Goal: Task Accomplishment & Management: Manage account settings

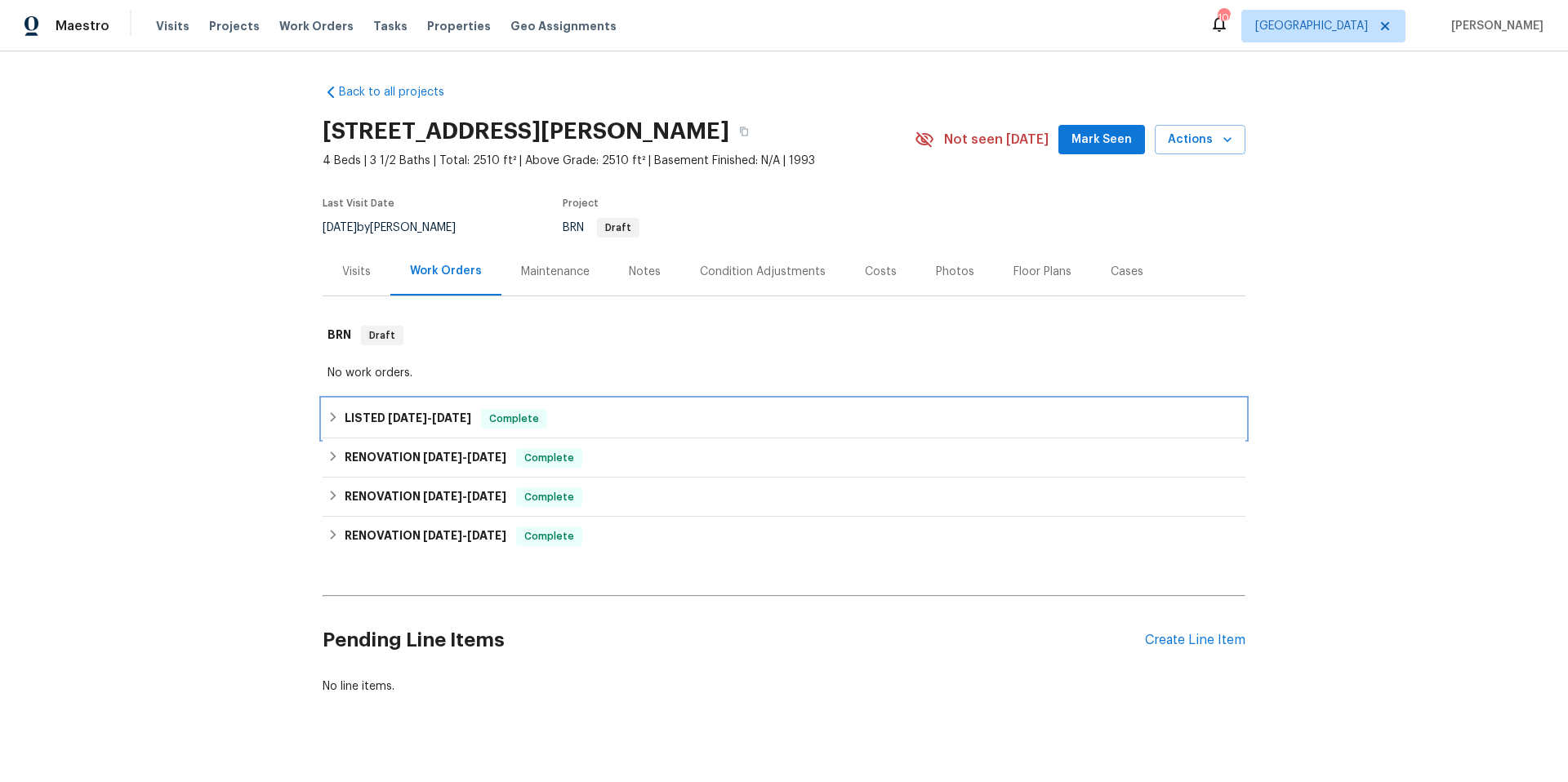
click at [751, 418] on div "LISTED 9/23/25 - 9/24/25 Complete" at bounding box center [784, 419] width 913 height 20
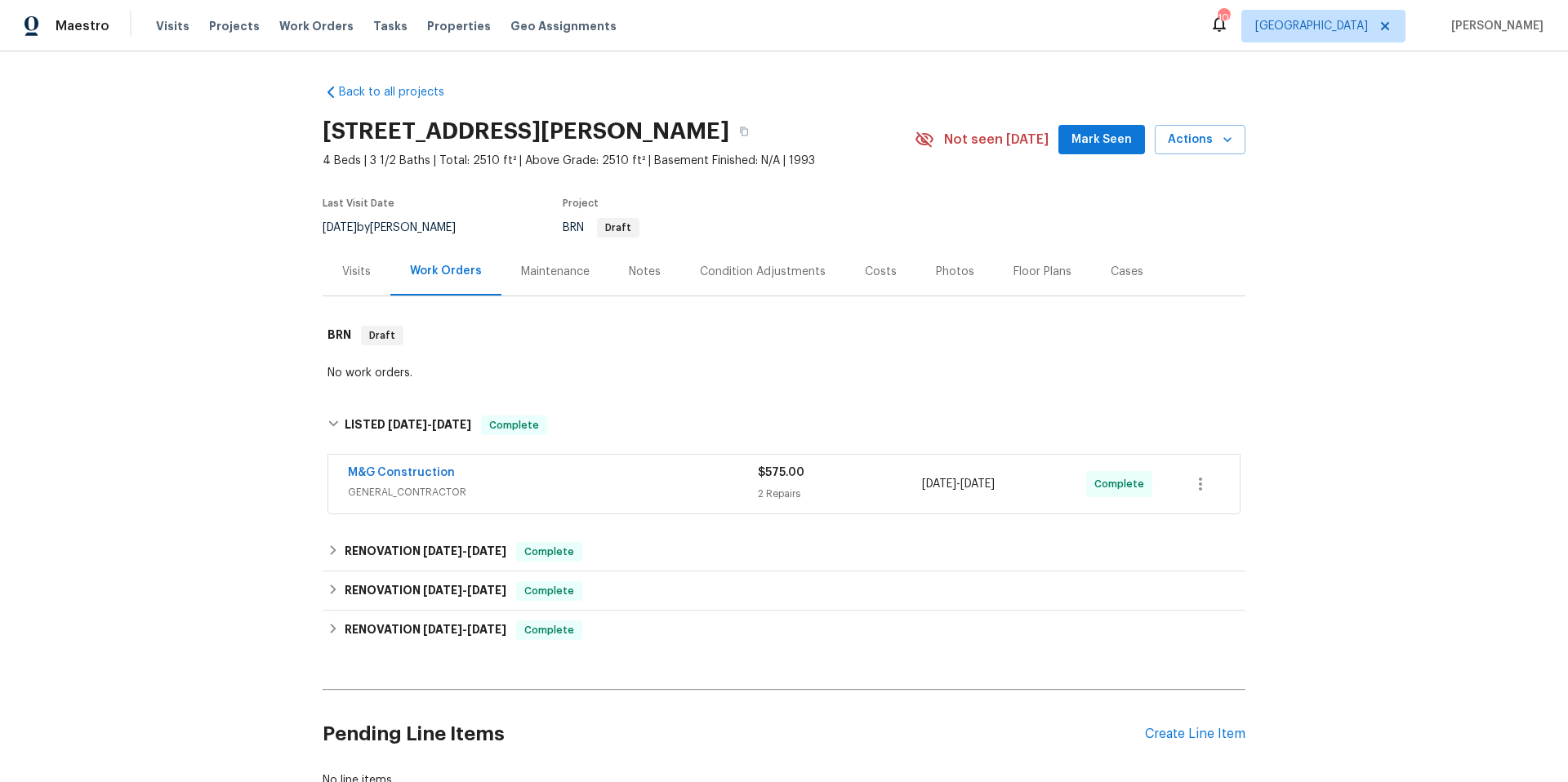
click at [704, 485] on span "GENERAL_CONTRACTOR" at bounding box center [553, 492] width 410 height 17
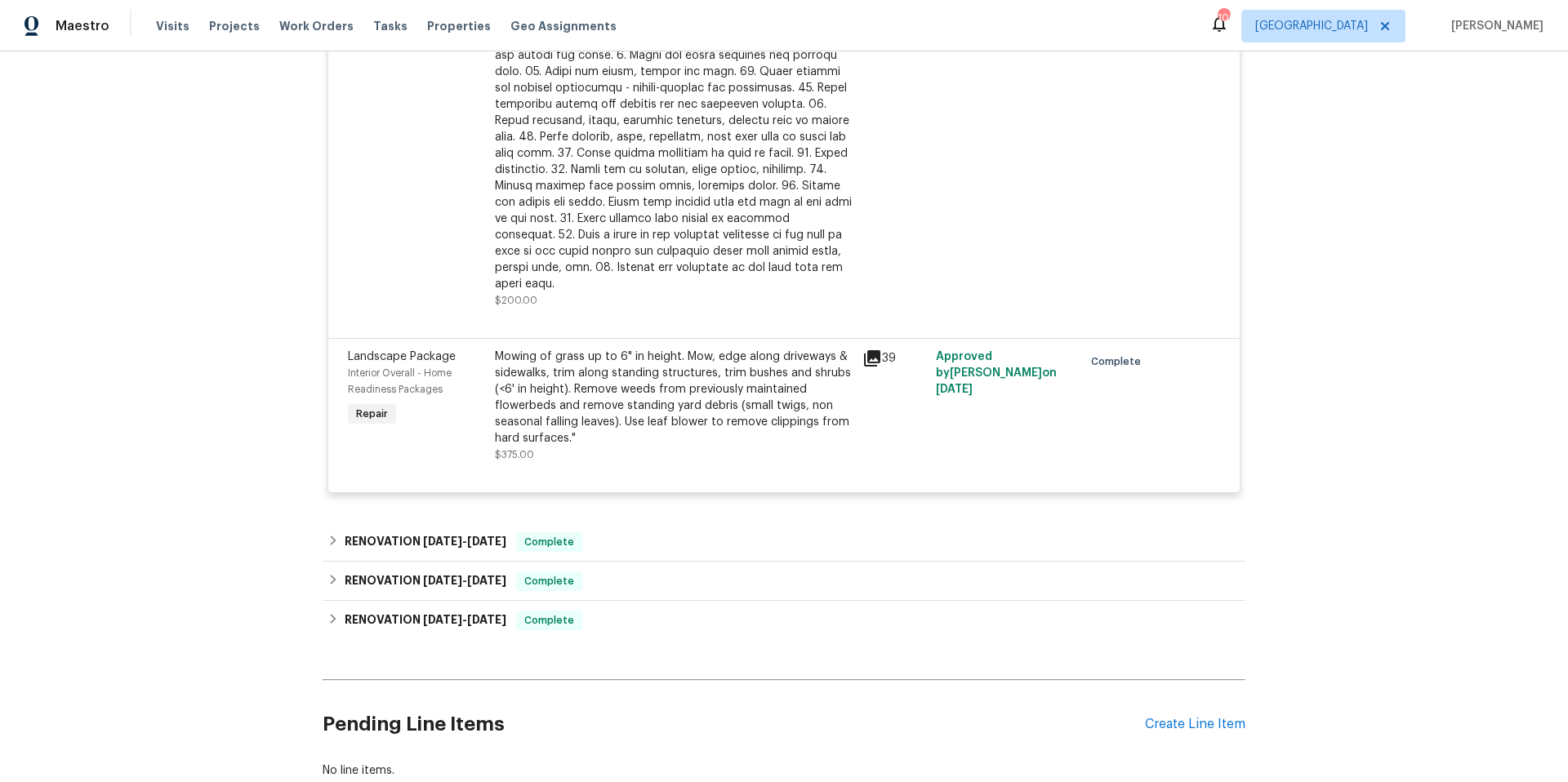
scroll to position [736, 0]
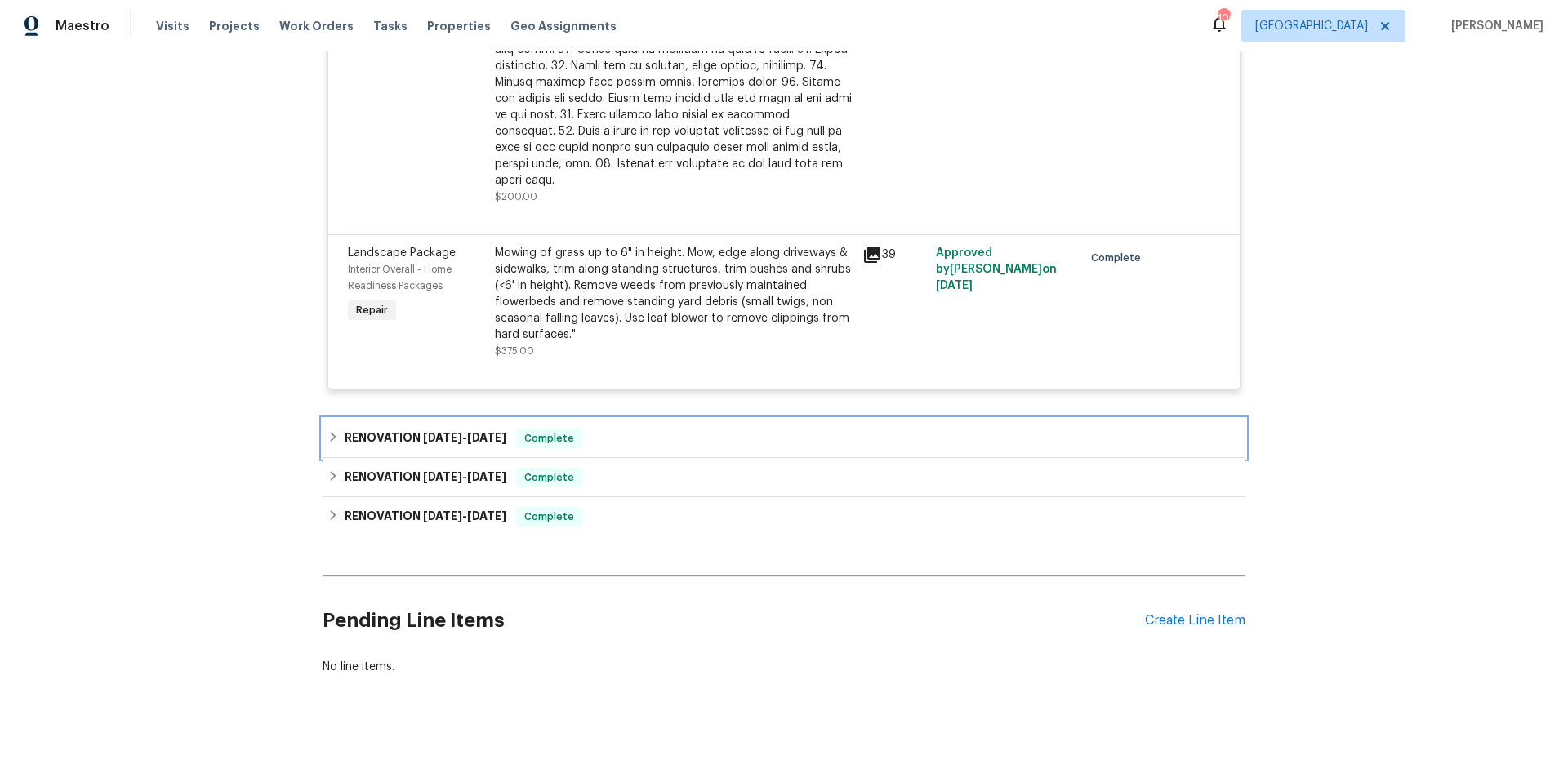
click at [693, 428] on div "RENOVATION 7/21/25 - 7/21/25 Complete" at bounding box center [784, 438] width 913 height 20
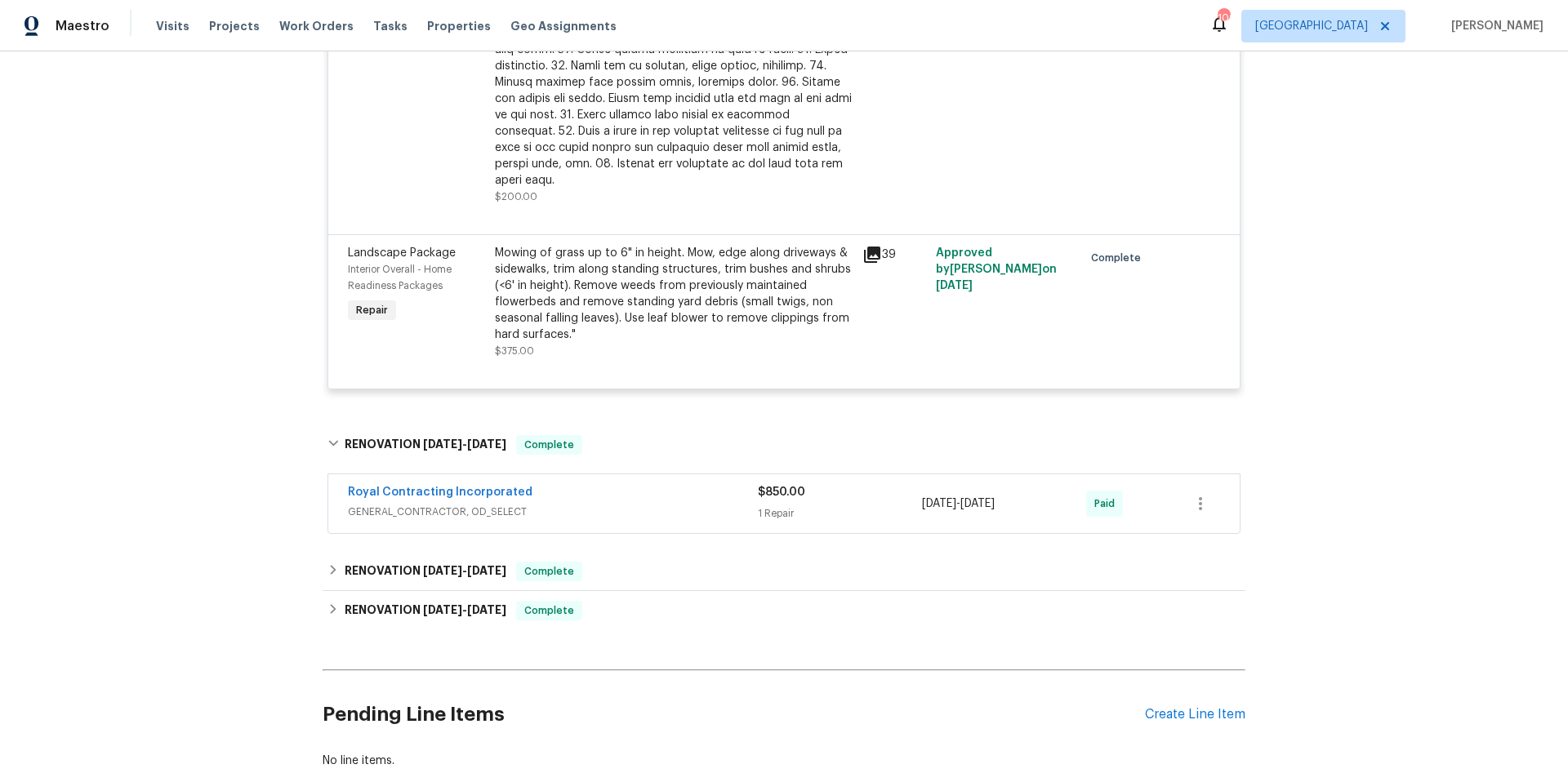
click at [691, 484] on div "Royal Contracting Incorporated" at bounding box center [553, 494] width 410 height 20
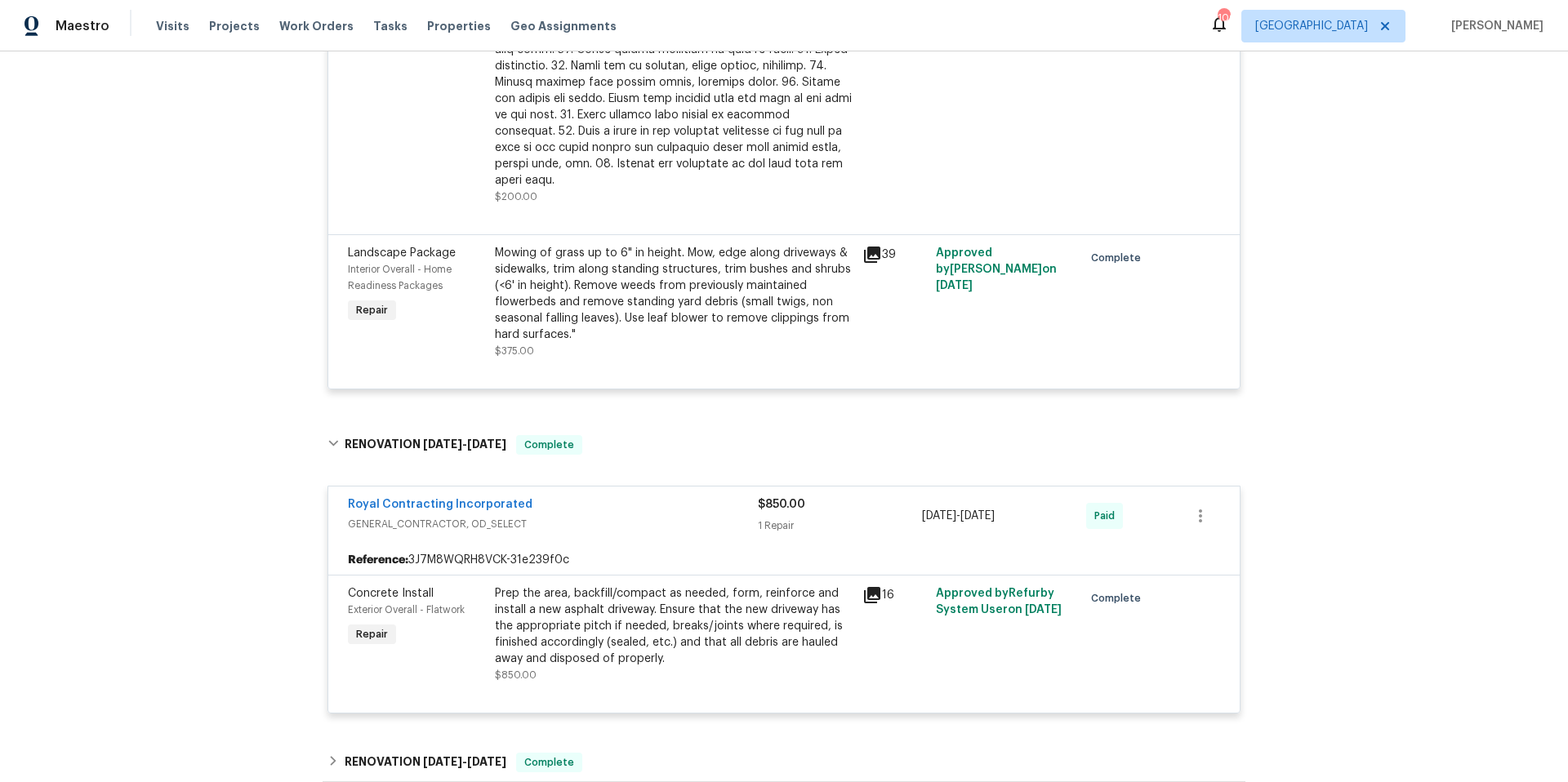
scroll to position [1021, 0]
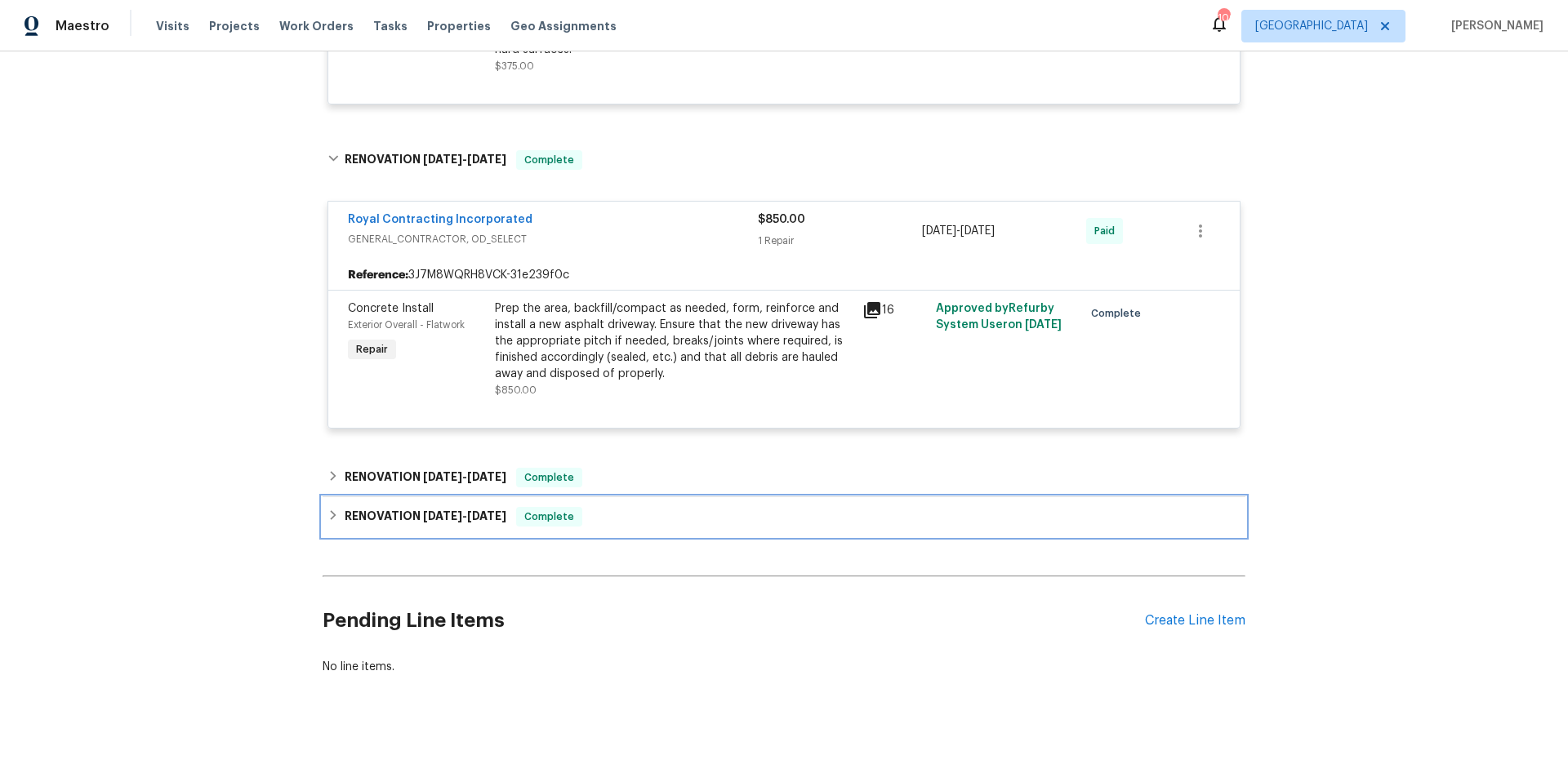
click at [696, 497] on div "RENOVATION 6/18/25 - 6/27/25 Complete" at bounding box center [784, 516] width 923 height 39
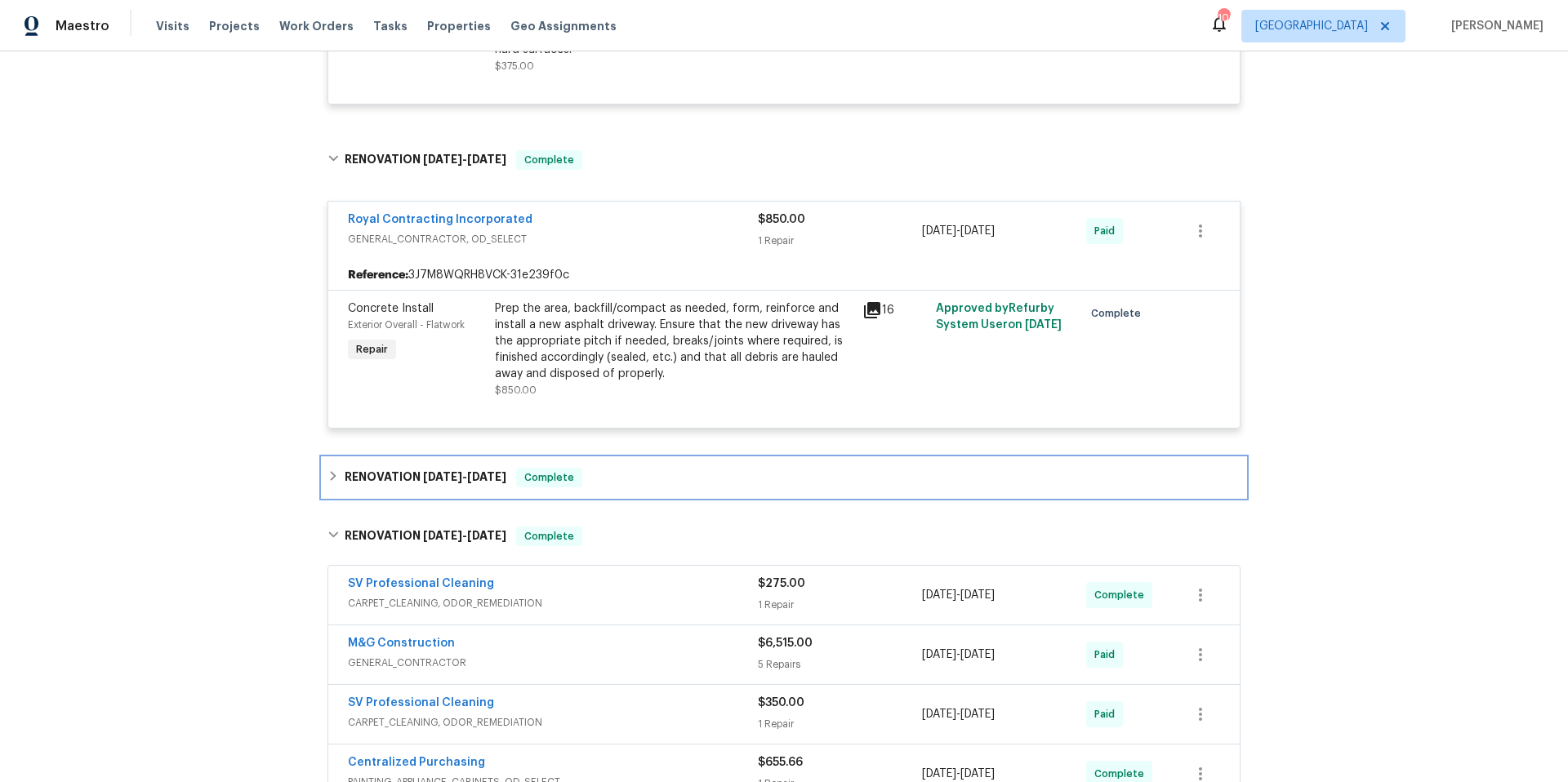
click at [700, 470] on div "RENOVATION 7/1/25 - 7/1/25 Complete" at bounding box center [784, 478] width 913 height 20
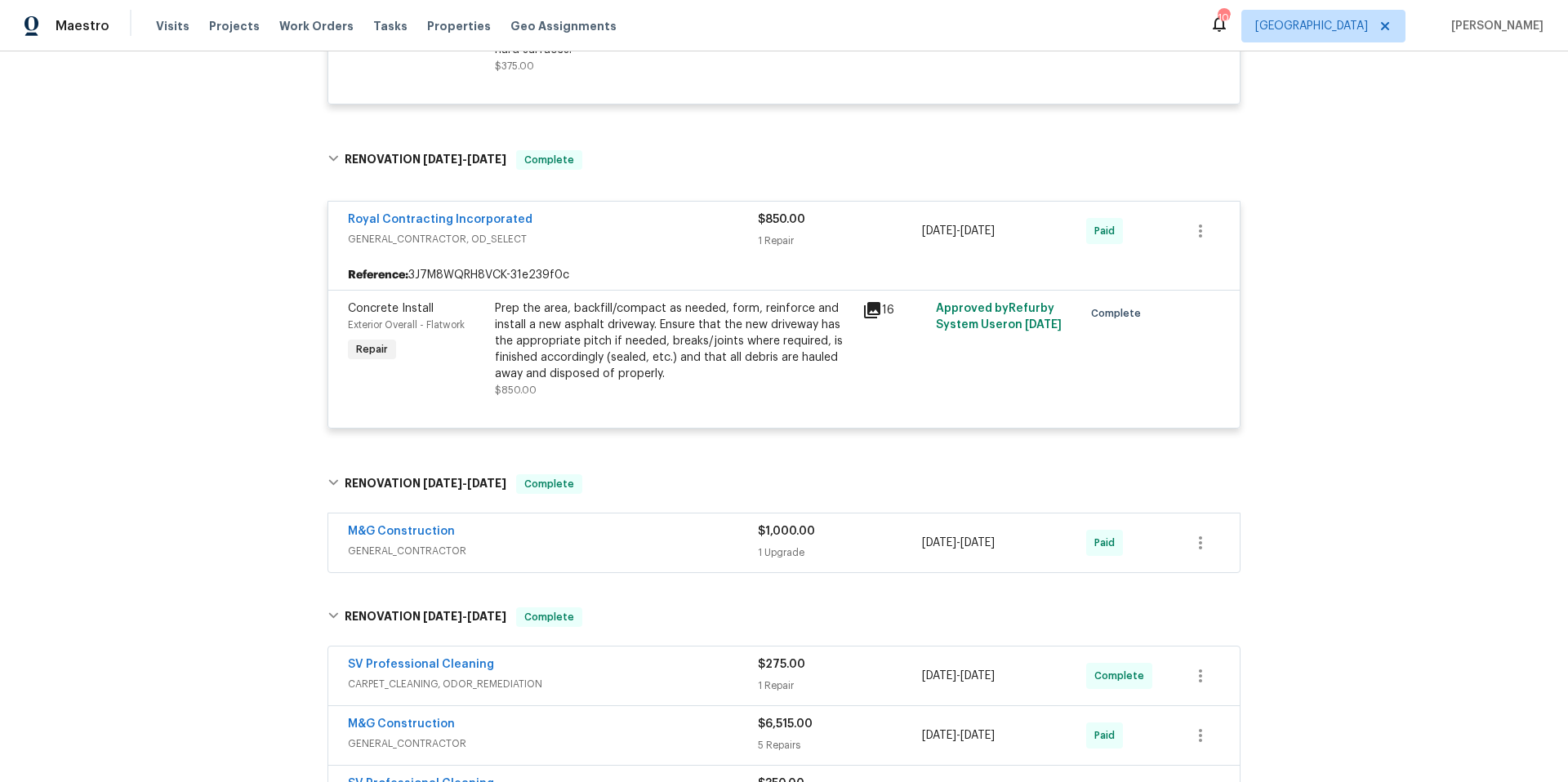
click at [672, 524] on div "M&G Construction" at bounding box center [553, 533] width 410 height 20
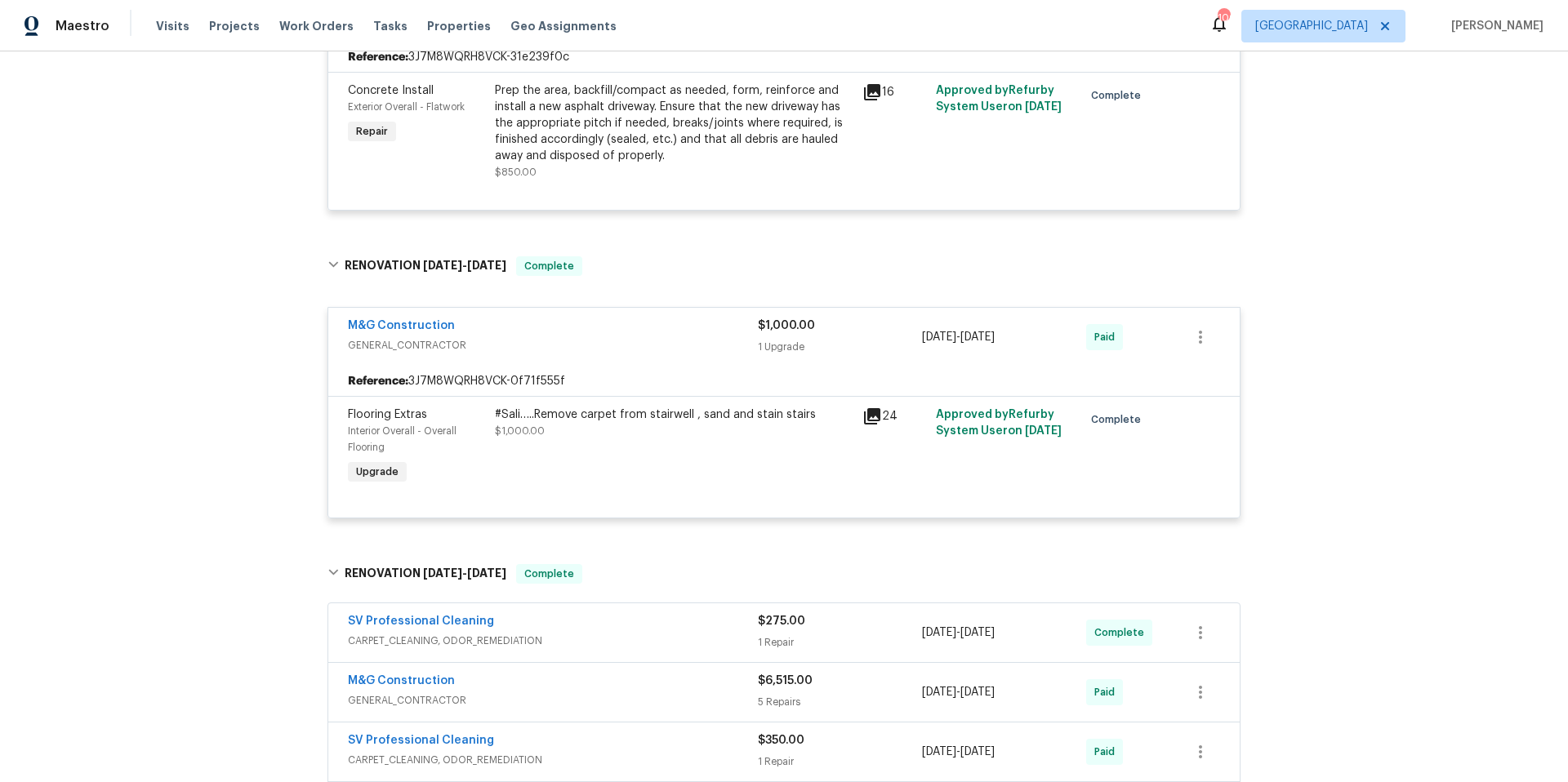
scroll to position [1544, 0]
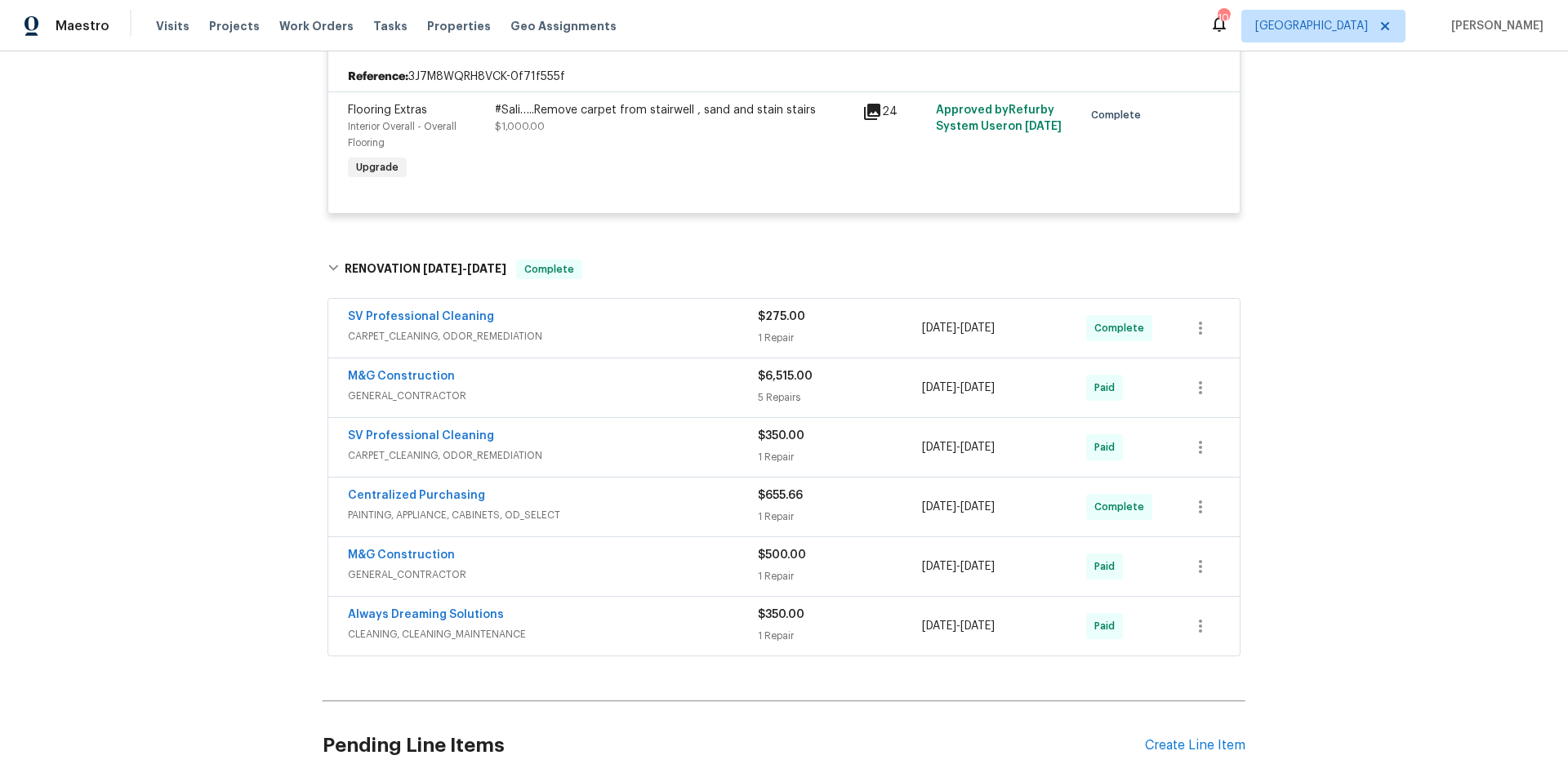
click at [634, 567] on span "GENERAL_CONTRACTOR" at bounding box center [553, 575] width 410 height 17
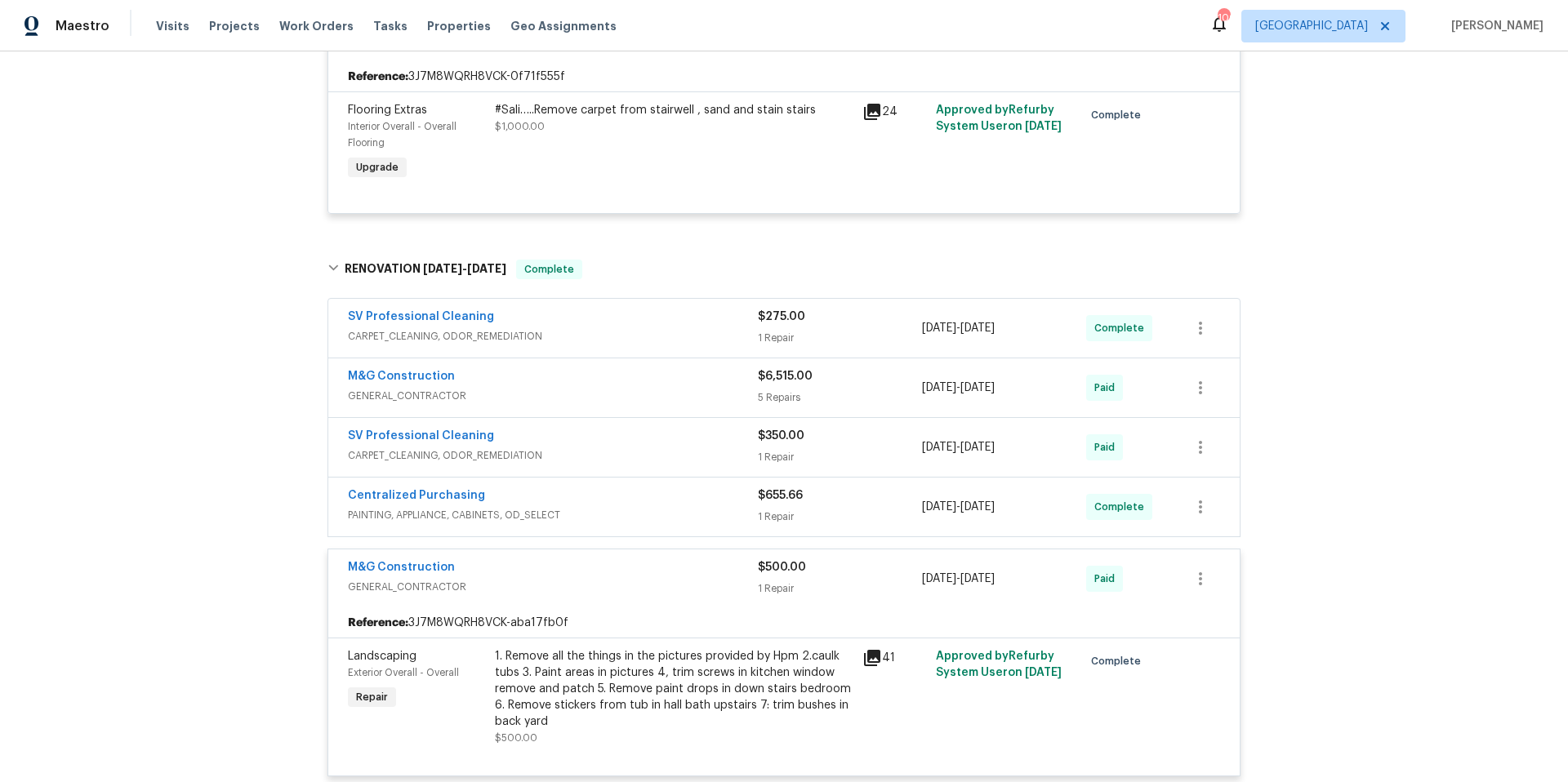
click at [634, 559] on div "M&G Construction" at bounding box center [553, 569] width 410 height 20
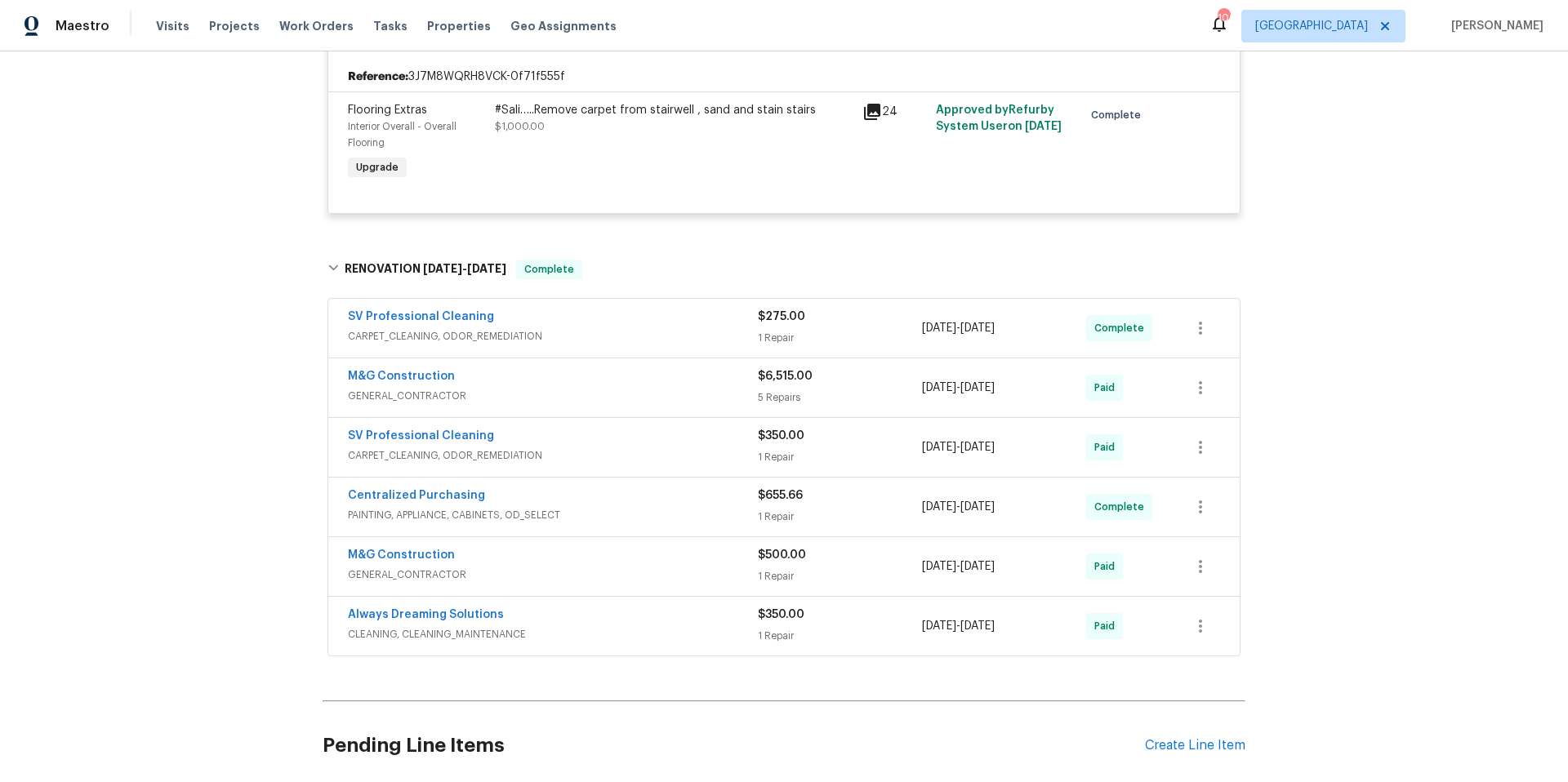
click at [654, 388] on span "GENERAL_CONTRACTOR" at bounding box center [553, 396] width 410 height 17
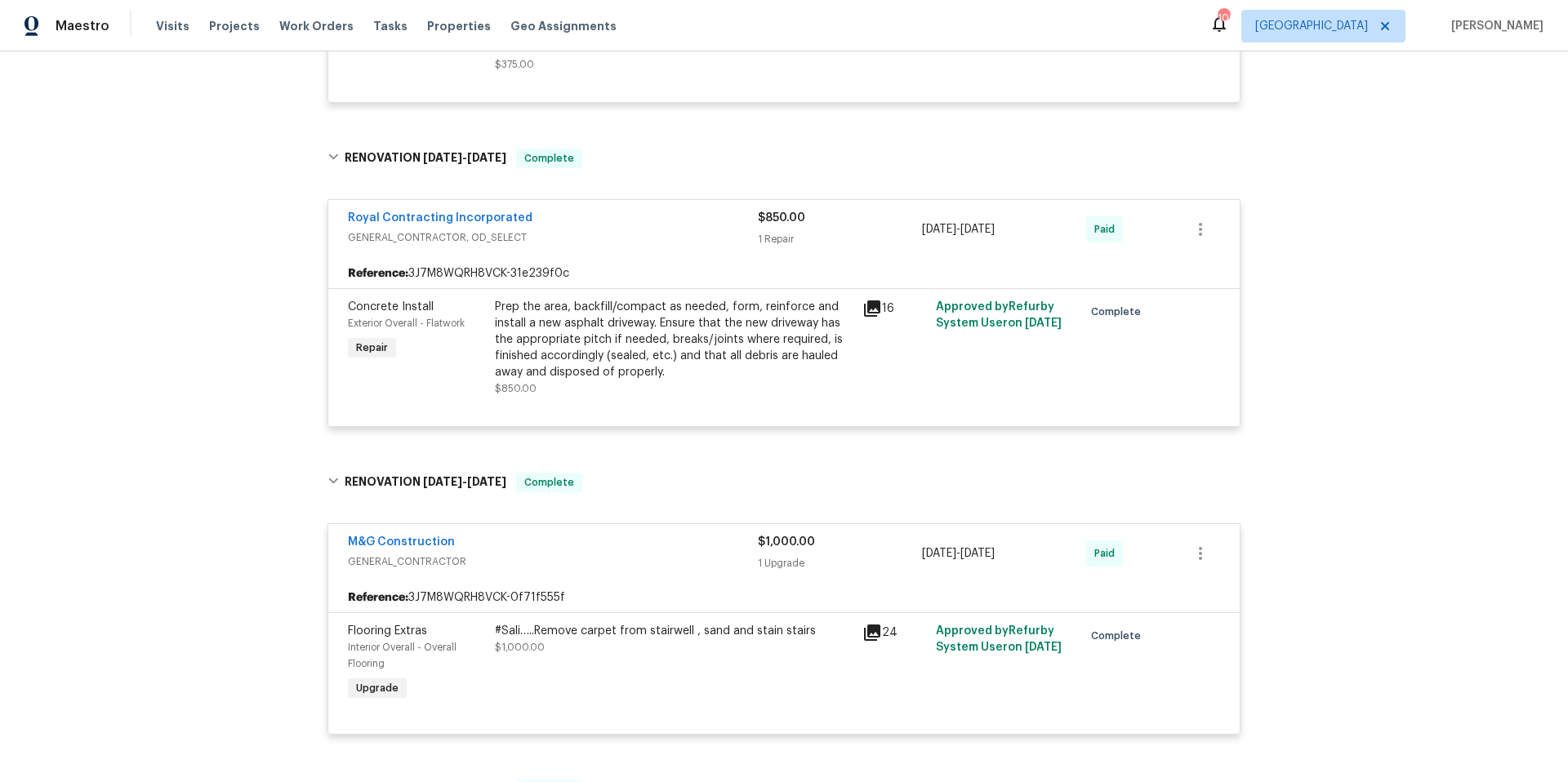
scroll to position [893, 0]
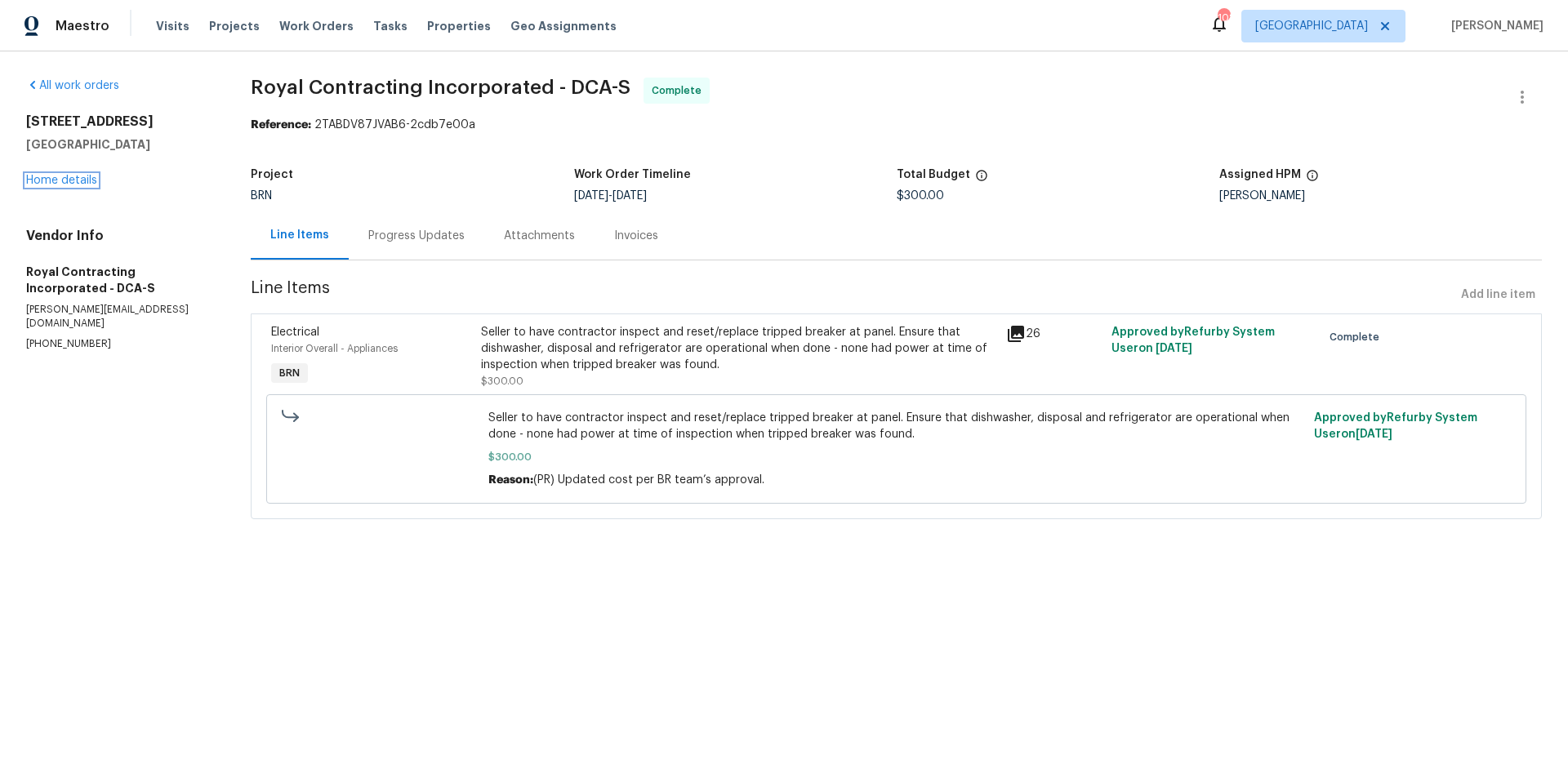
click at [88, 181] on link "Home details" at bounding box center [62, 181] width 71 height 12
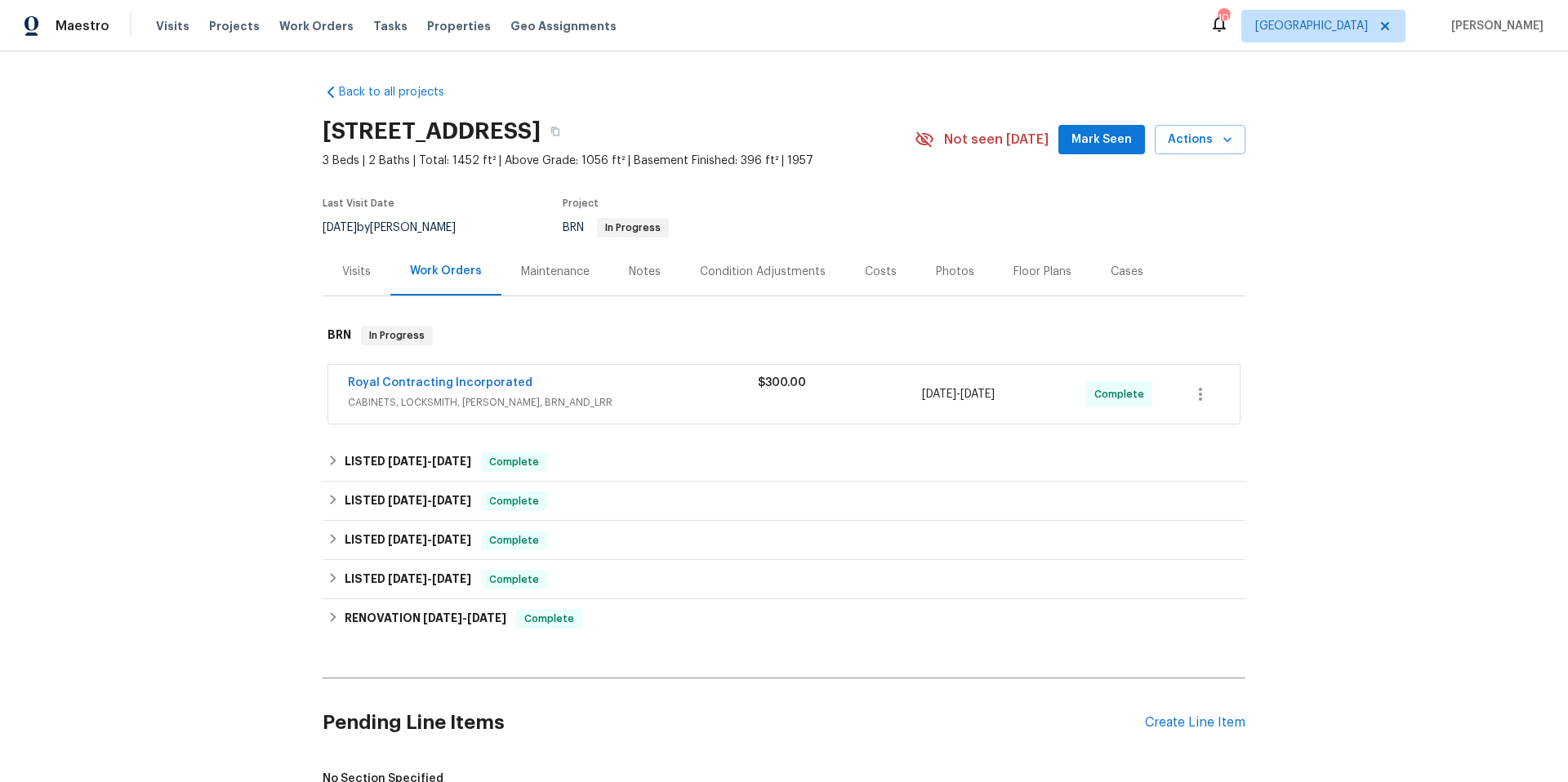
click at [348, 270] on div "Visits" at bounding box center [356, 272] width 28 height 17
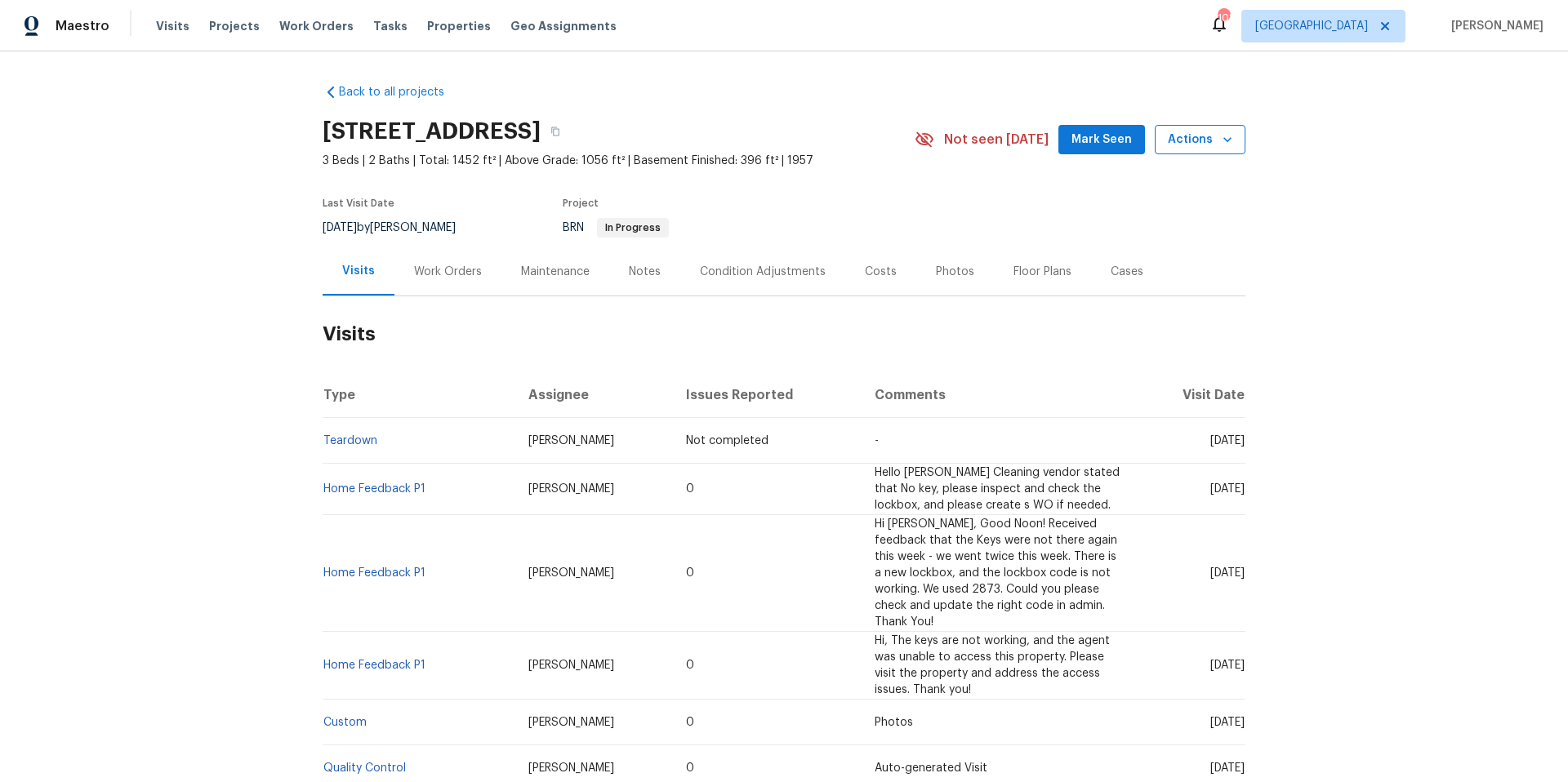
click at [1212, 147] on span "Actions" at bounding box center [1200, 140] width 65 height 21
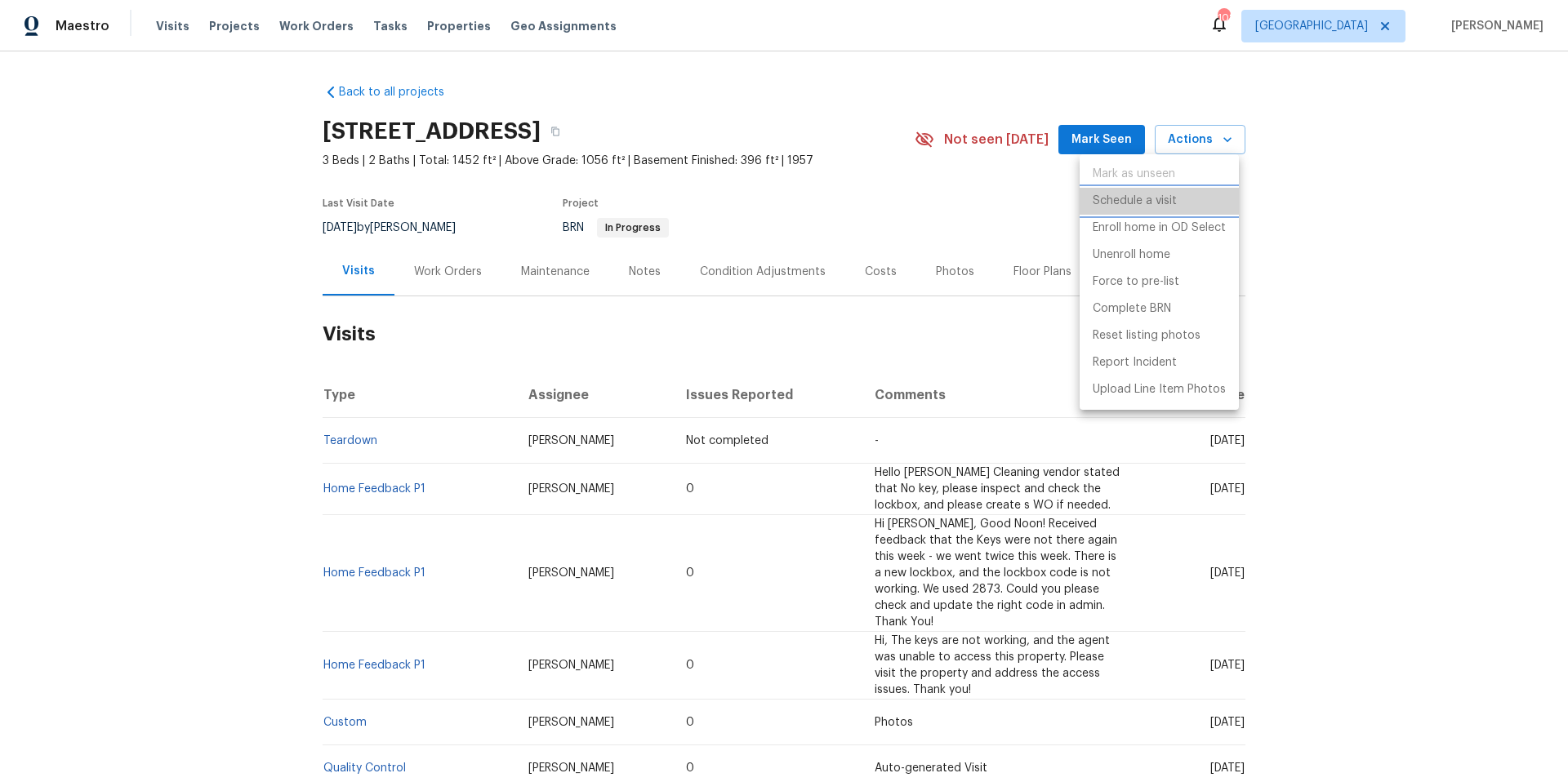
click at [1123, 202] on p "Schedule a visit" at bounding box center [1135, 201] width 85 height 17
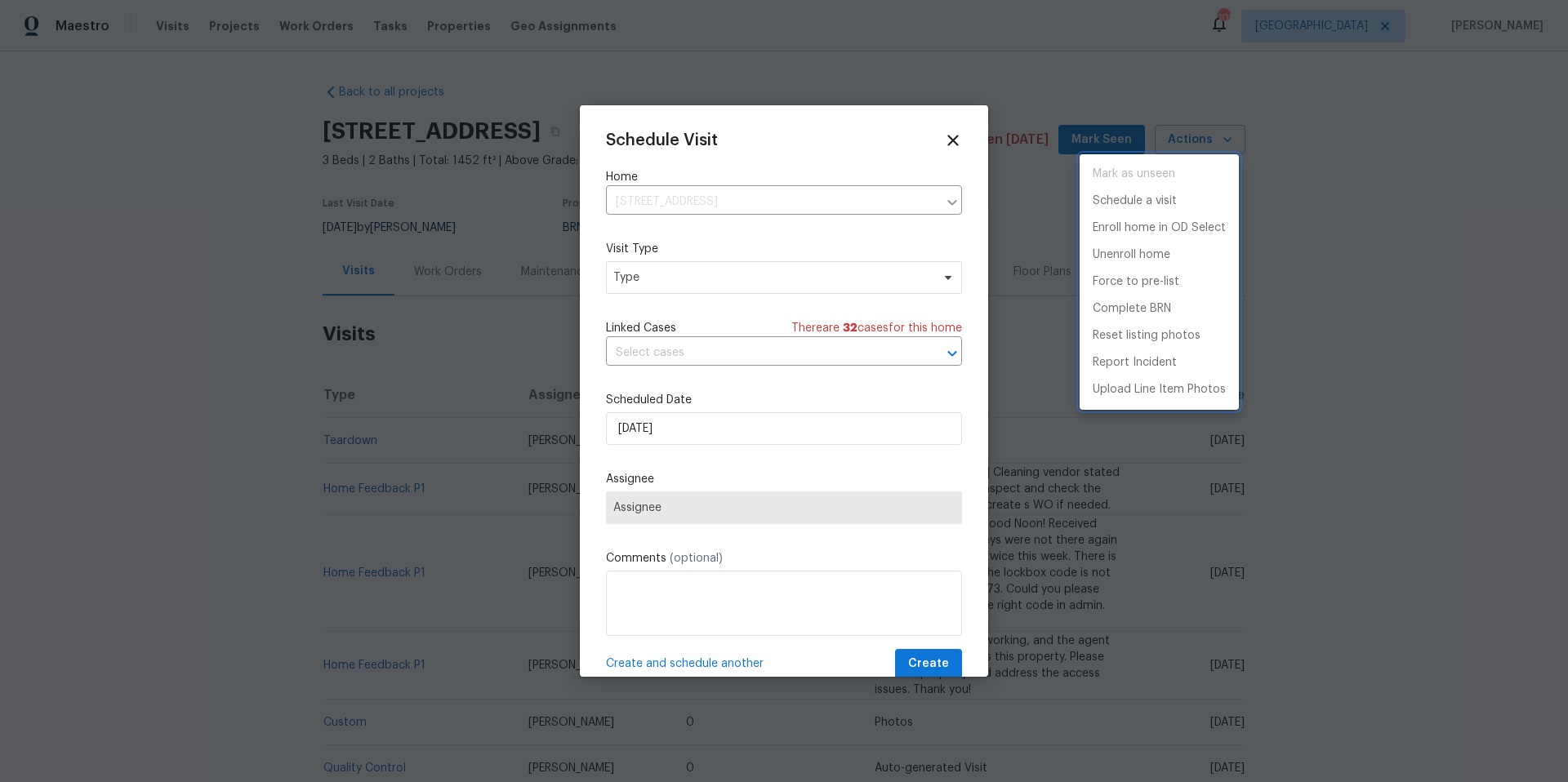
click at [744, 276] on div at bounding box center [784, 391] width 1568 height 782
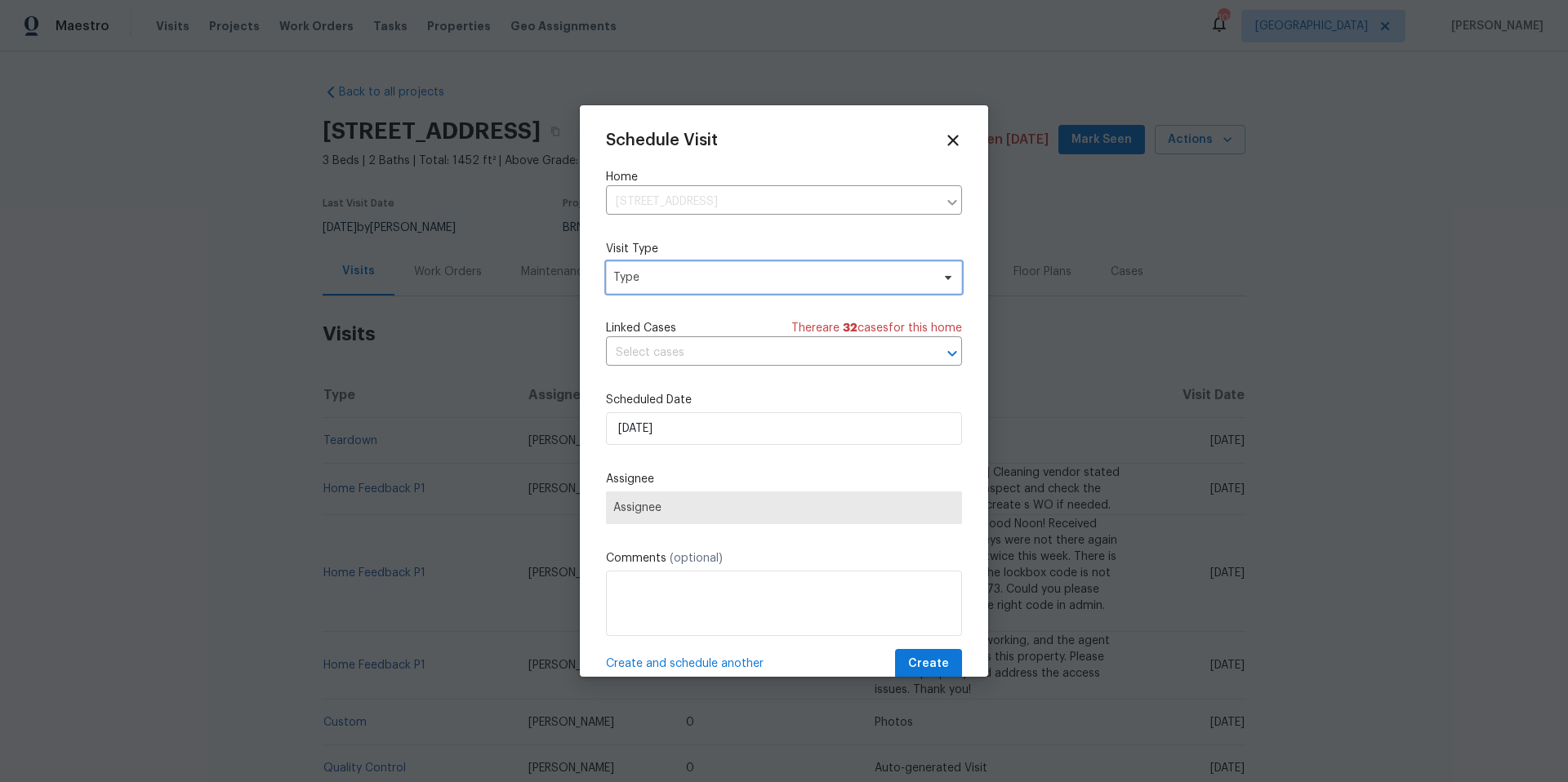
click at [767, 276] on span "Type" at bounding box center [772, 278] width 317 height 17
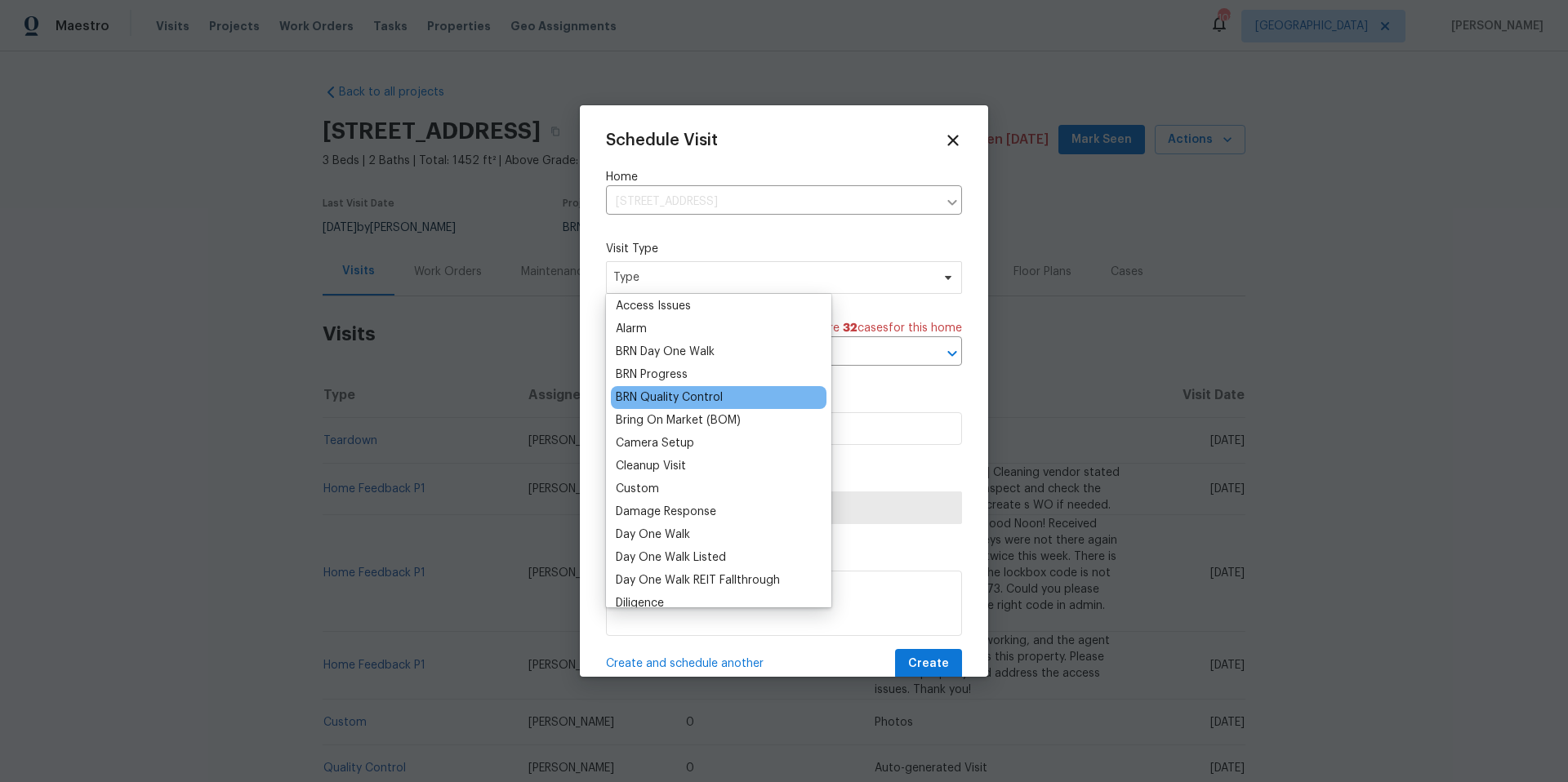
scroll to position [81, 0]
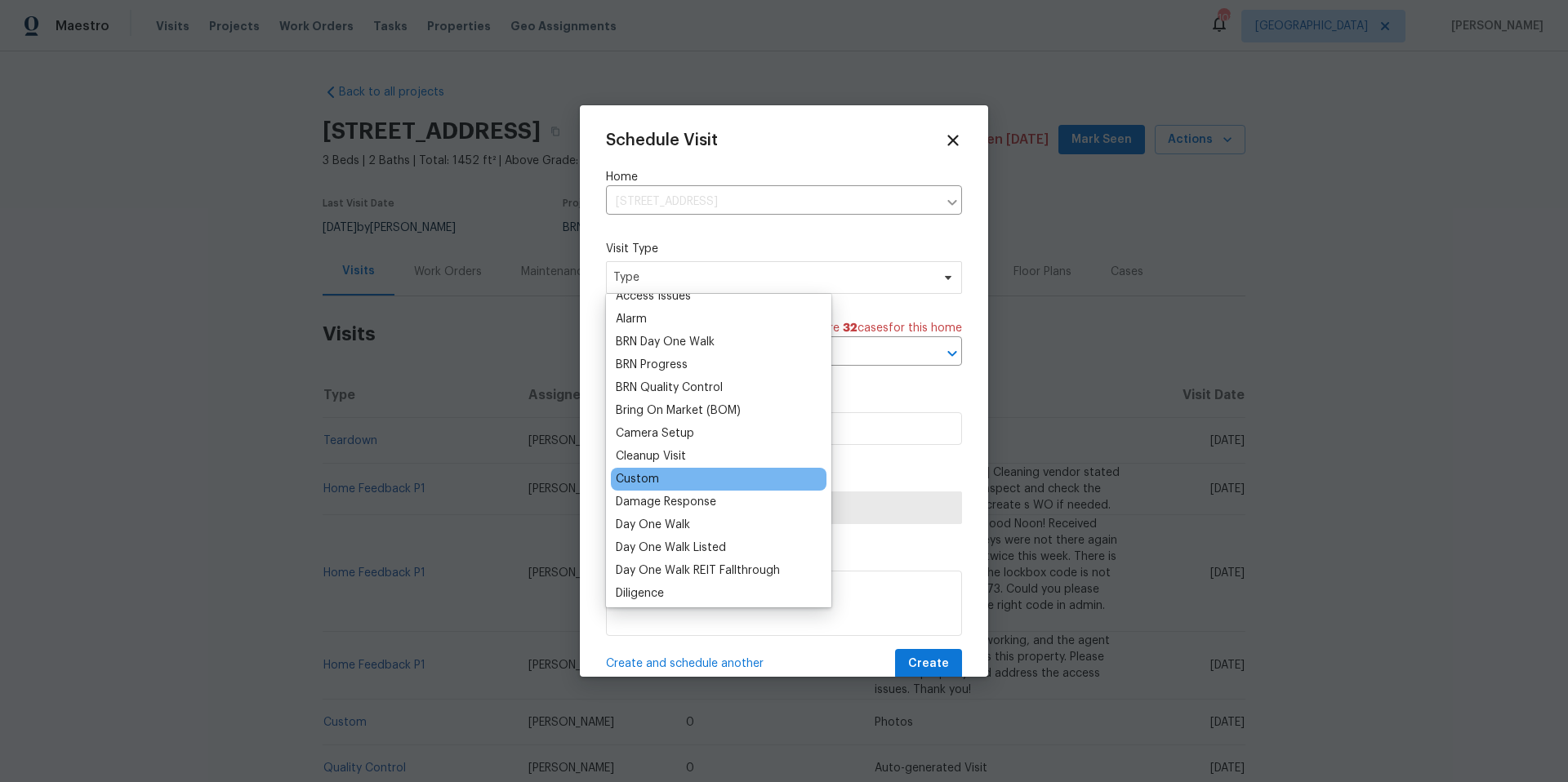
click at [695, 483] on div "Custom" at bounding box center [719, 480] width 215 height 23
click at [645, 482] on div "Custom" at bounding box center [637, 480] width 43 height 17
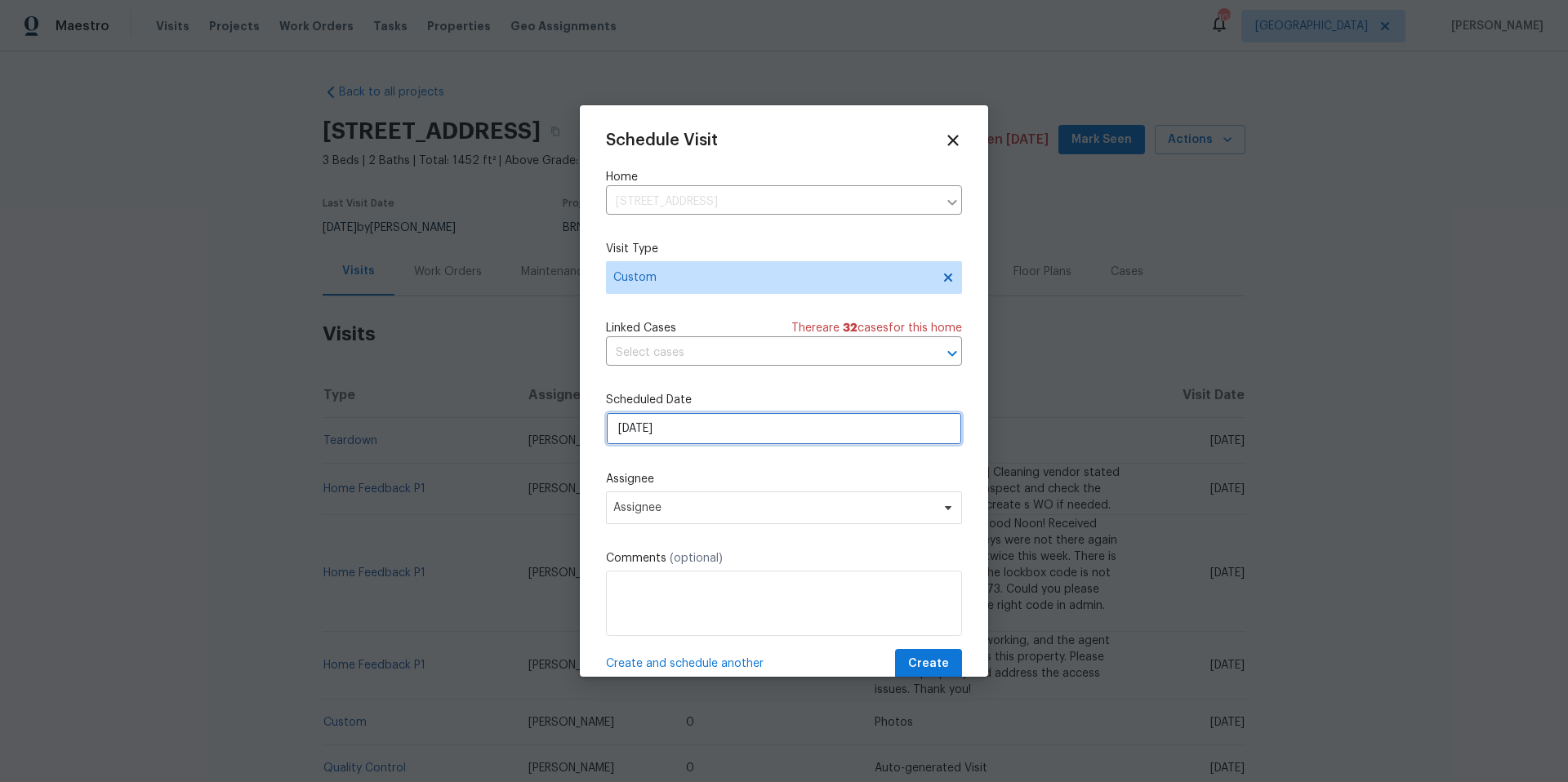
click at [735, 427] on input "[DATE]" at bounding box center [784, 428] width 356 height 32
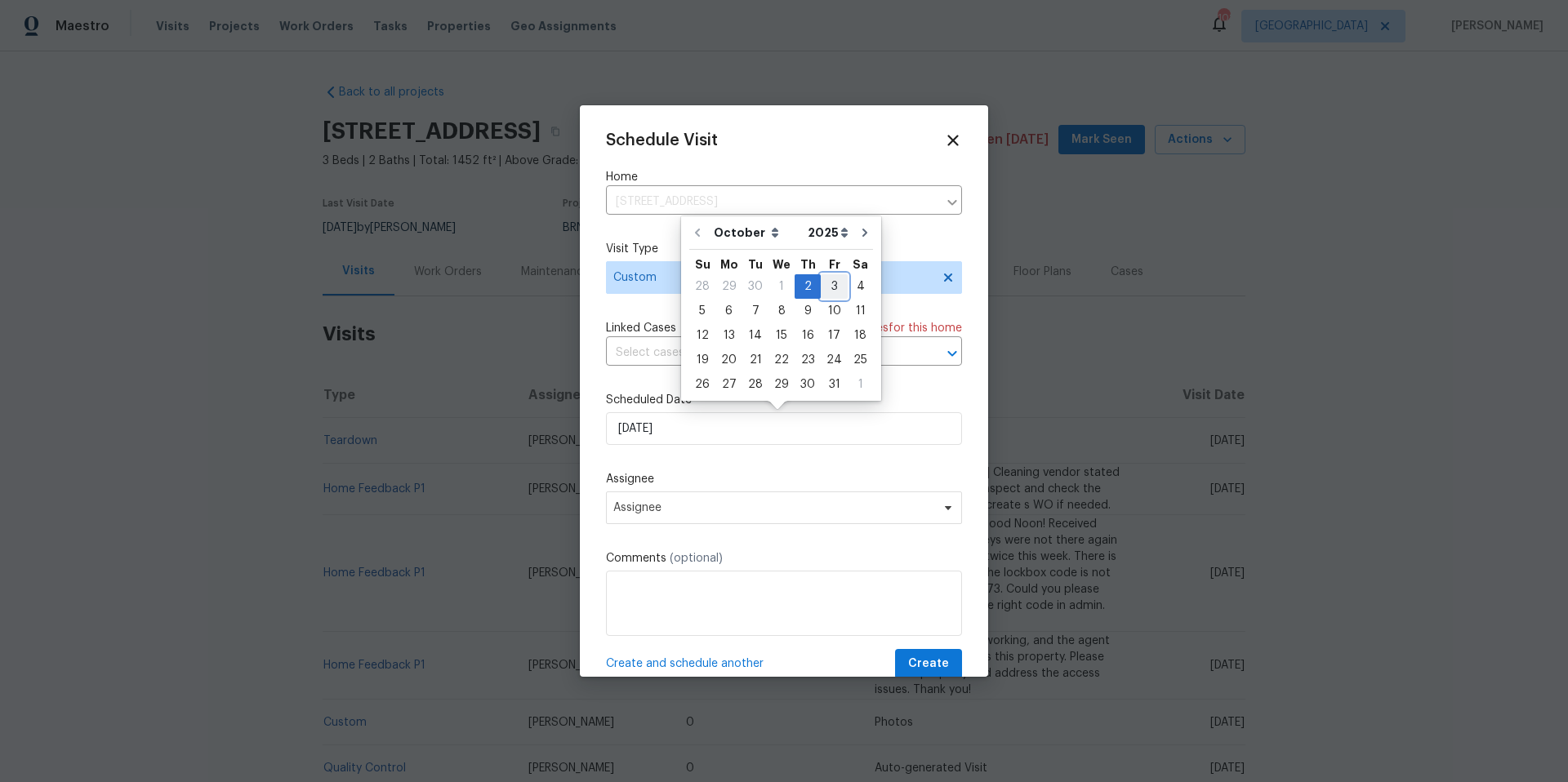
click at [830, 282] on div "3" at bounding box center [835, 287] width 27 height 23
type input "[DATE]"
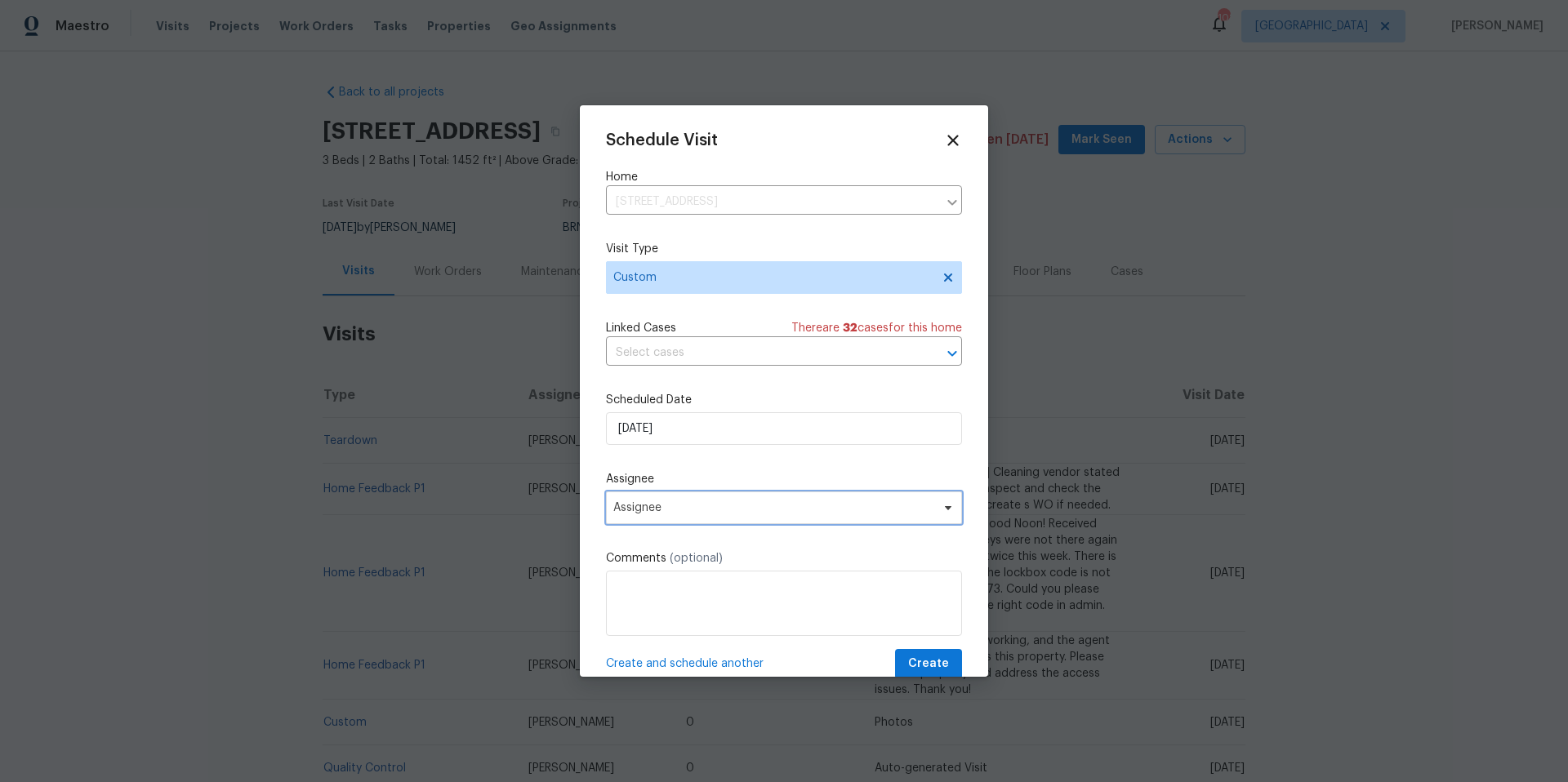
click at [716, 505] on span "Assignee" at bounding box center [773, 508] width 320 height 13
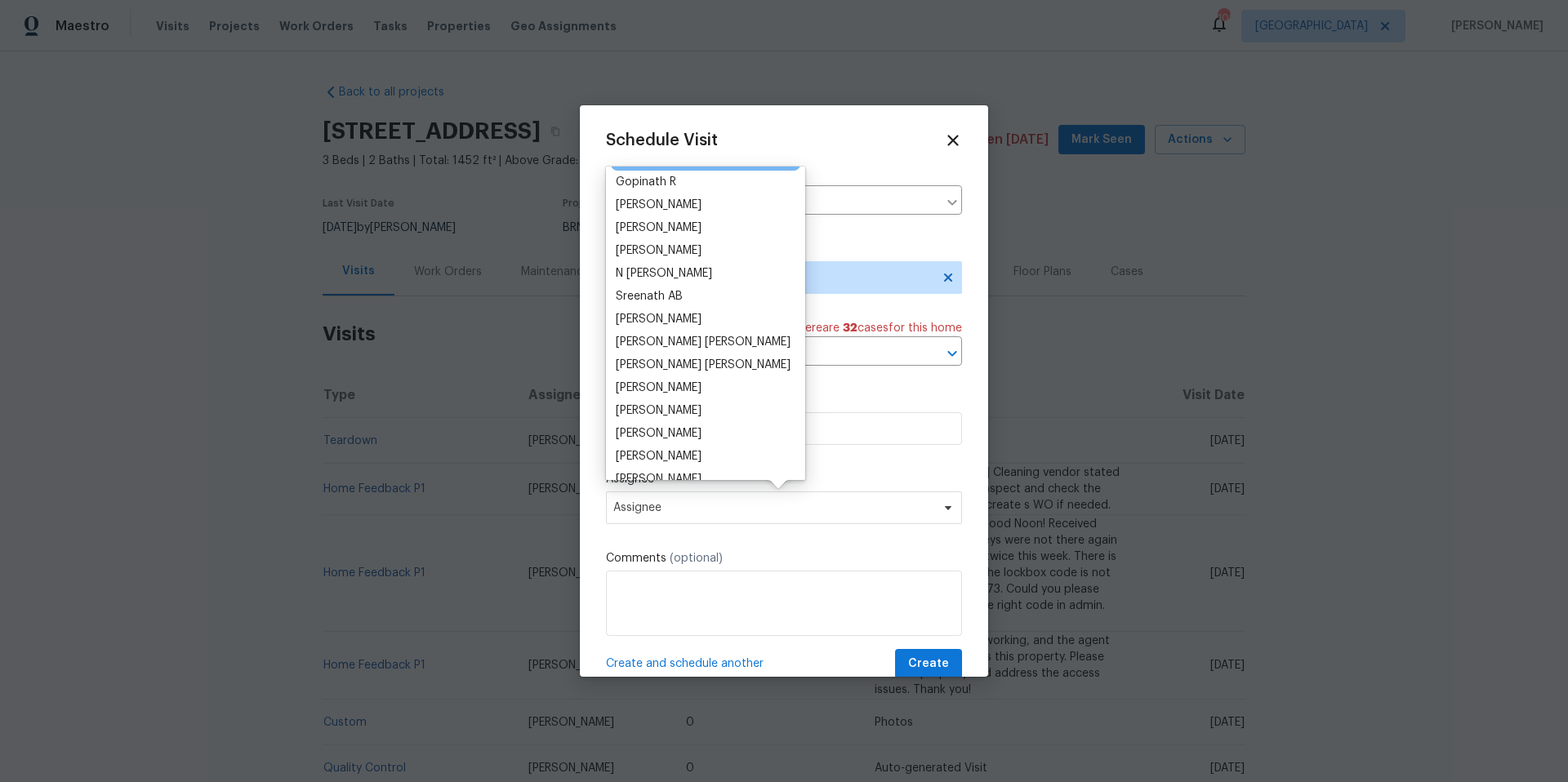
scroll to position [0, 0]
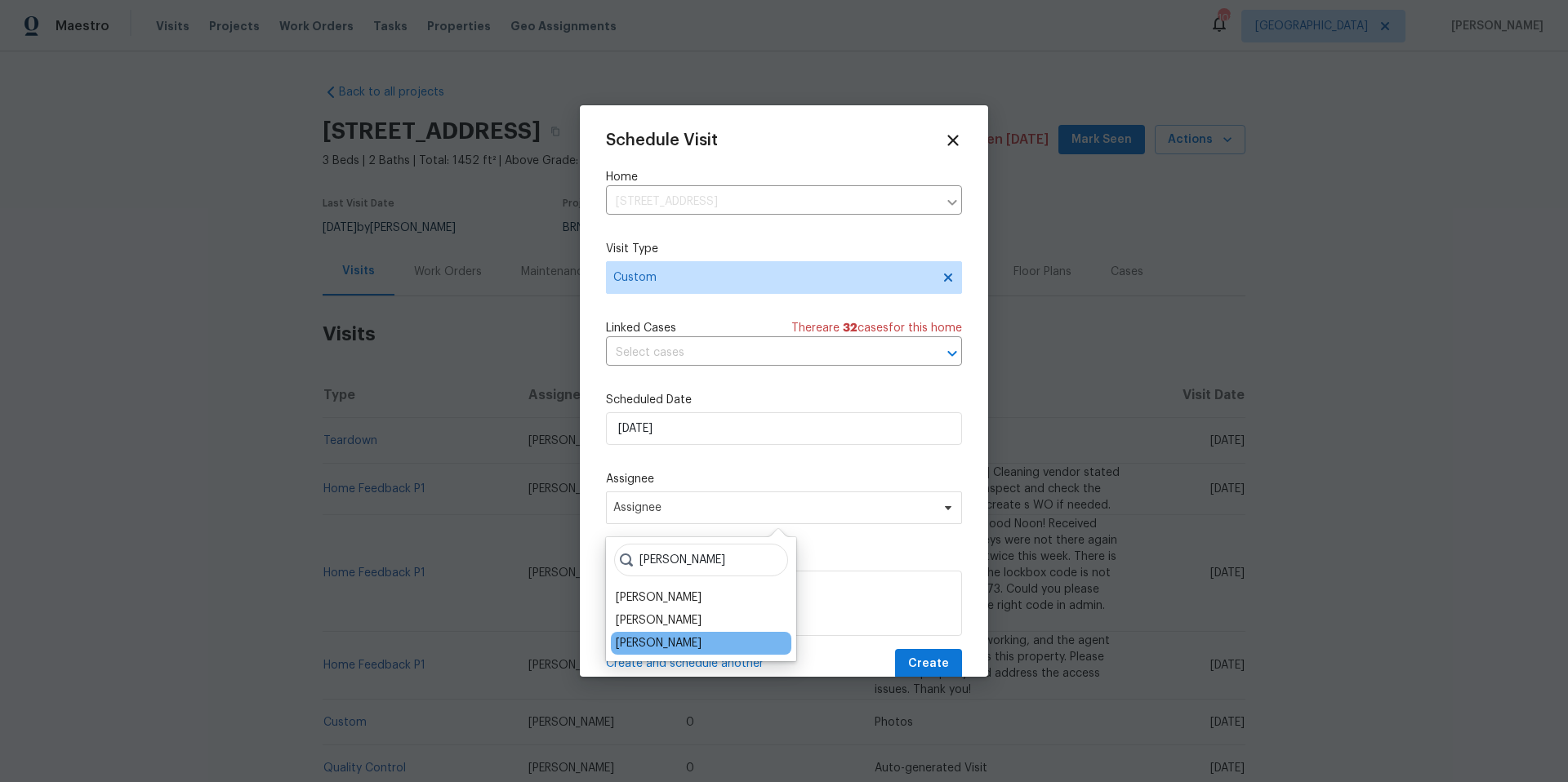
type input "chris"
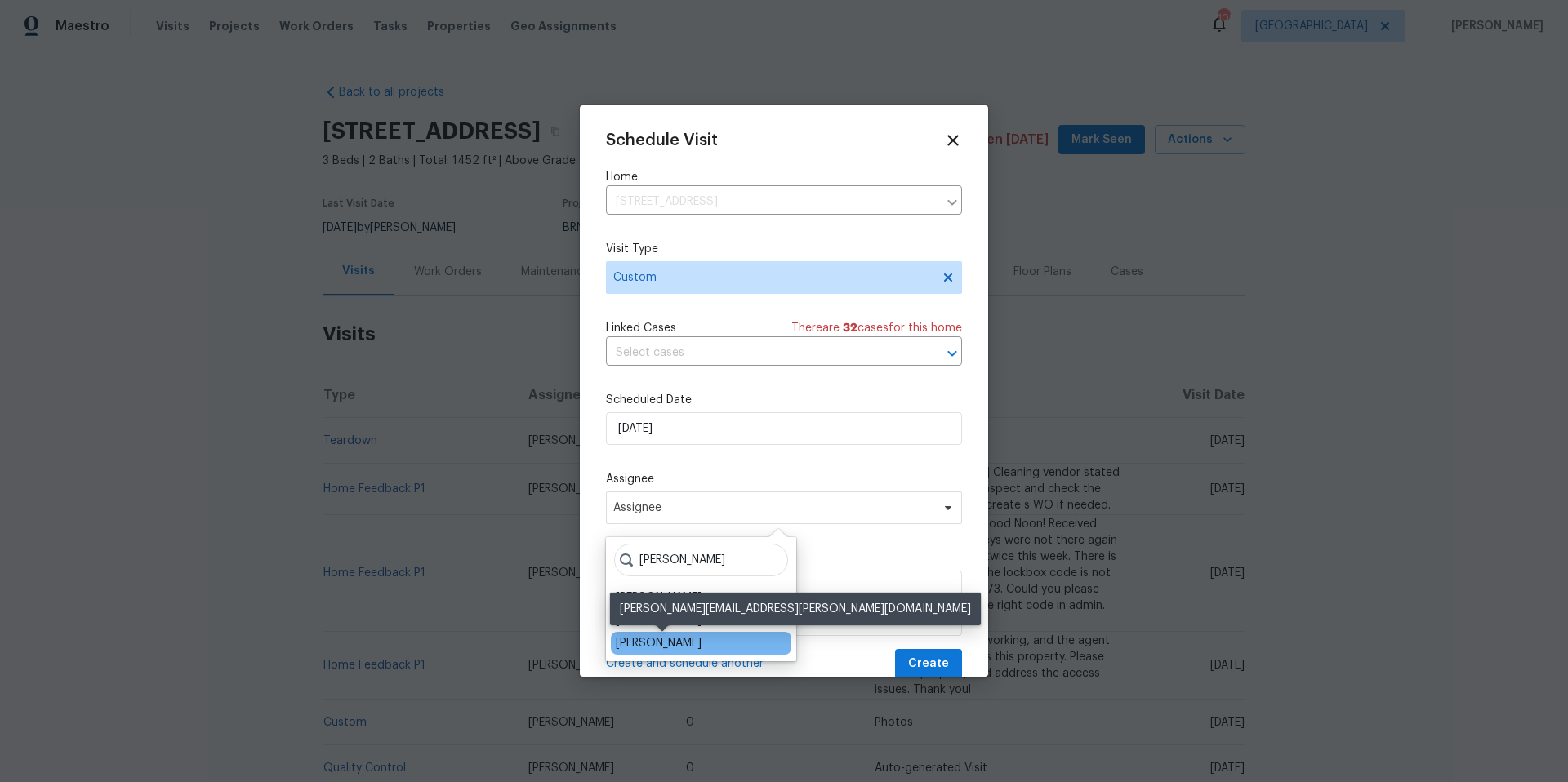
click at [685, 649] on div "[PERSON_NAME]" at bounding box center [658, 644] width 85 height 17
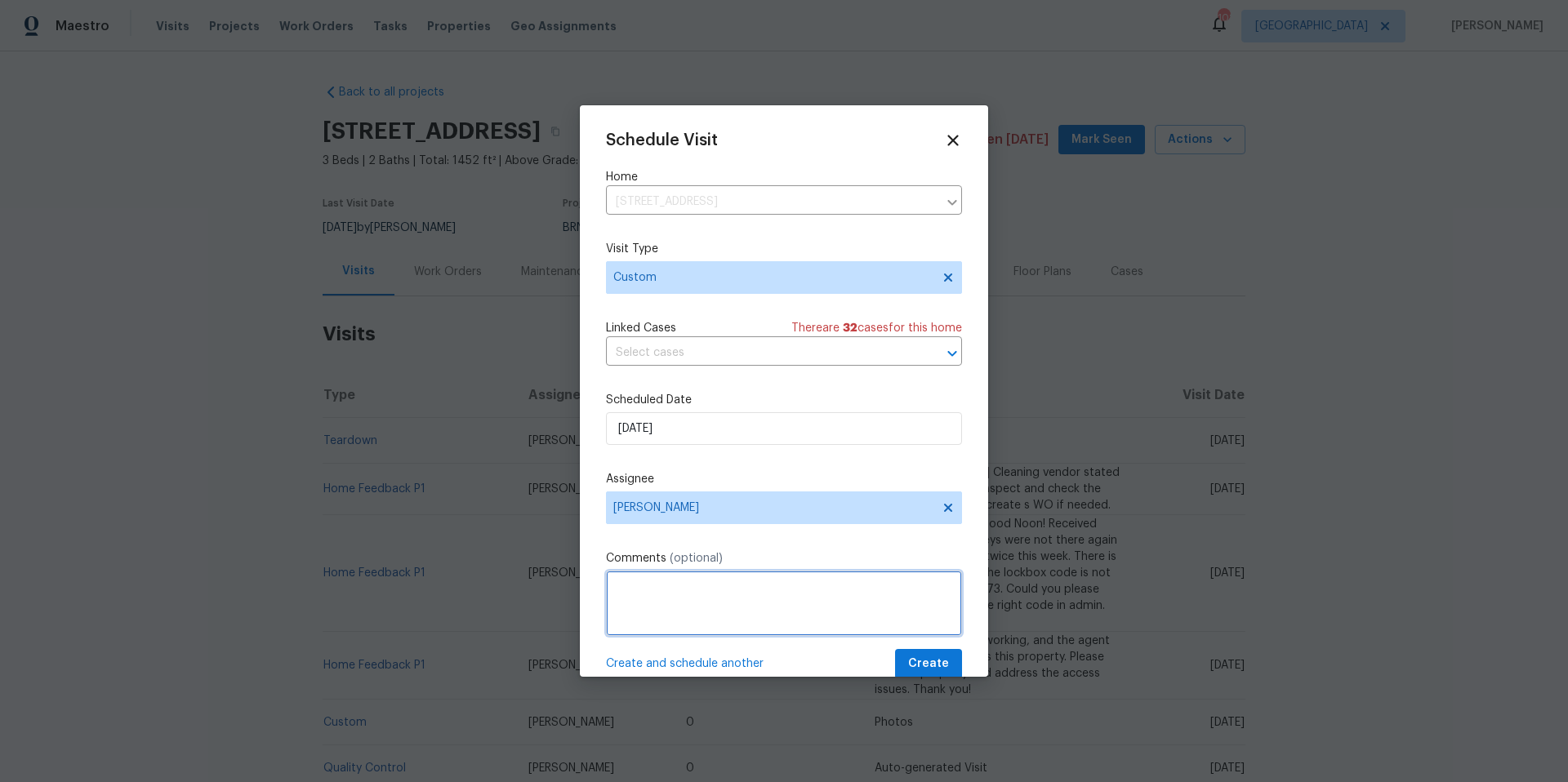
click at [699, 603] on textarea at bounding box center [784, 603] width 356 height 65
type textarea "Photos needed of smoke detectors on each level of home. Thank you"
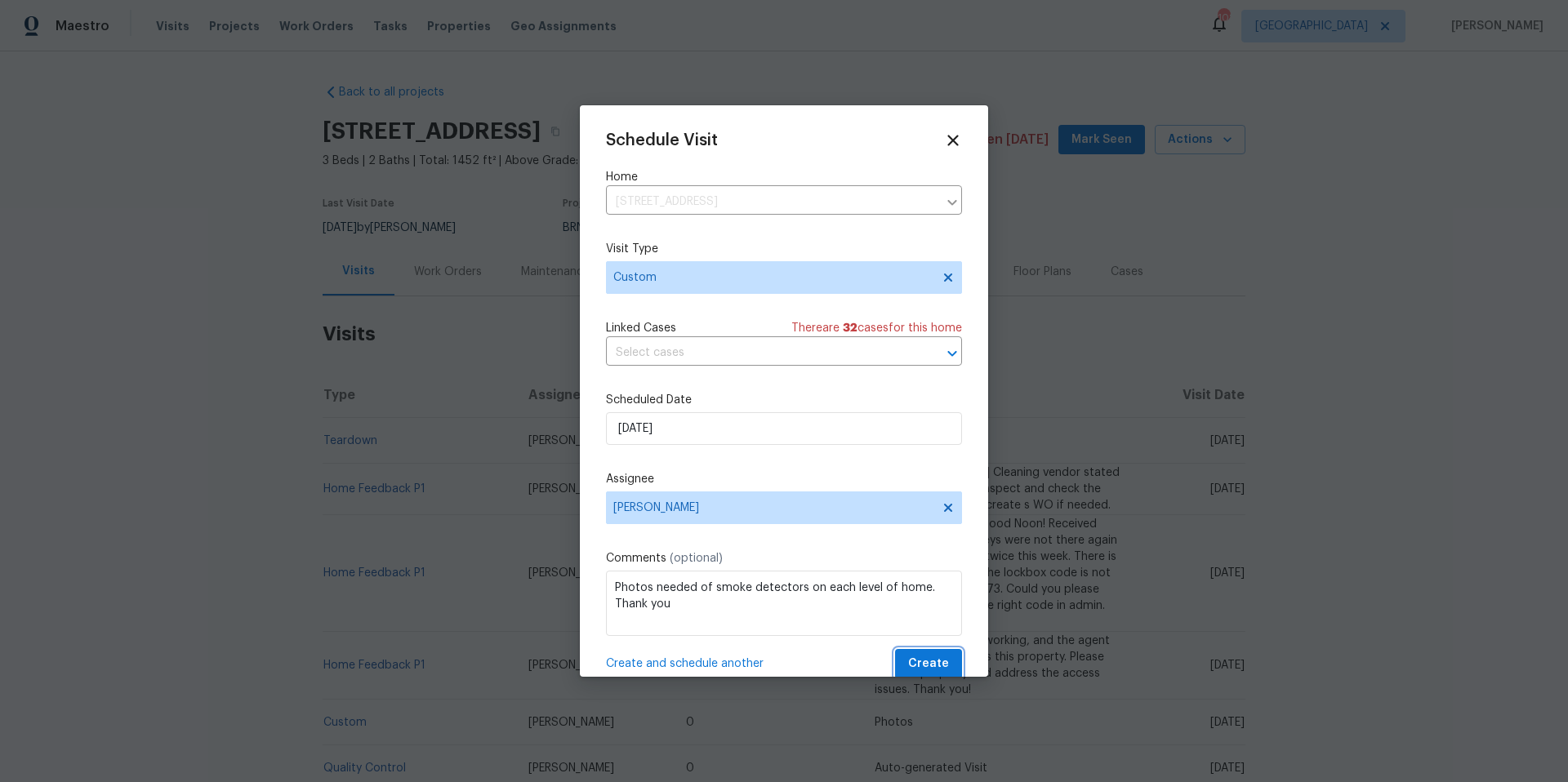
click at [927, 669] on span "Create" at bounding box center [928, 664] width 41 height 21
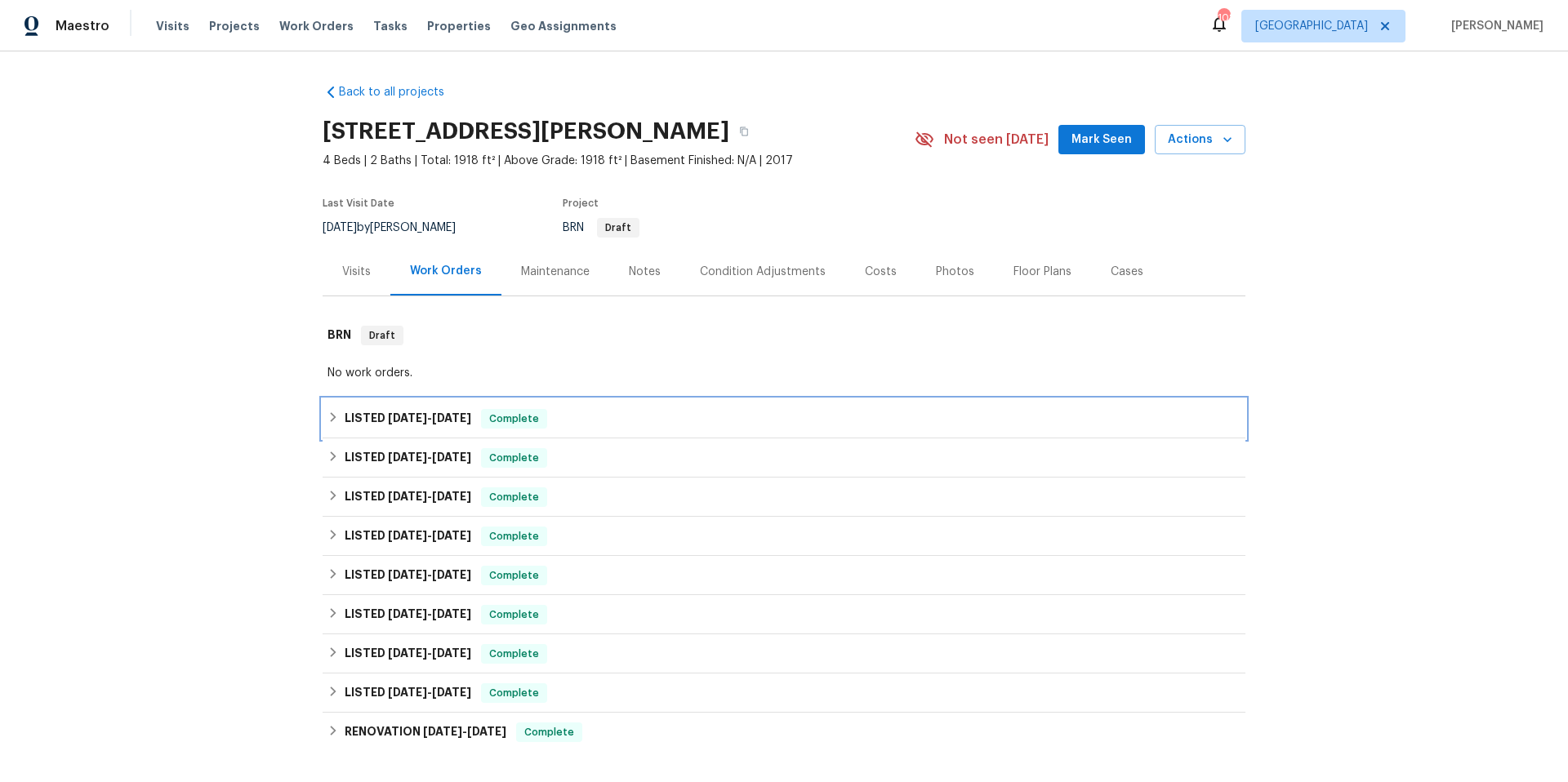
click at [641, 418] on div "LISTED 9/5/25 - 9/17/25 Complete" at bounding box center [784, 419] width 913 height 20
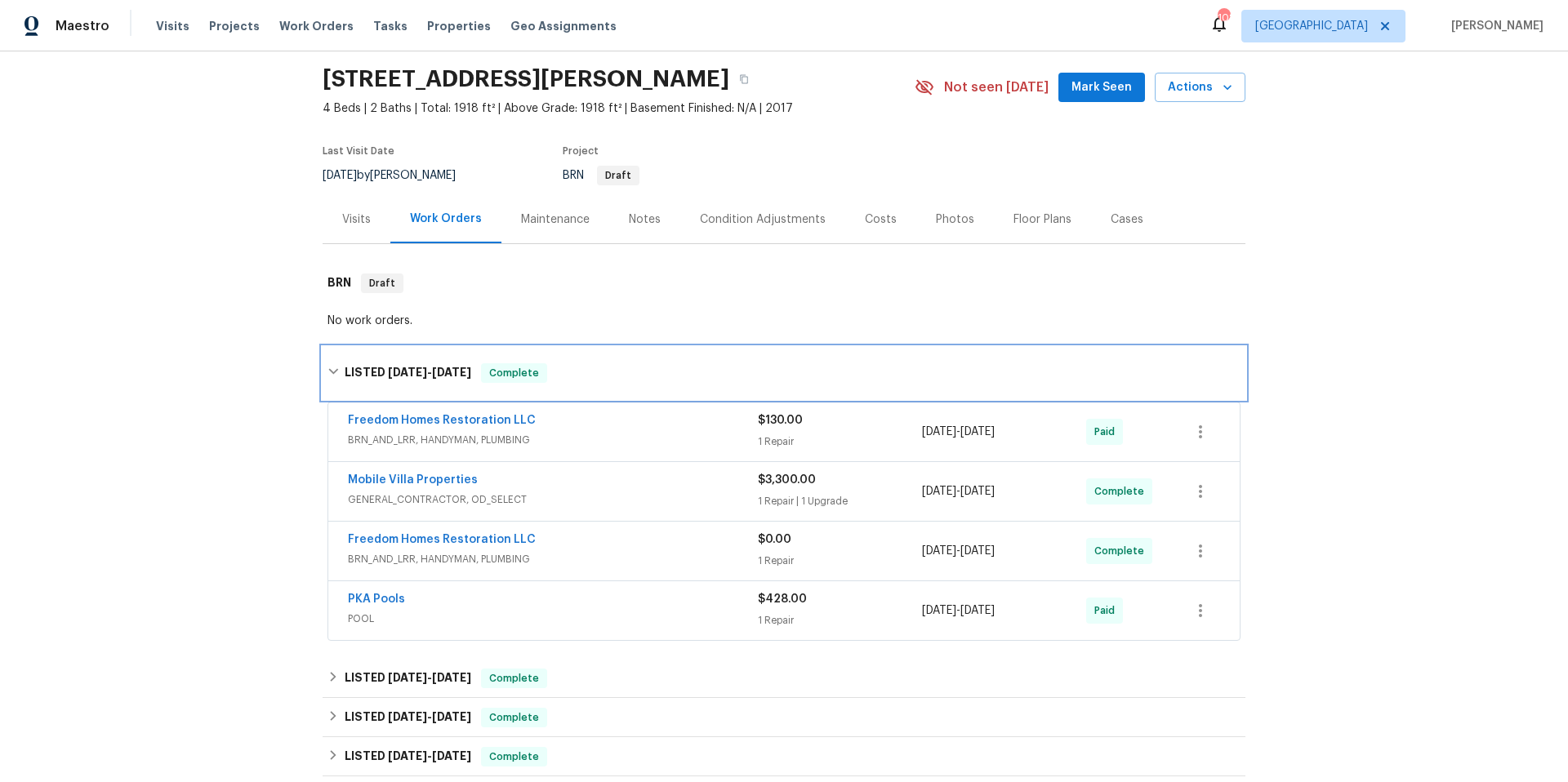
scroll to position [298, 0]
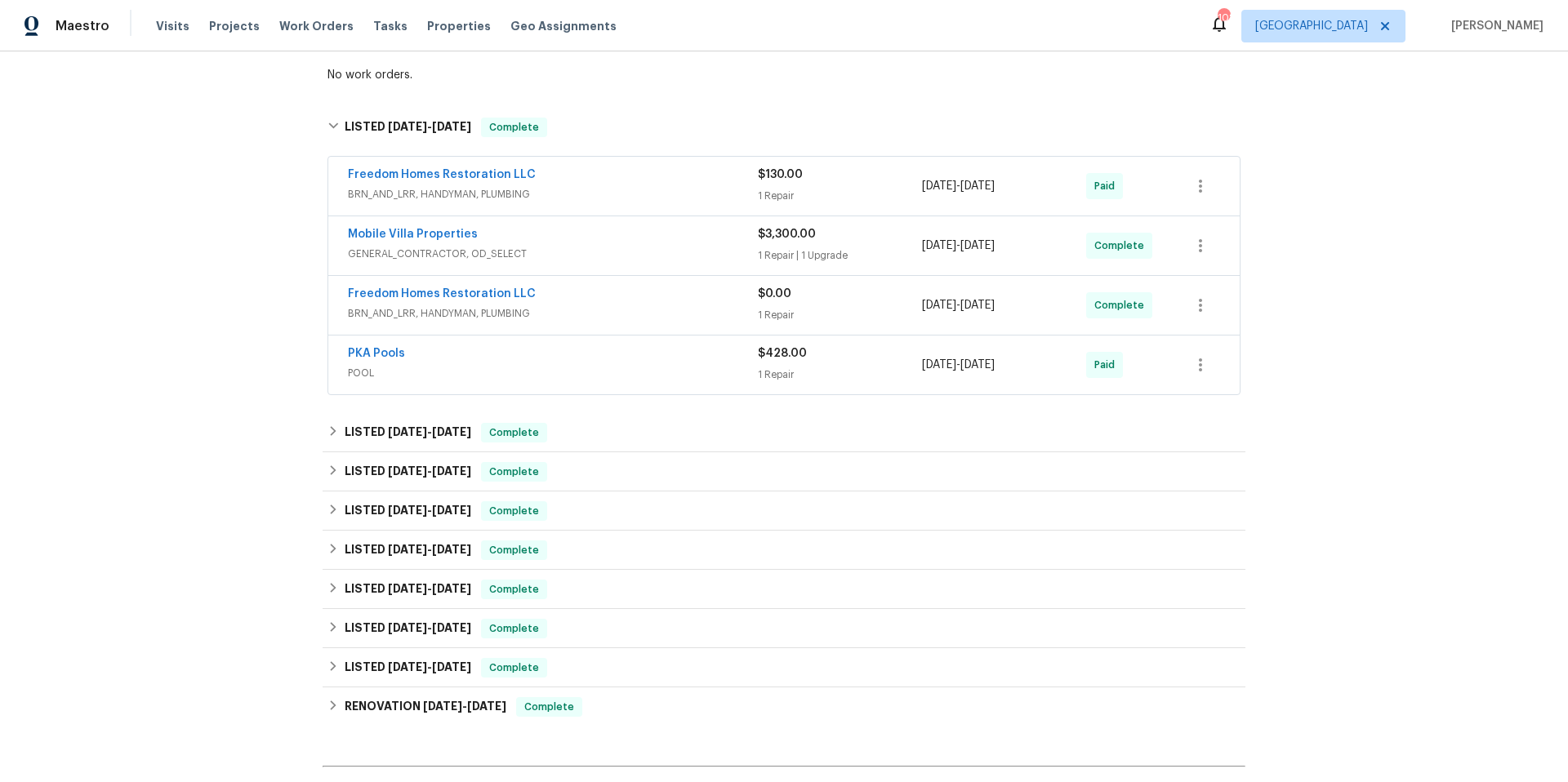
click at [610, 355] on div "PKA Pools" at bounding box center [553, 355] width 410 height 20
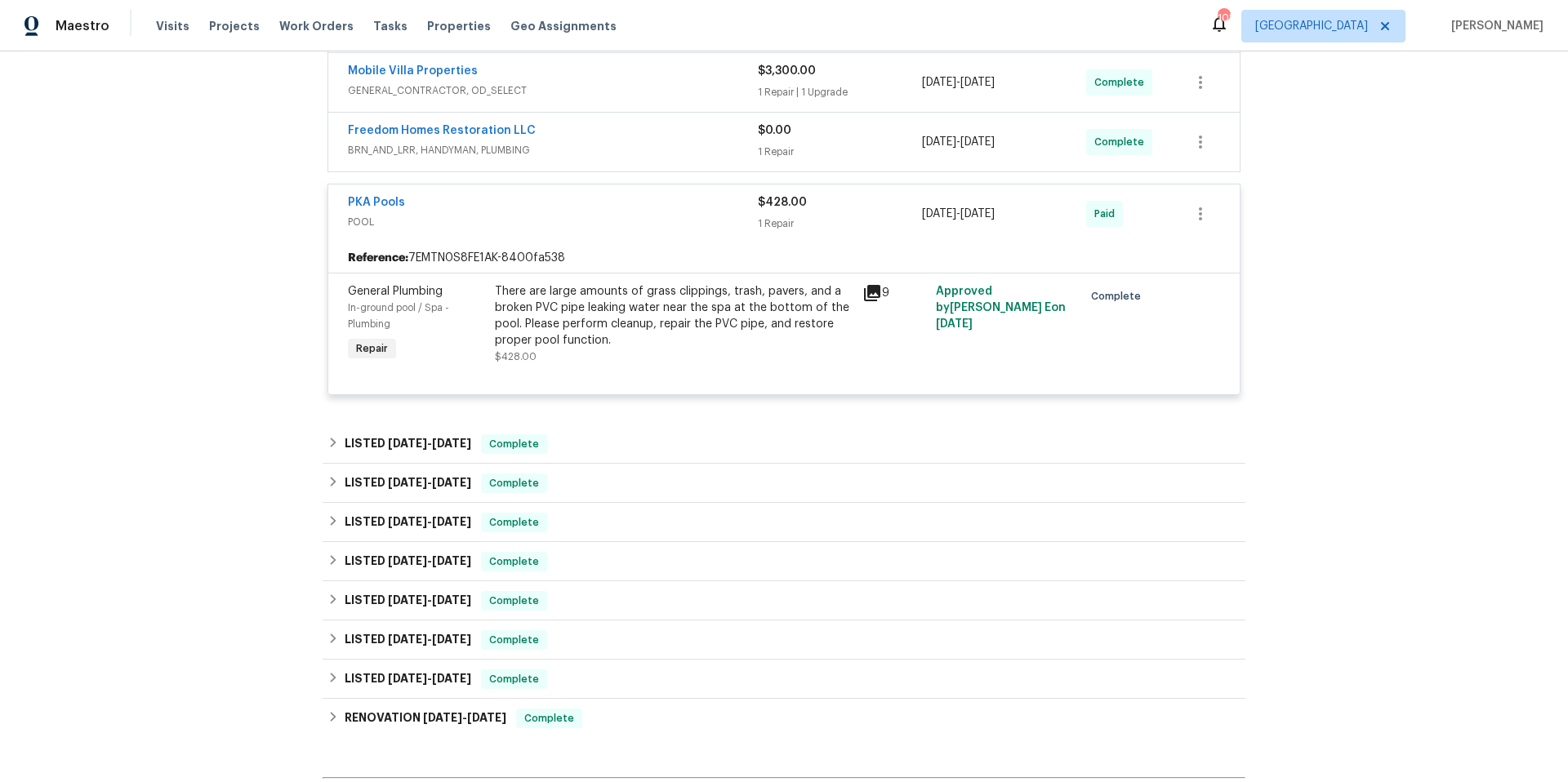
scroll to position [630, 0]
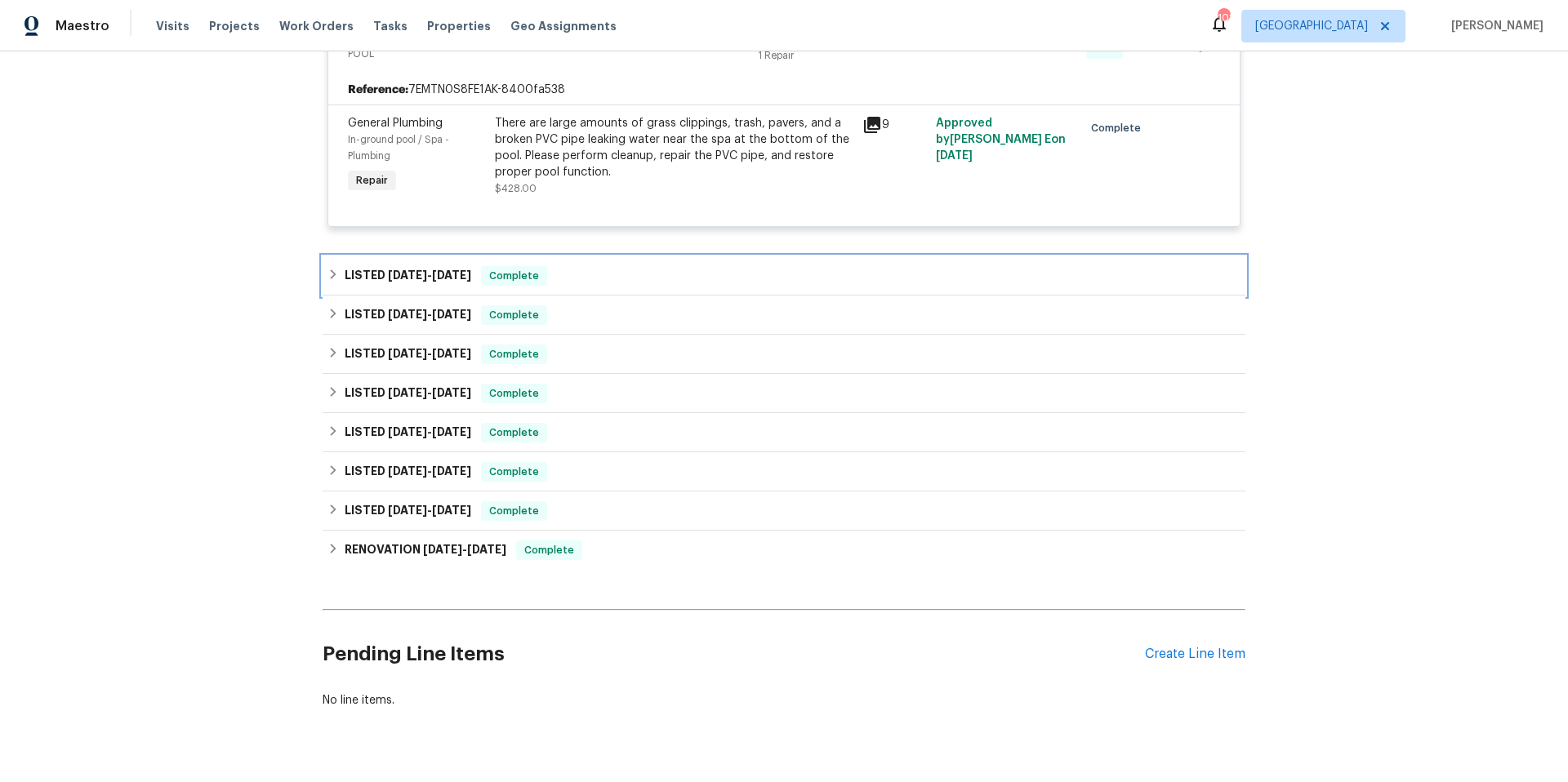
click at [611, 282] on div "LISTED 8/6/25 - 8/6/25 Complete" at bounding box center [784, 276] width 913 height 20
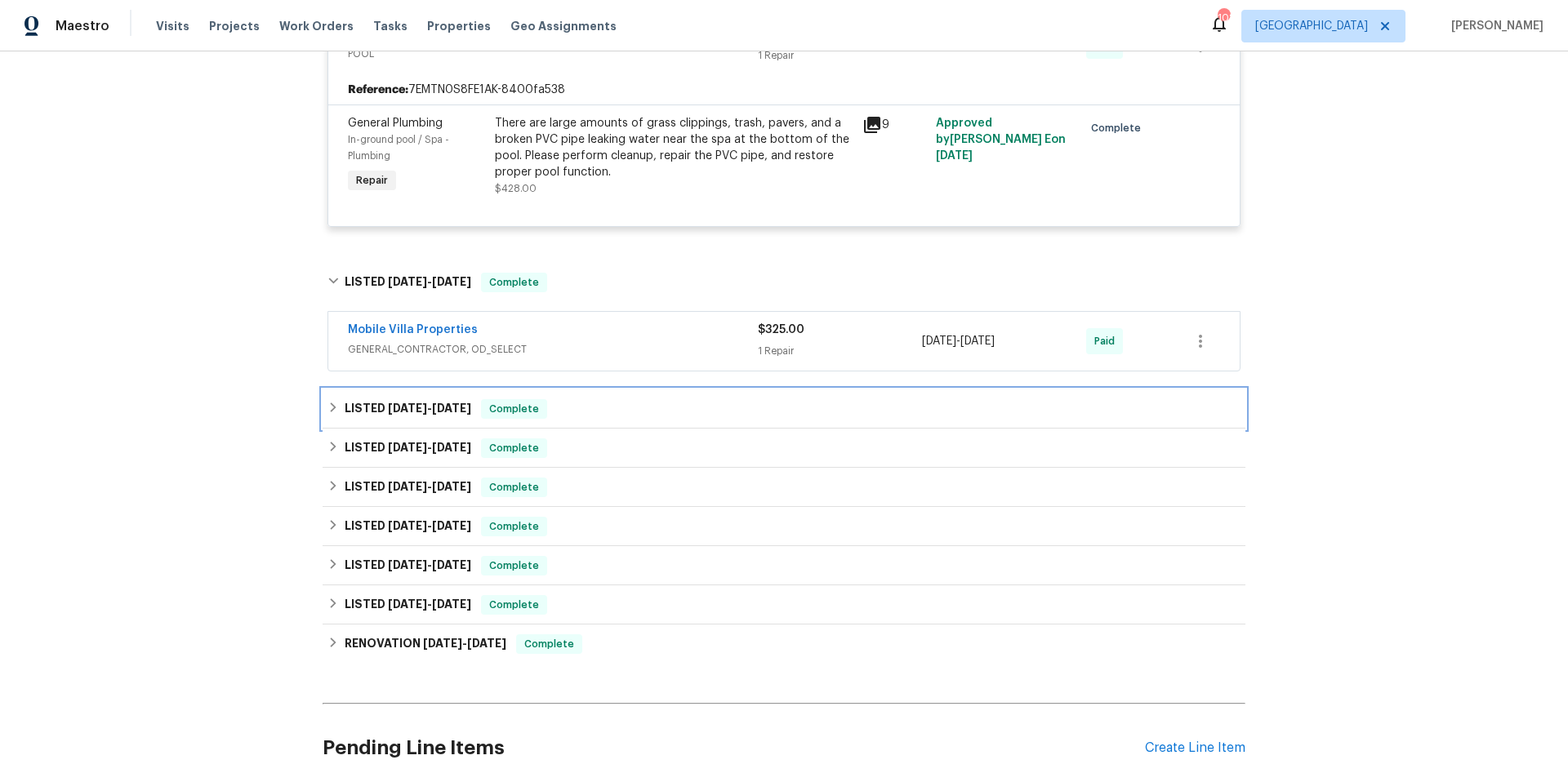
click at [608, 417] on div "LISTED 7/28/25 - 7/30/25 Complete" at bounding box center [784, 409] width 913 height 20
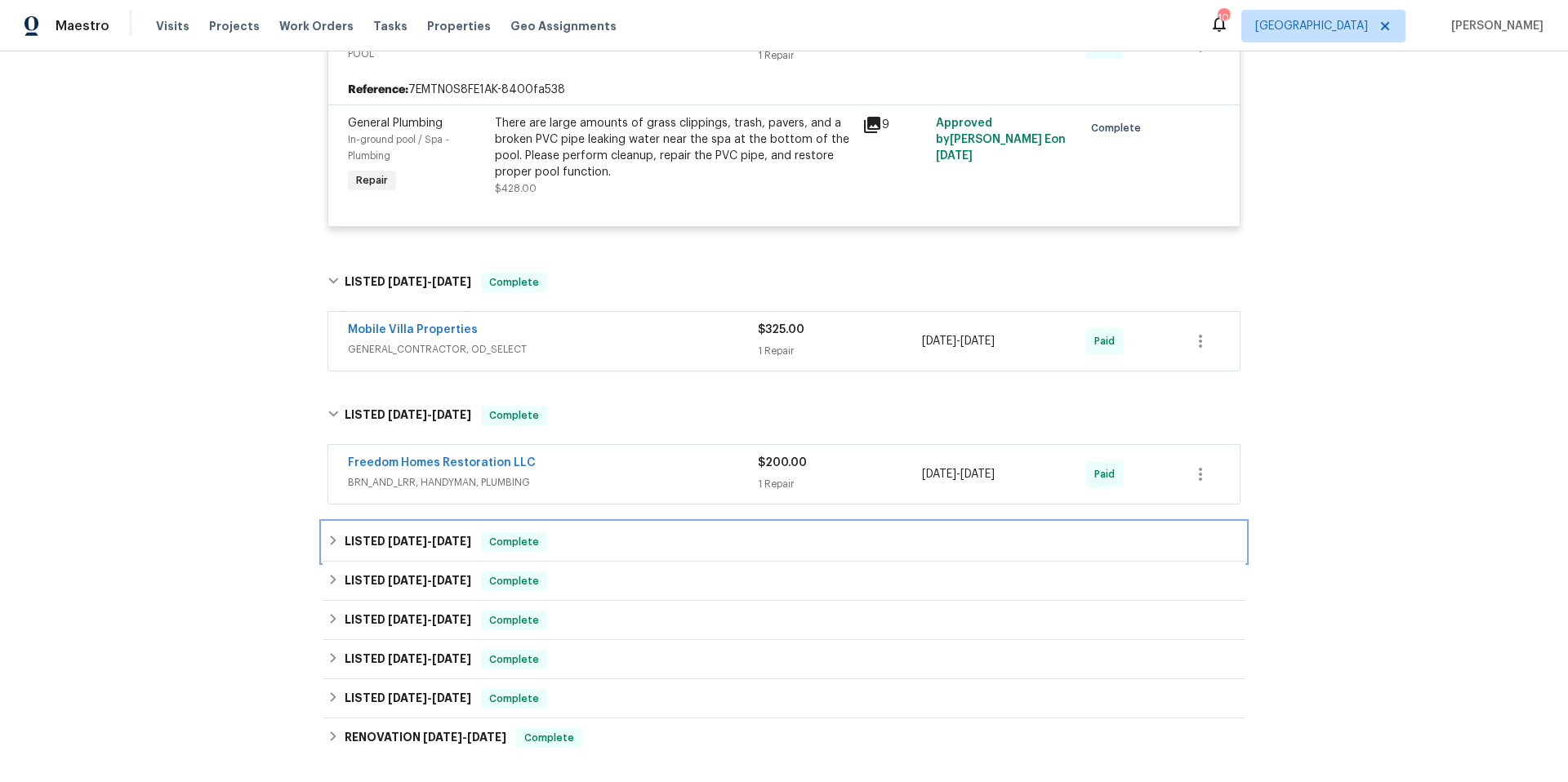
click at [615, 542] on div "LISTED 4/23/25 - 4/30/25 Complete" at bounding box center [784, 543] width 913 height 20
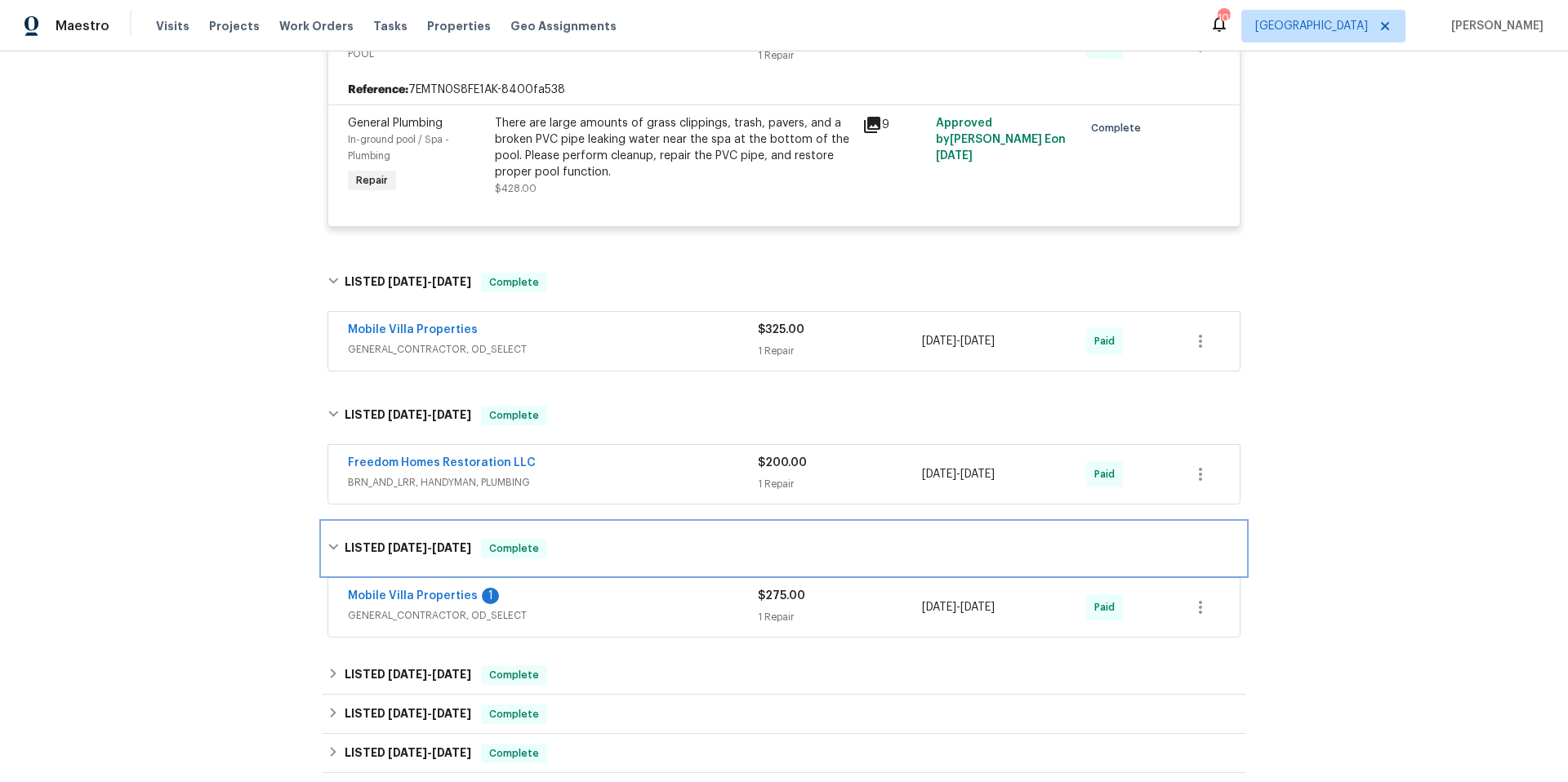
scroll to position [927, 0]
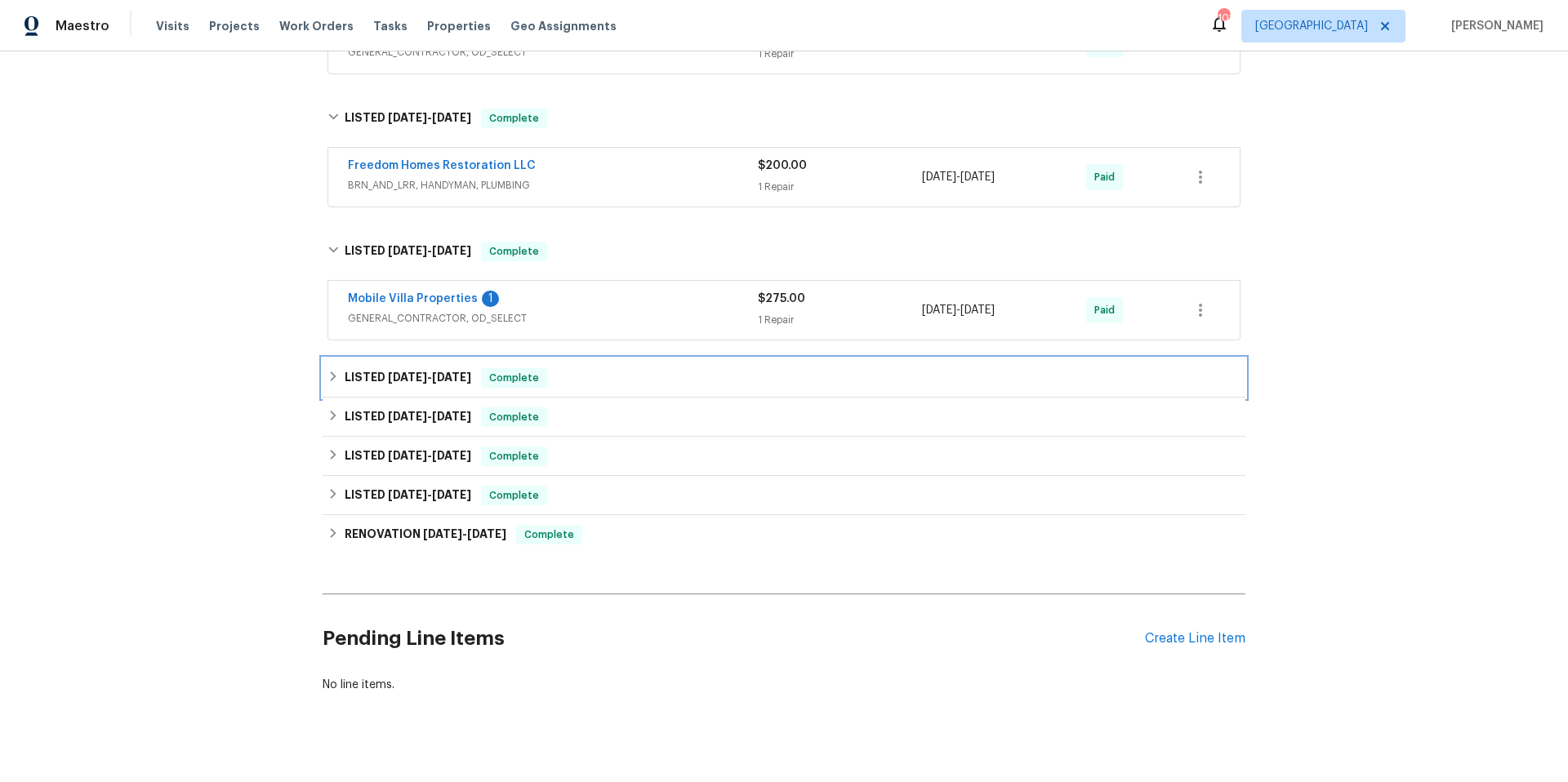
click at [651, 386] on div "LISTED 1/16/25 - 1/23/25 Complete" at bounding box center [784, 379] width 913 height 20
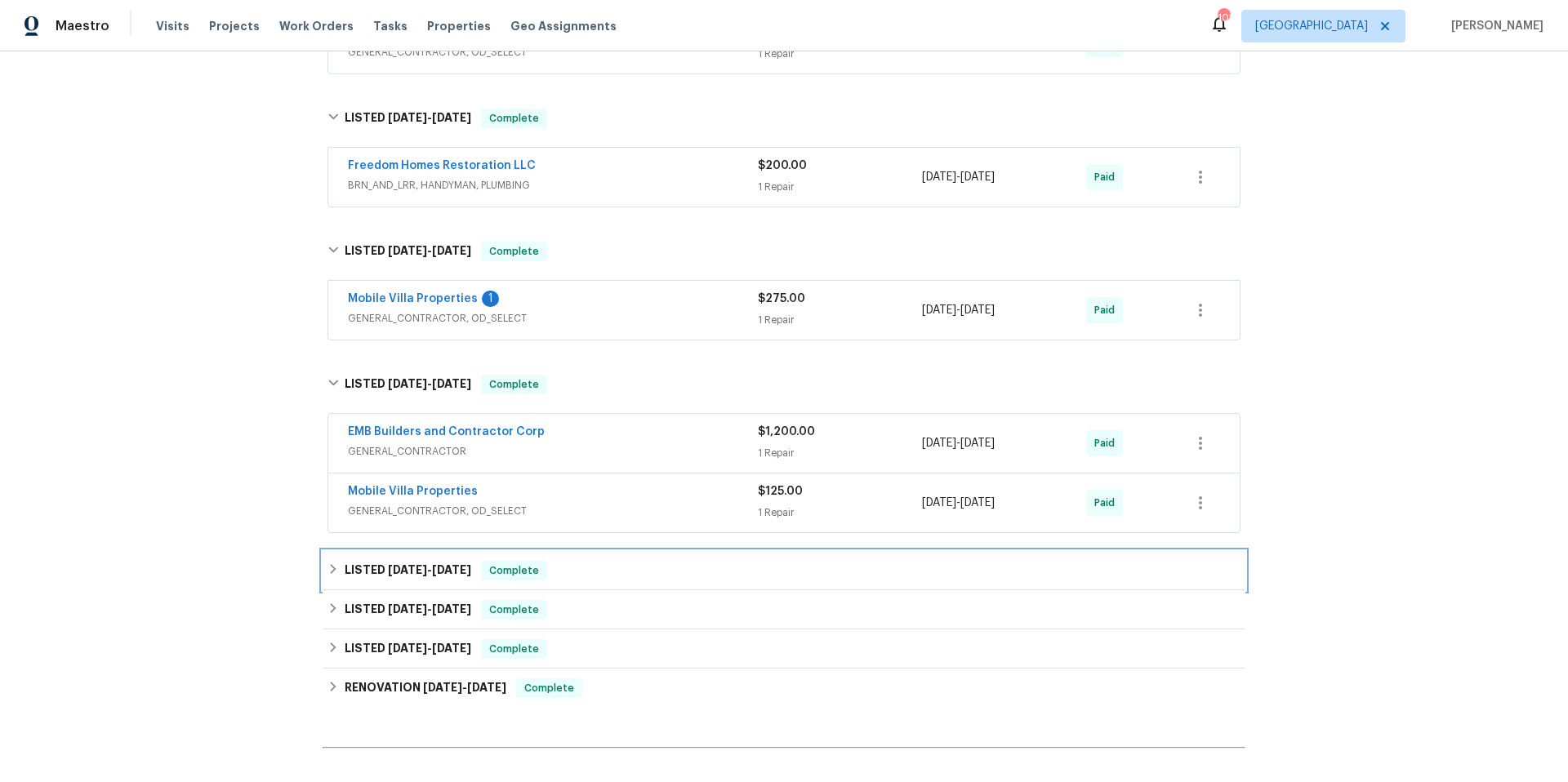
click at [643, 566] on div "LISTED 1/13/25 - 1/13/25 Complete" at bounding box center [784, 571] width 913 height 20
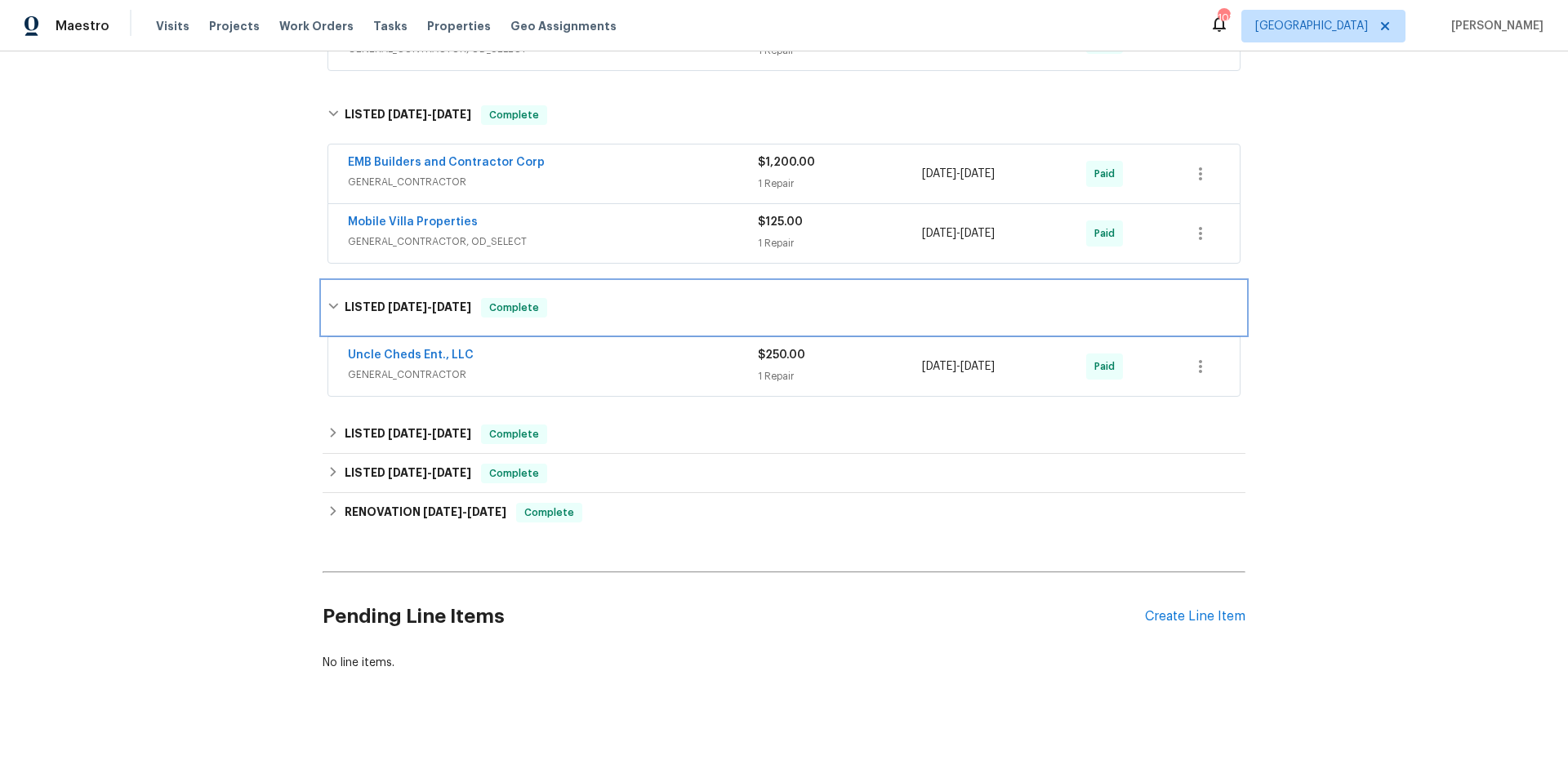
scroll to position [1209, 0]
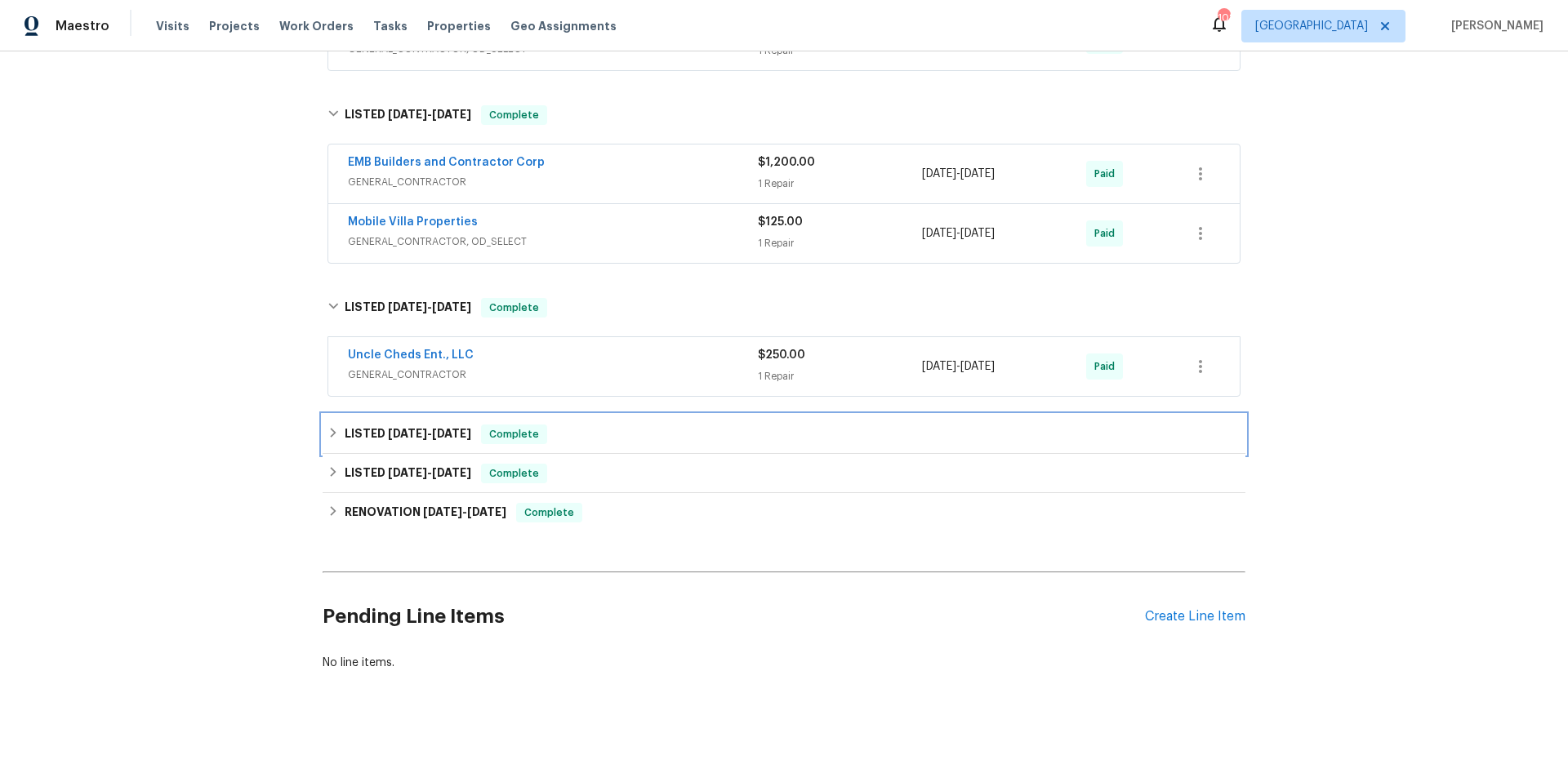
click at [648, 425] on div "LISTED 1/6/25 - 1/8/25 Complete" at bounding box center [784, 435] width 913 height 20
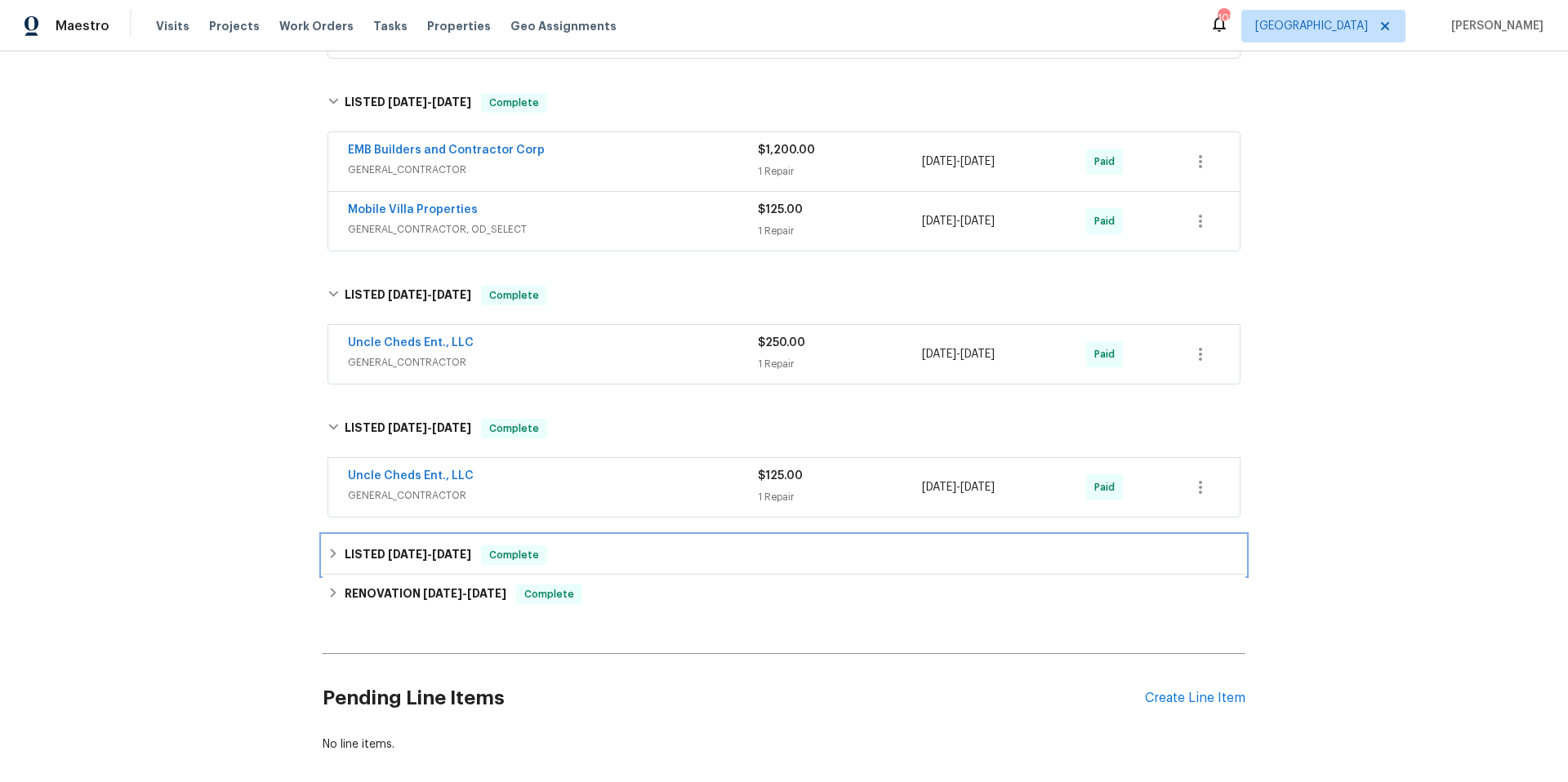
click at [661, 559] on div "LISTED 11/2/24 - 11/5/24 Complete" at bounding box center [784, 555] width 913 height 20
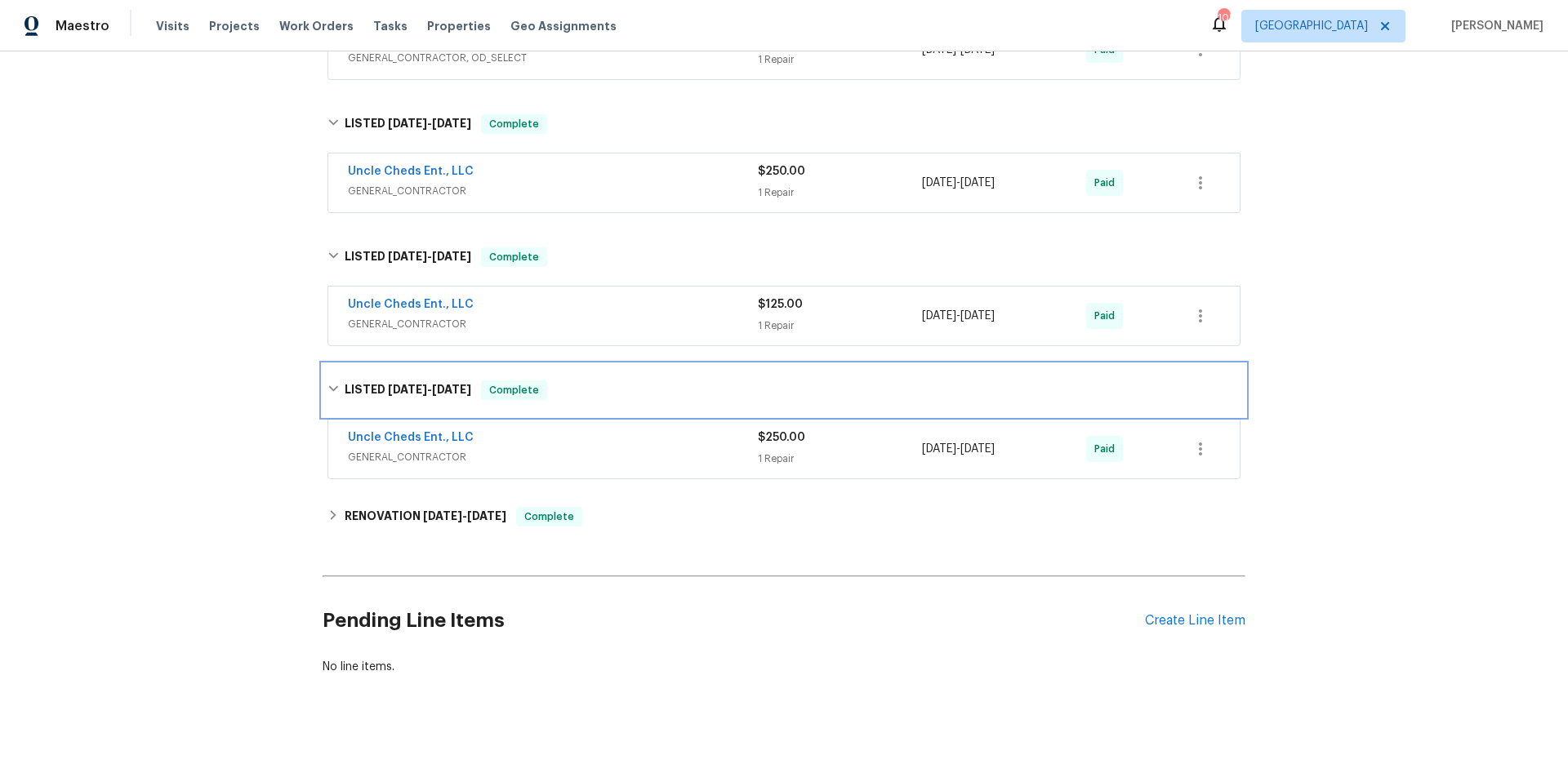
scroll to position [1396, 0]
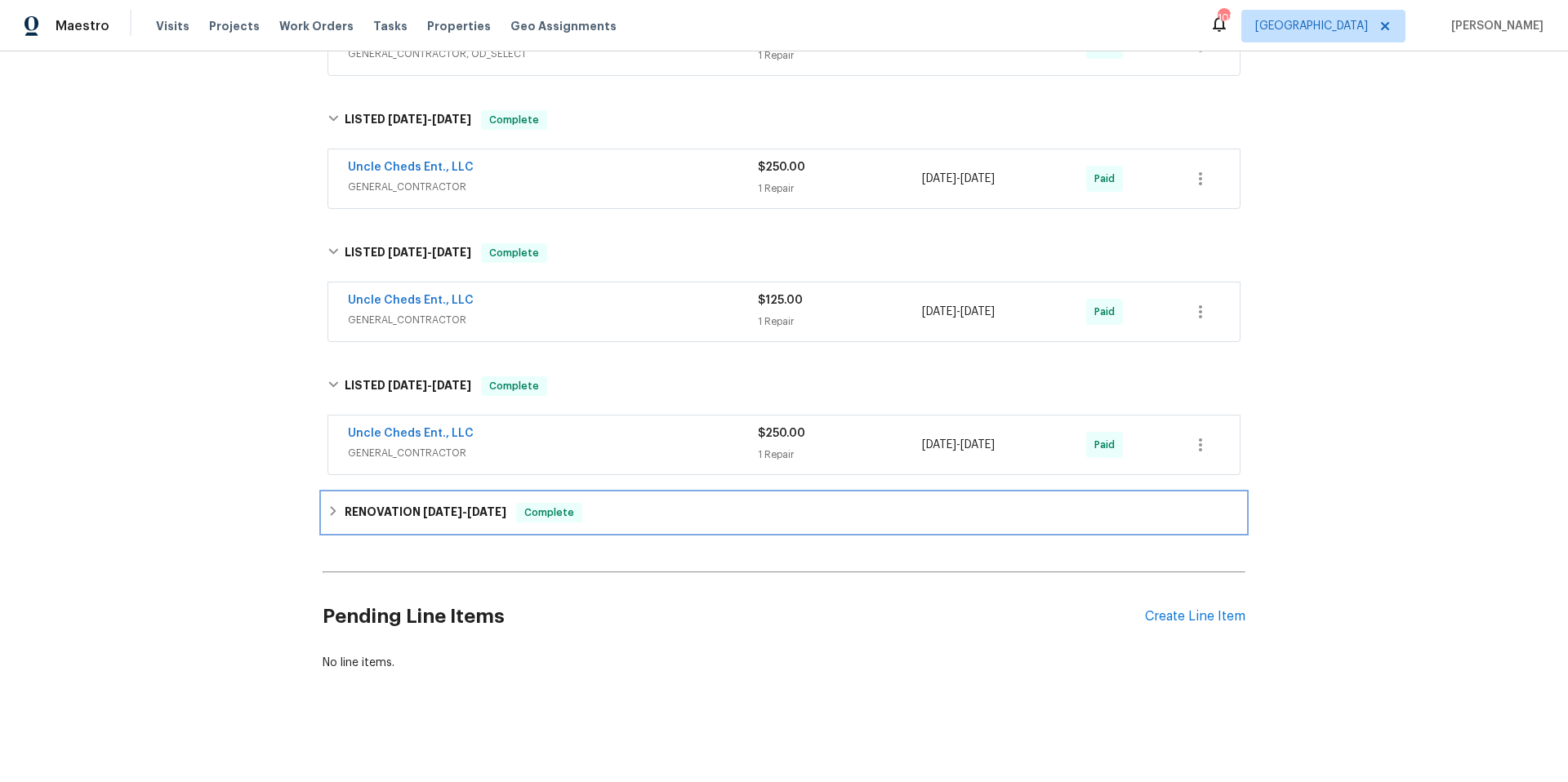
click at [653, 506] on div "RENOVATION 8/26/24 - 10/15/24 Complete" at bounding box center [784, 513] width 913 height 20
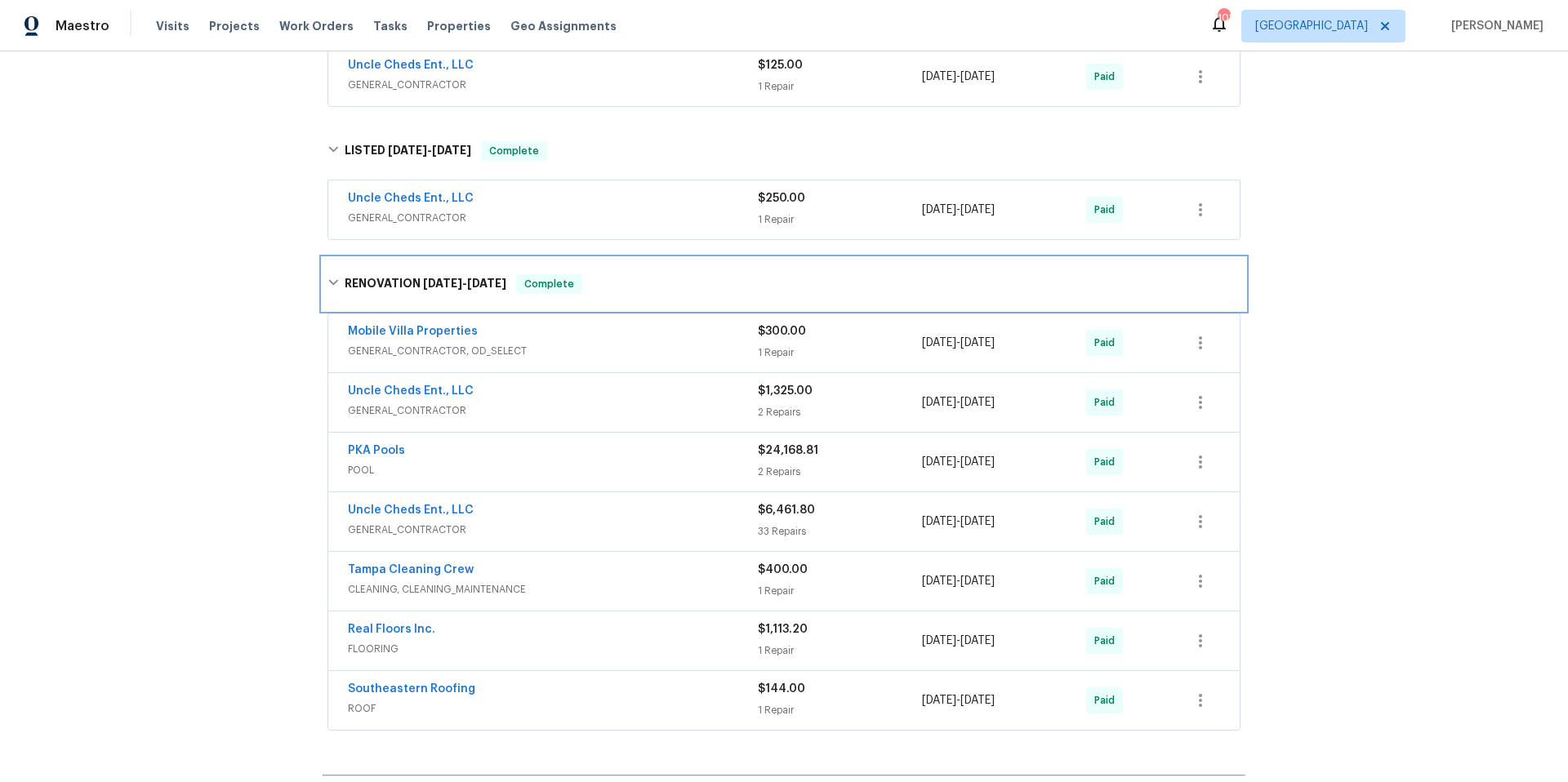
scroll to position [1663, 0]
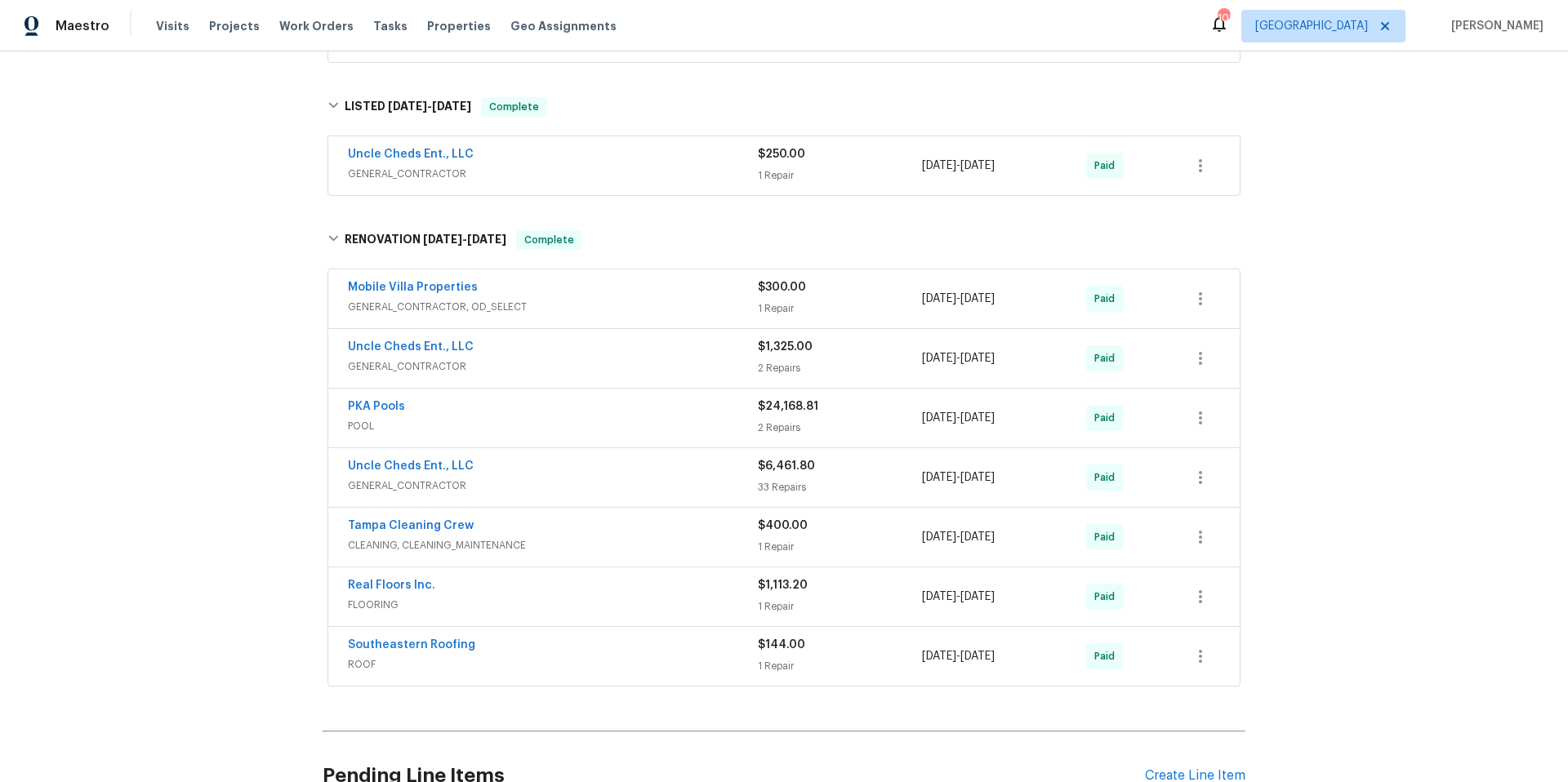
click at [458, 409] on div "PKA Pools" at bounding box center [553, 408] width 410 height 20
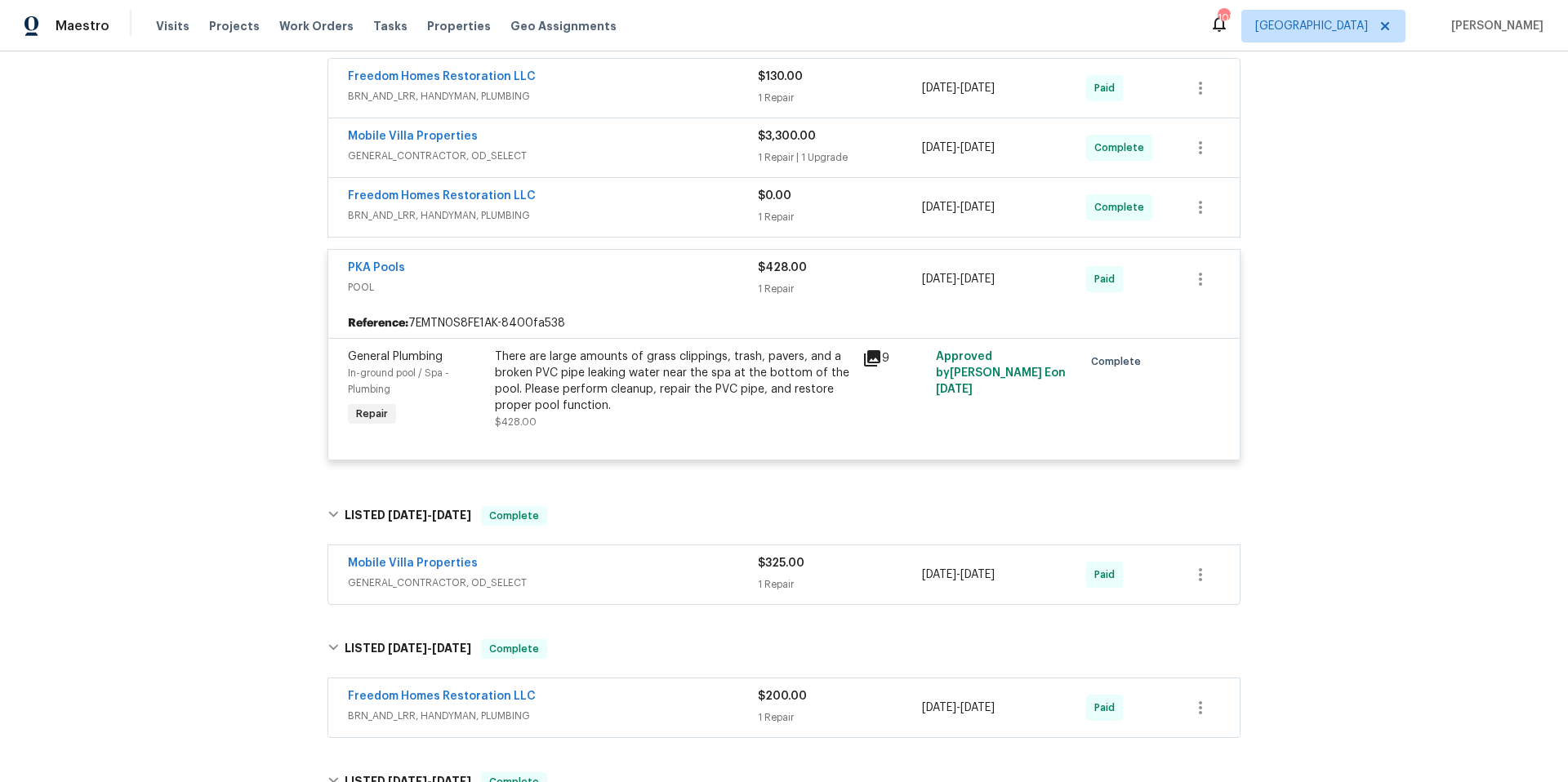
scroll to position [0, 0]
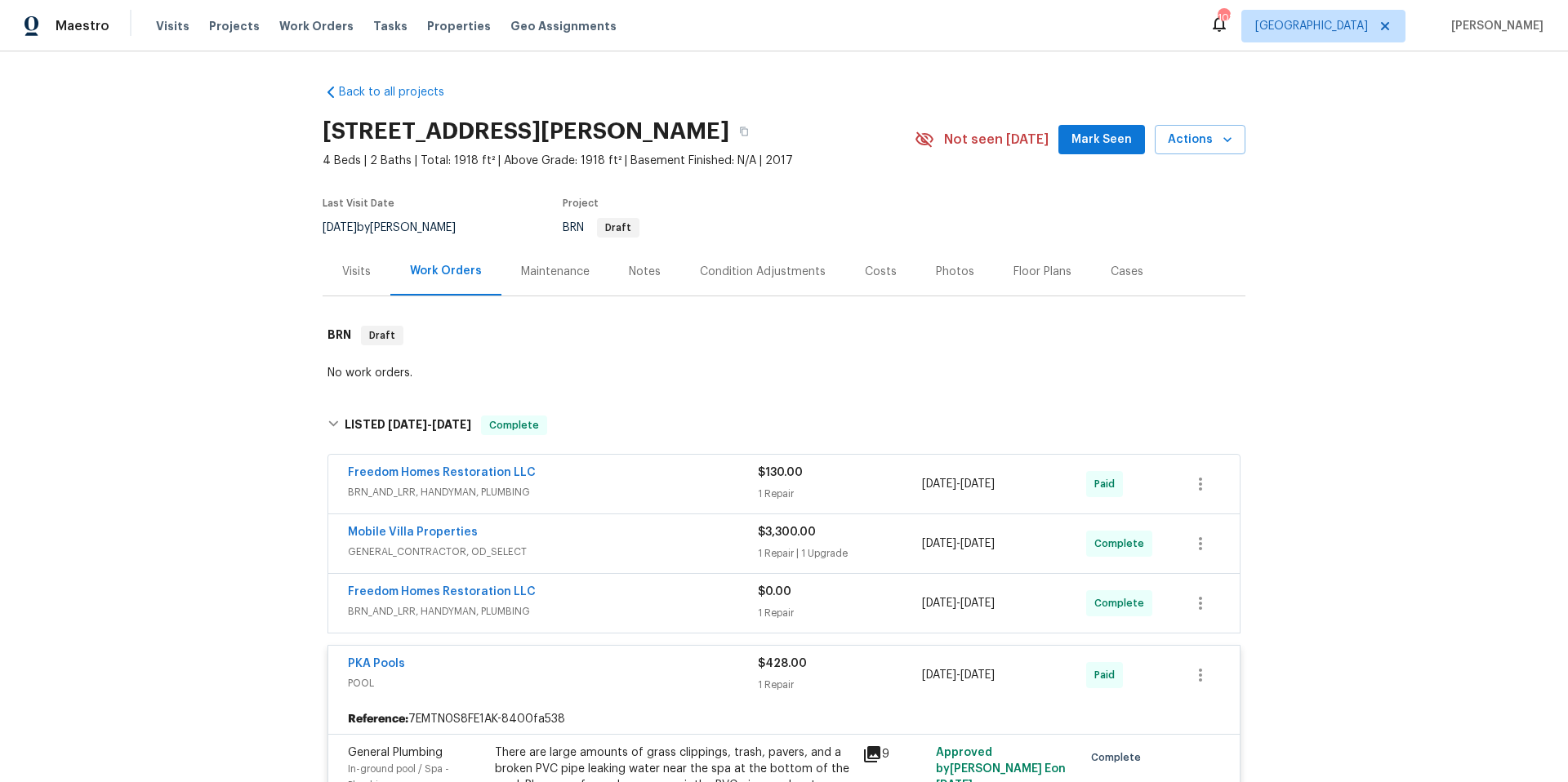
click at [540, 276] on div "Maintenance" at bounding box center [555, 272] width 69 height 17
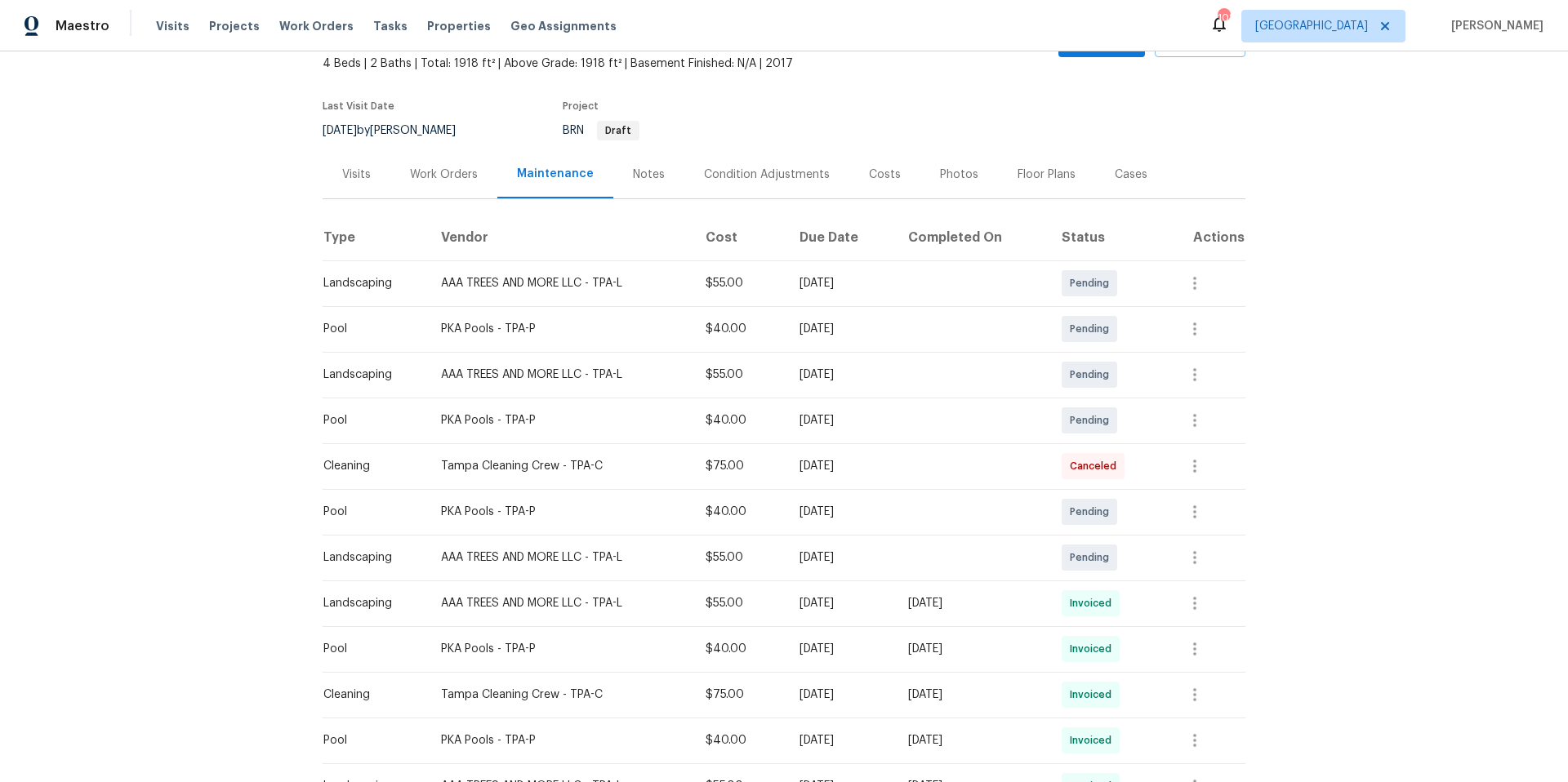
scroll to position [107, 0]
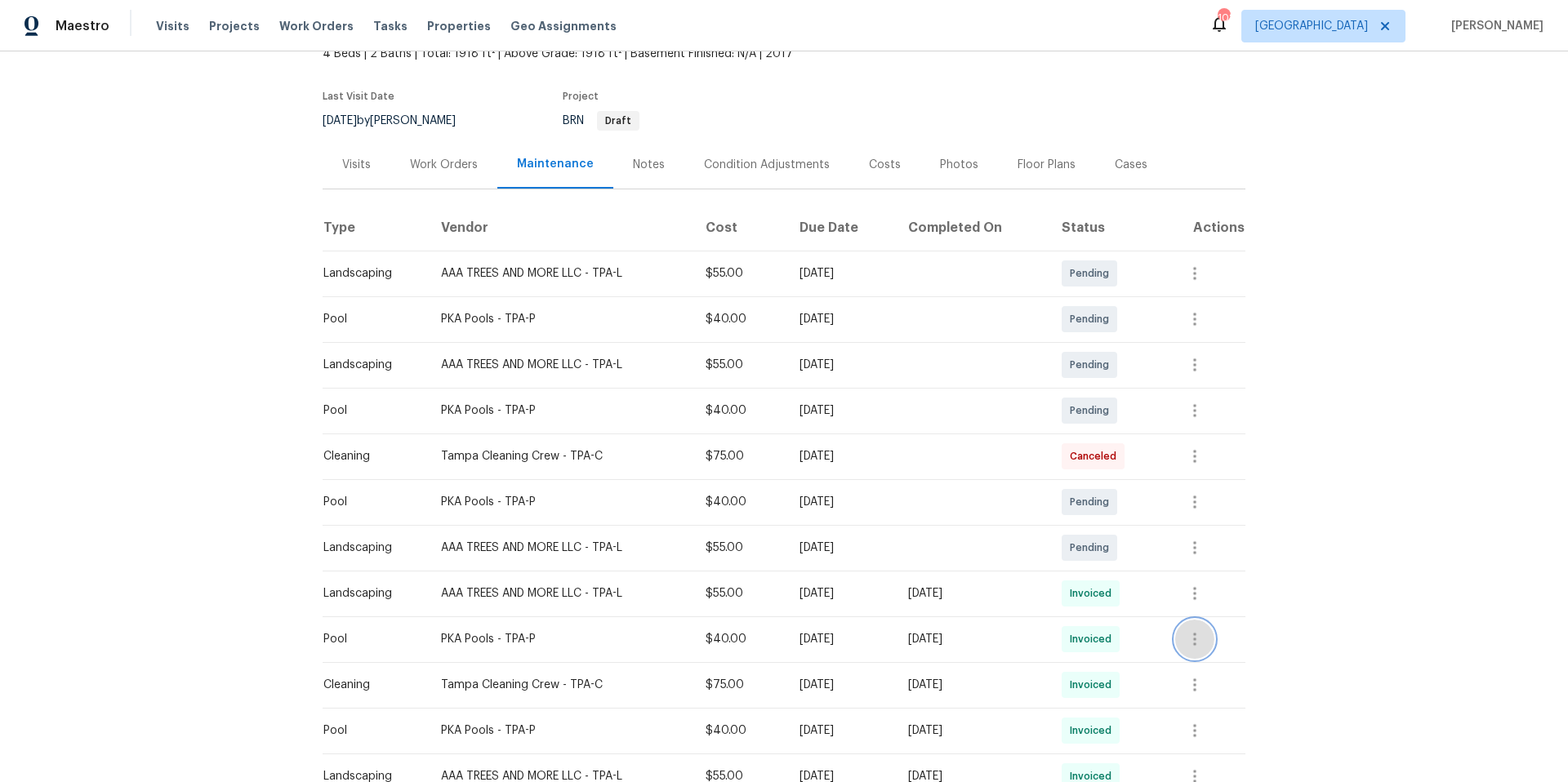
click at [1203, 644] on icon "button" at bounding box center [1195, 640] width 20 height 20
click at [1210, 663] on li "View details" at bounding box center [1235, 667] width 114 height 27
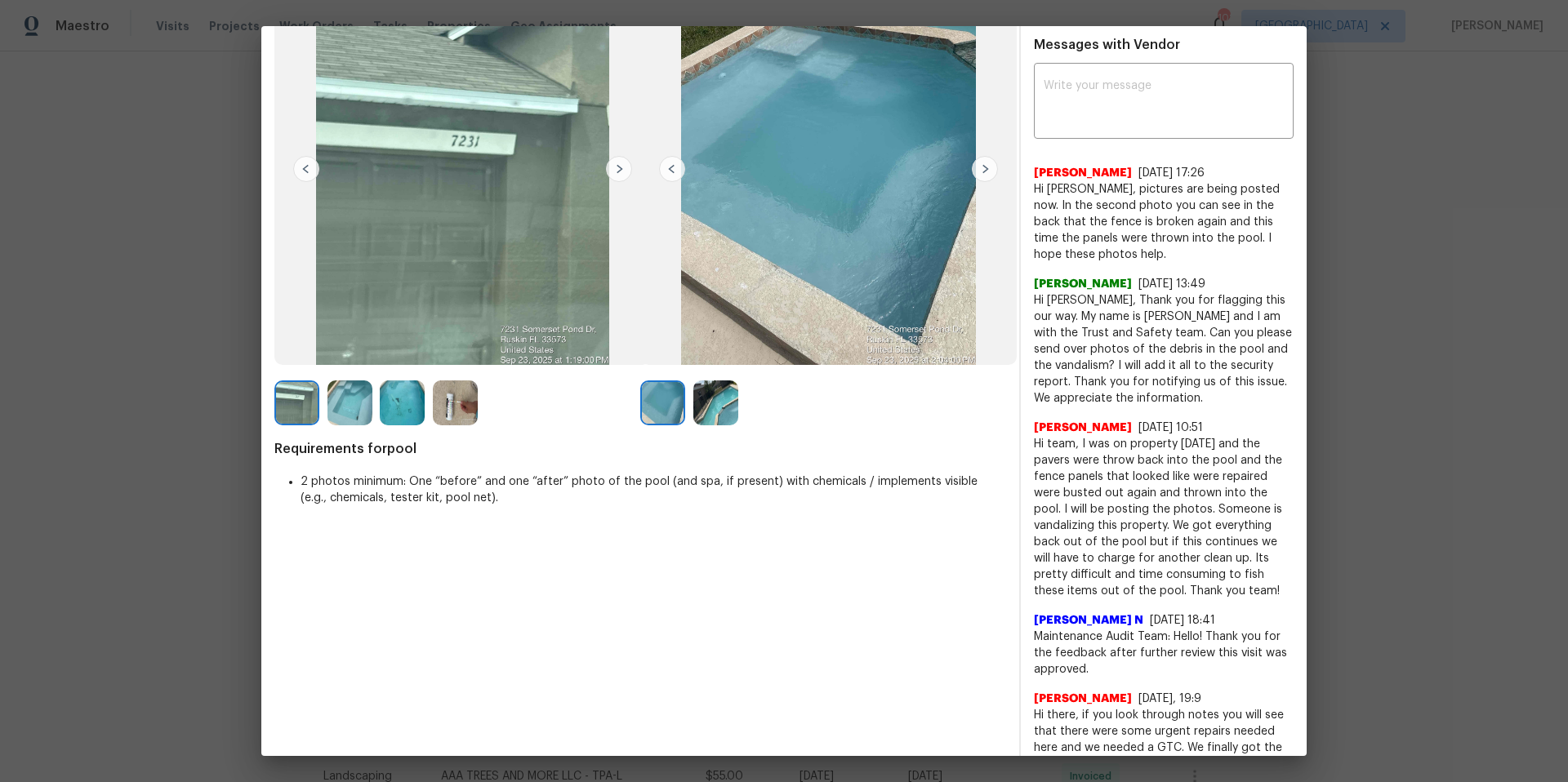
scroll to position [128, 0]
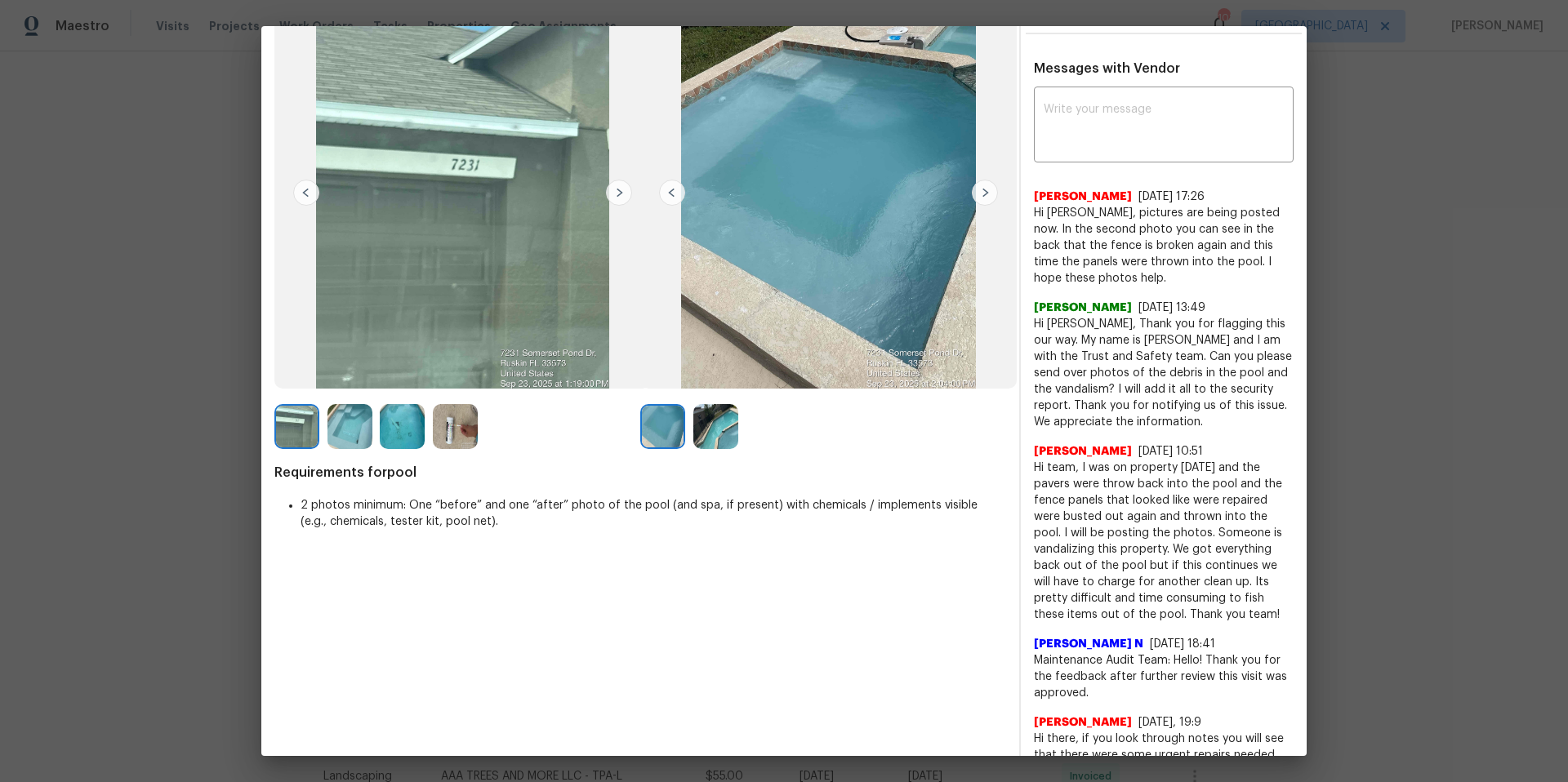
click at [983, 197] on img at bounding box center [985, 193] width 27 height 27
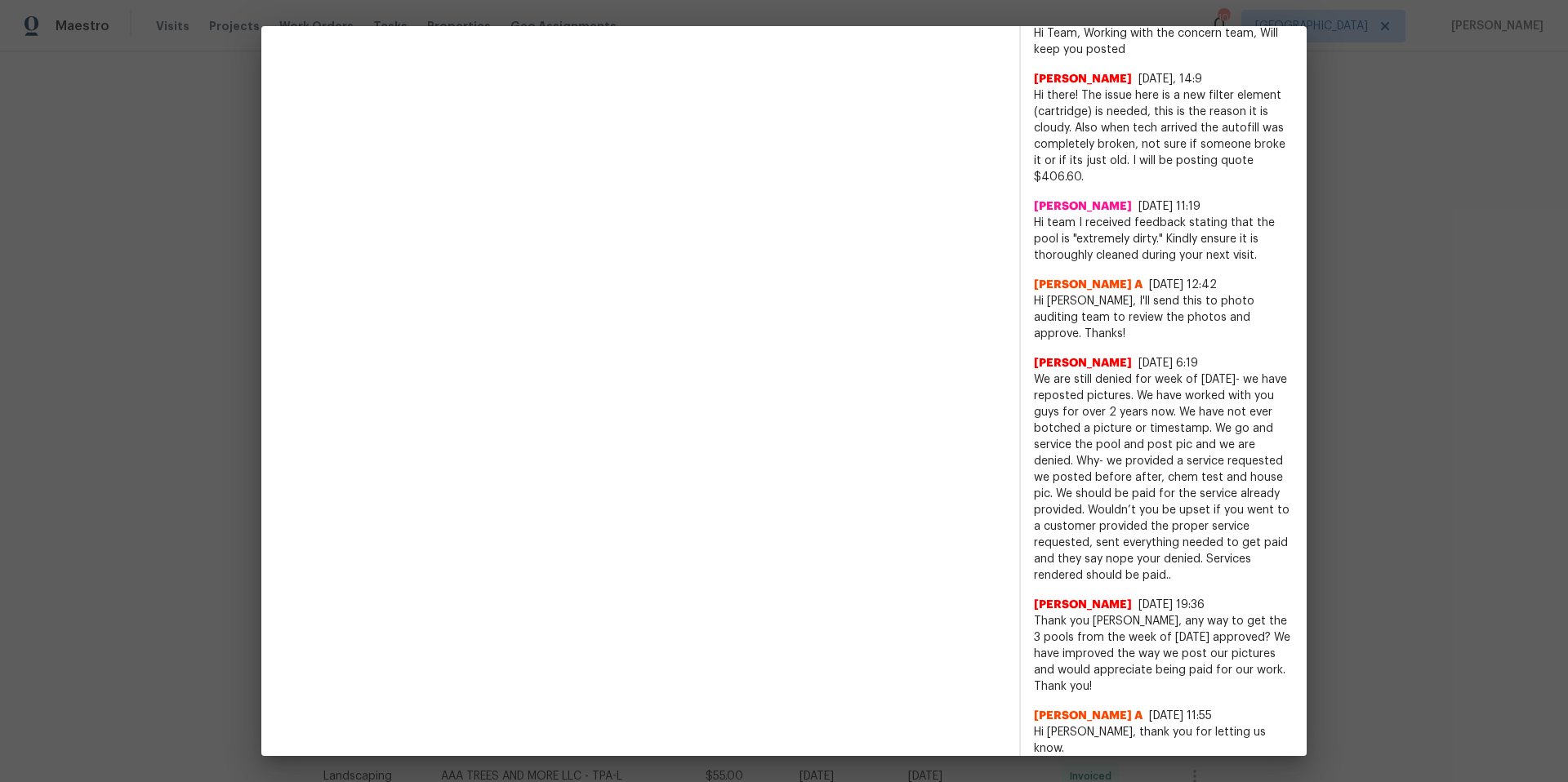
scroll to position [3093, 0]
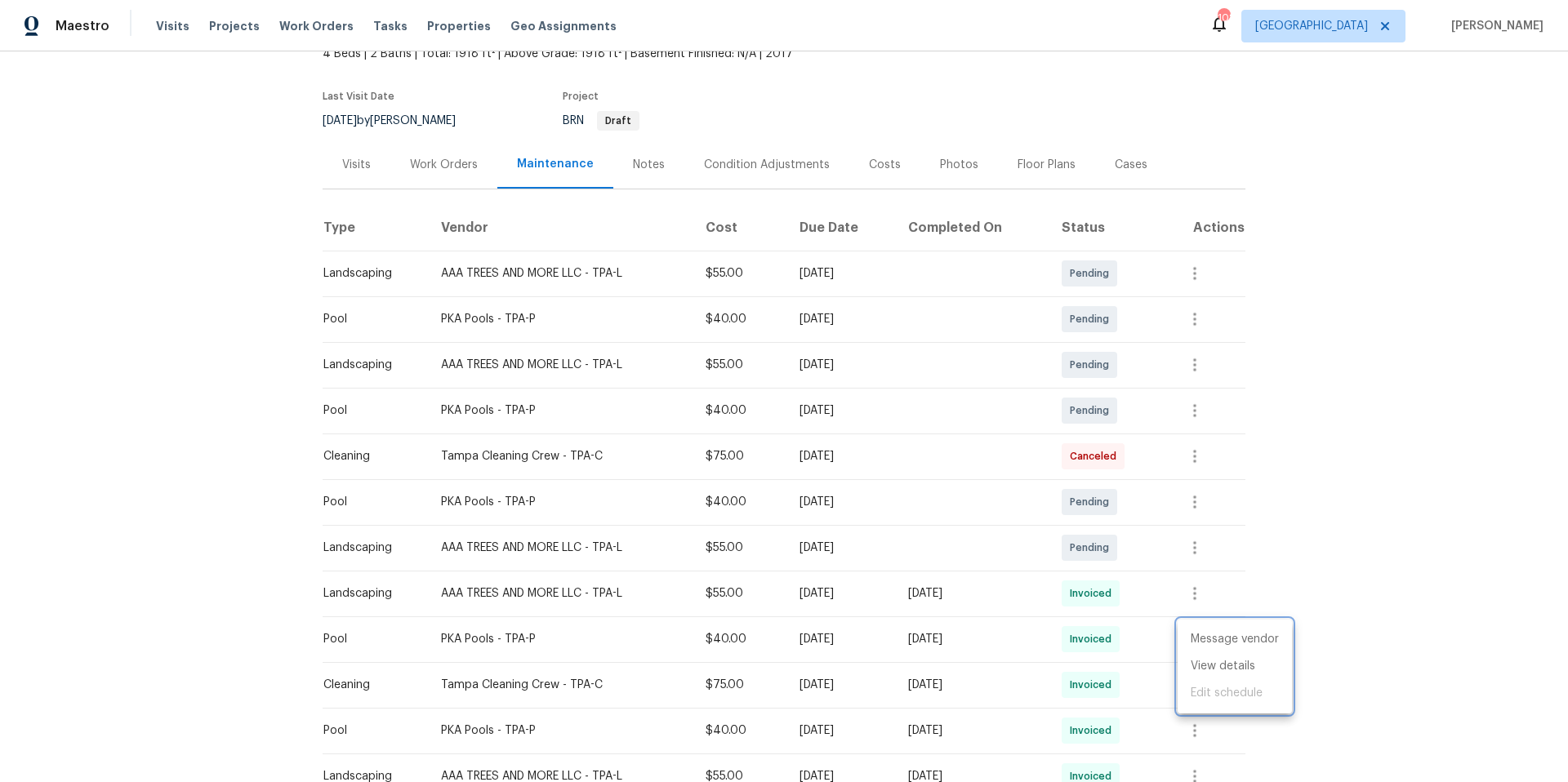
click at [645, 166] on div at bounding box center [784, 391] width 1568 height 782
click at [645, 166] on div "Notes" at bounding box center [649, 165] width 31 height 17
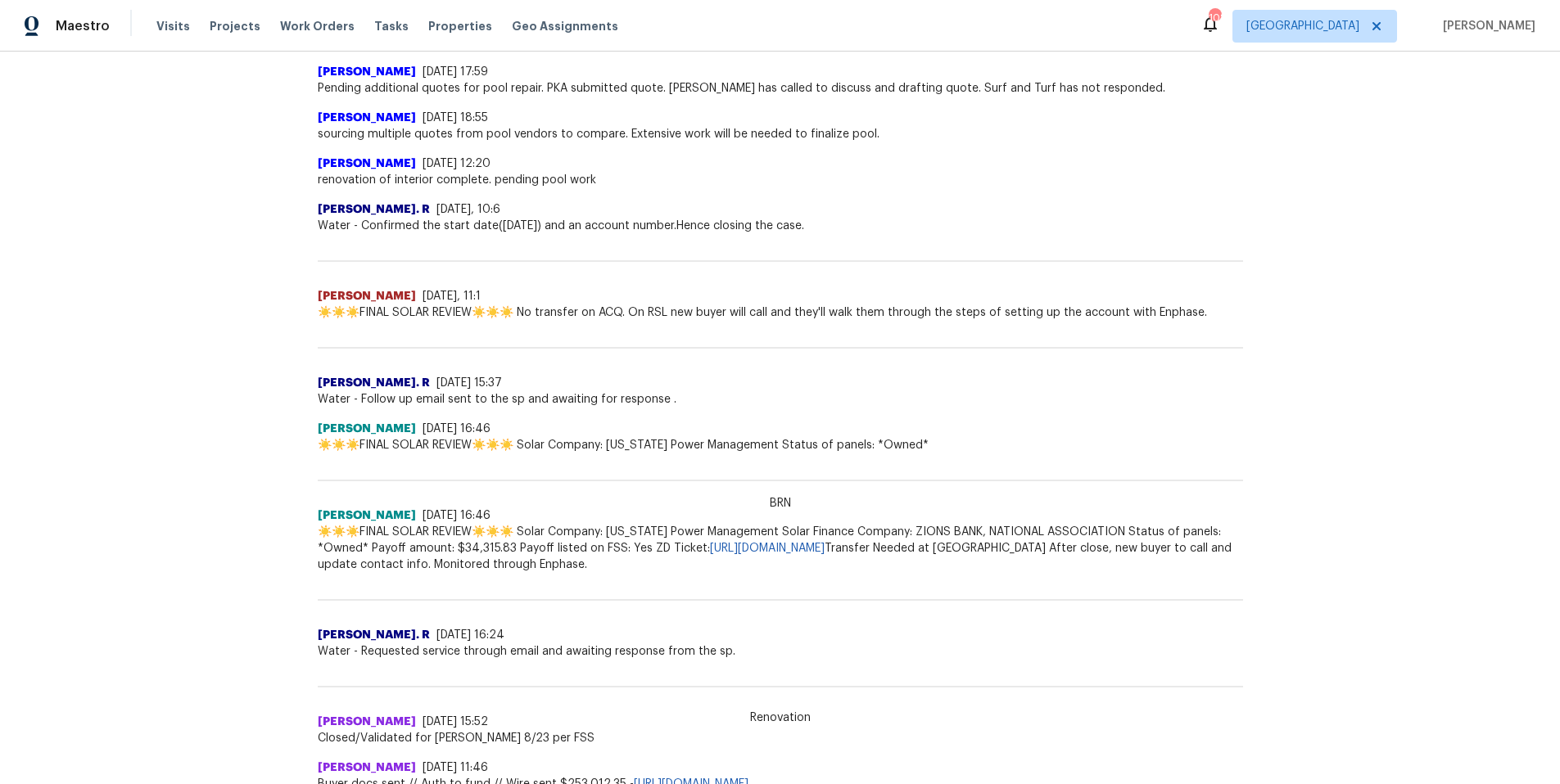
scroll to position [2073, 0]
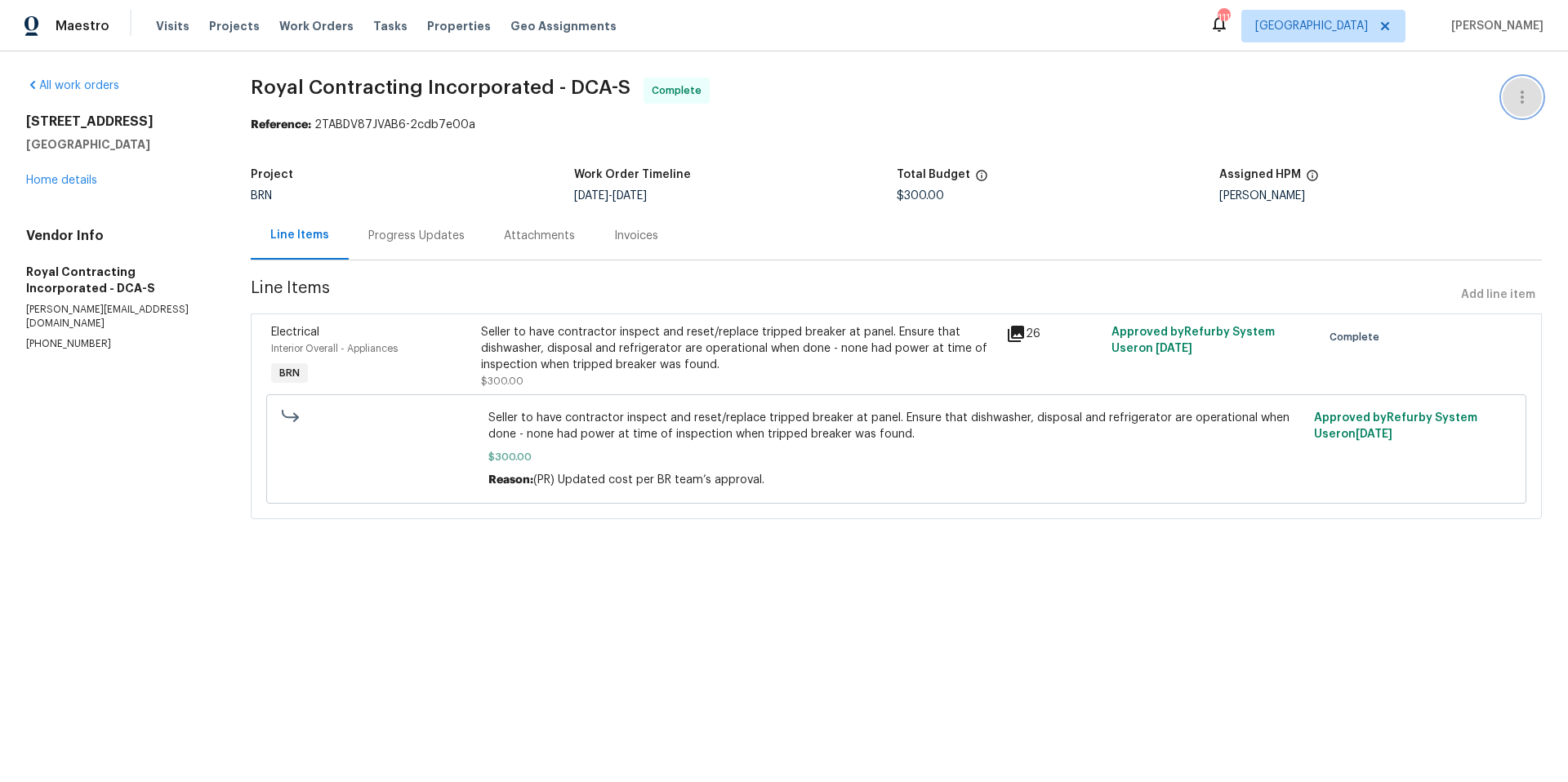
click at [1512, 103] on icon "button" at bounding box center [1522, 97] width 20 height 20
click at [1196, 115] on div at bounding box center [784, 391] width 1568 height 782
click at [73, 176] on link "Home details" at bounding box center [62, 181] width 71 height 12
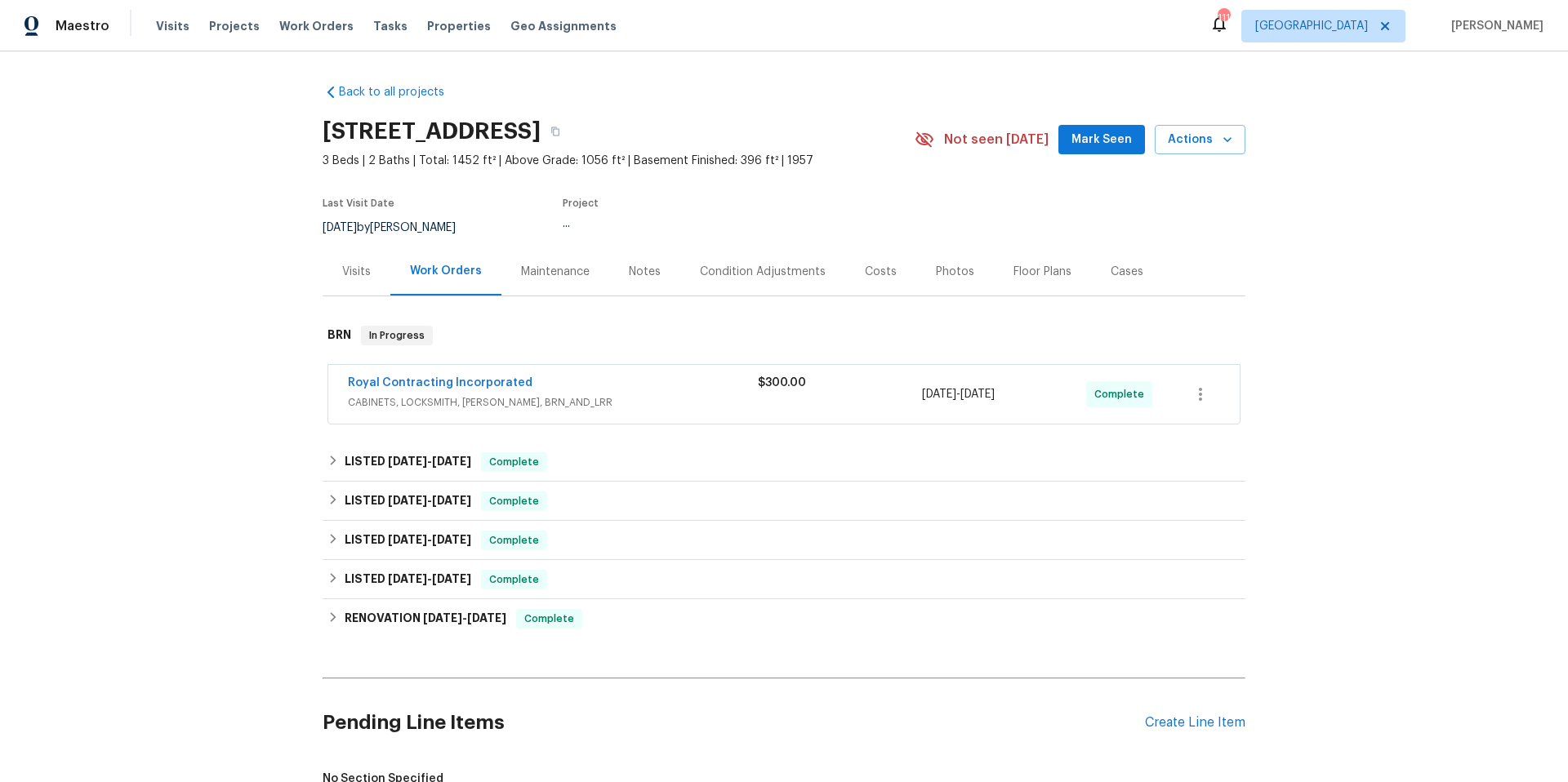
click at [354, 272] on div "Visits" at bounding box center [356, 272] width 28 height 17
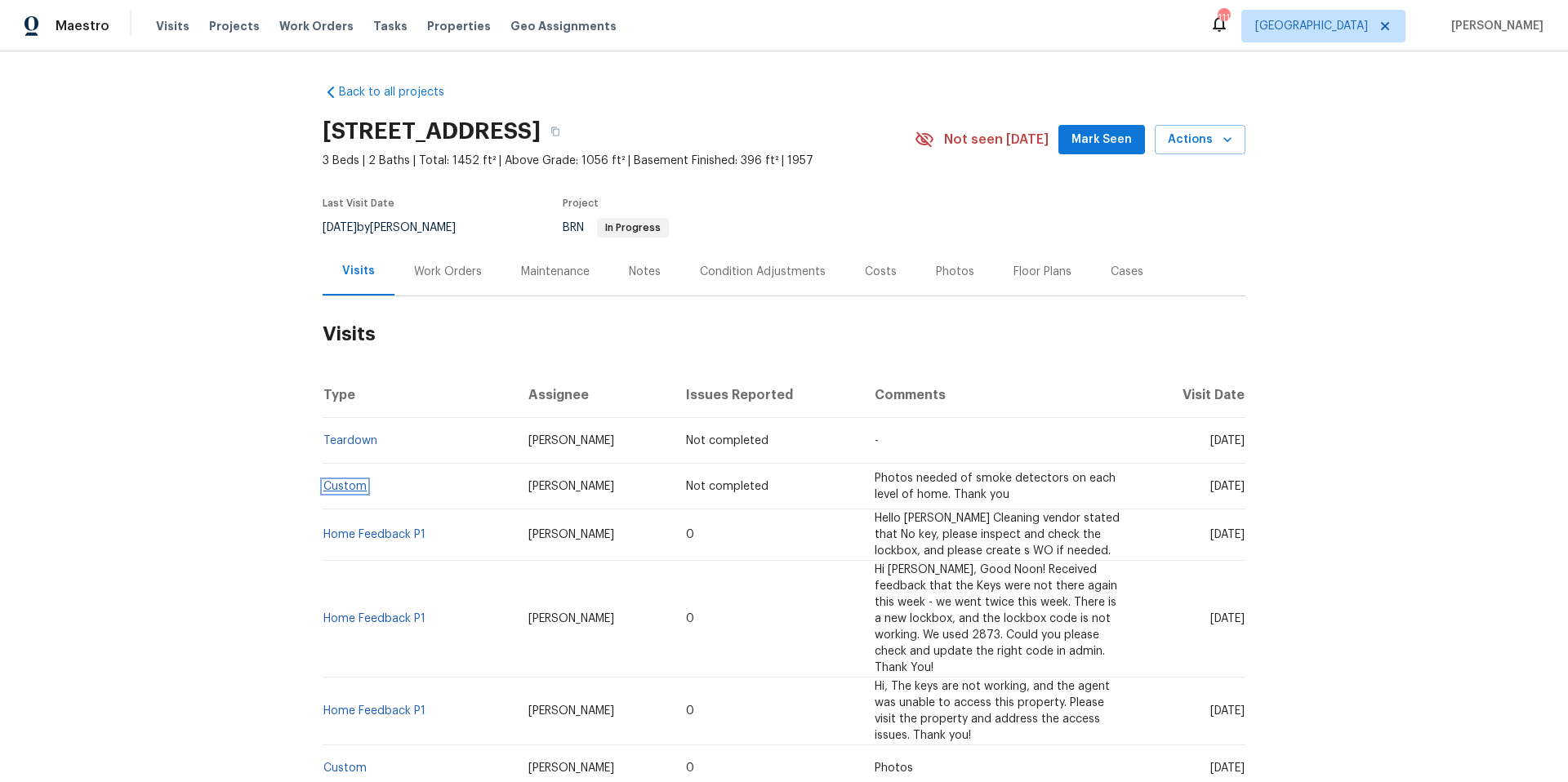
click at [351, 485] on link "Custom" at bounding box center [345, 487] width 43 height 12
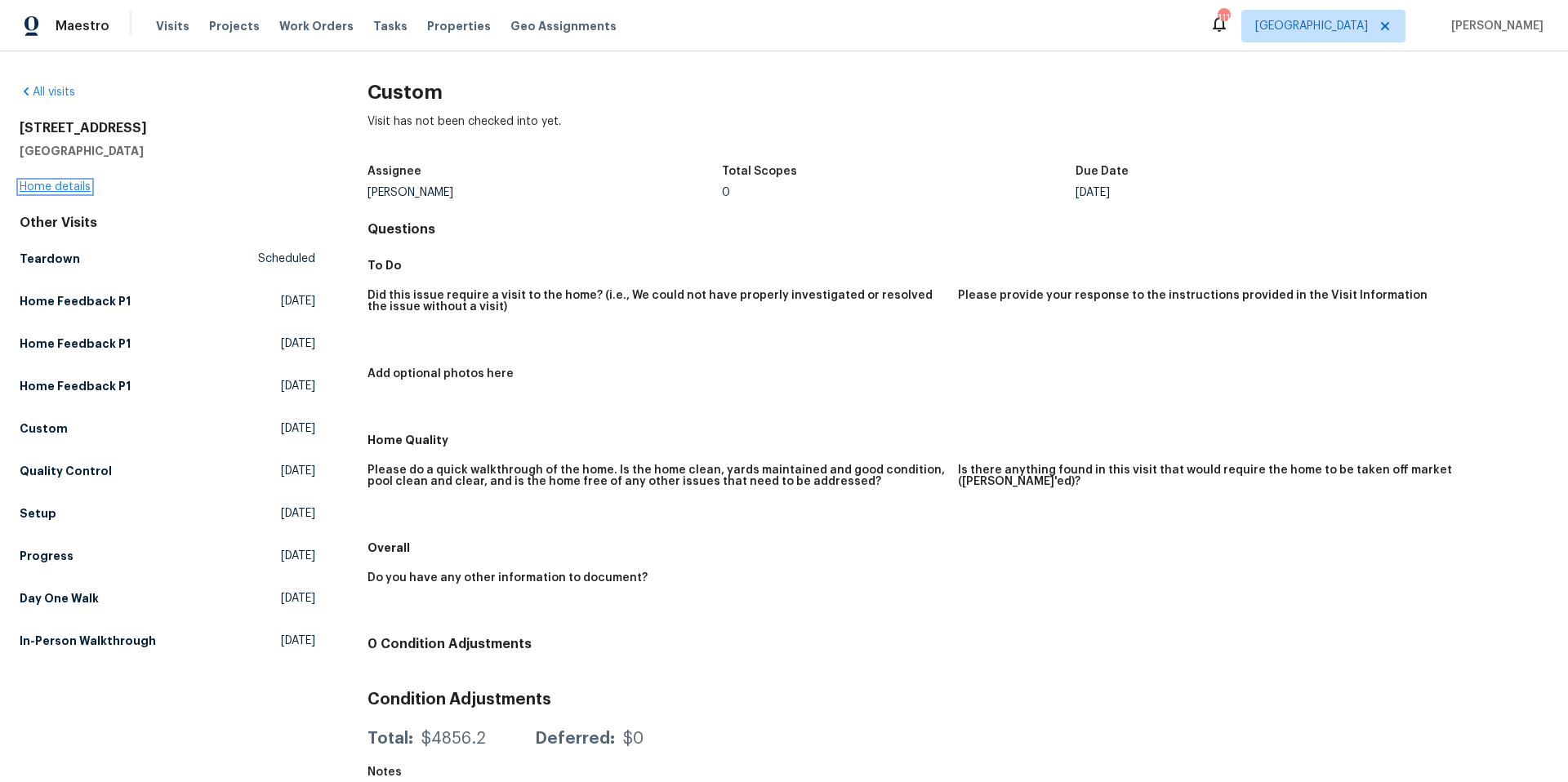
click at [51, 184] on link "Home details" at bounding box center [56, 187] width 71 height 12
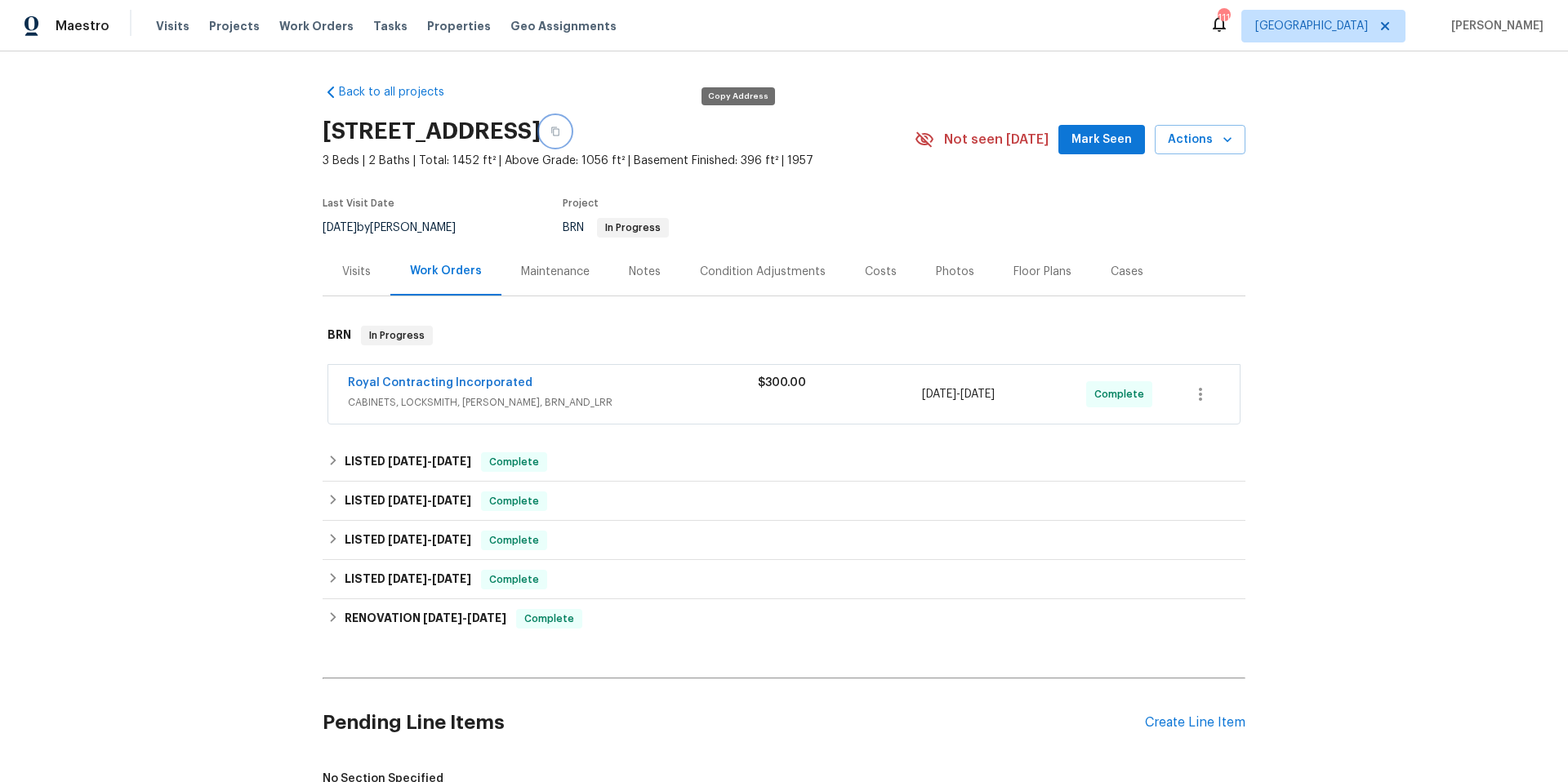
click at [559, 133] on icon "button" at bounding box center [555, 132] width 8 height 9
click at [1206, 136] on span "Actions" at bounding box center [1200, 140] width 65 height 21
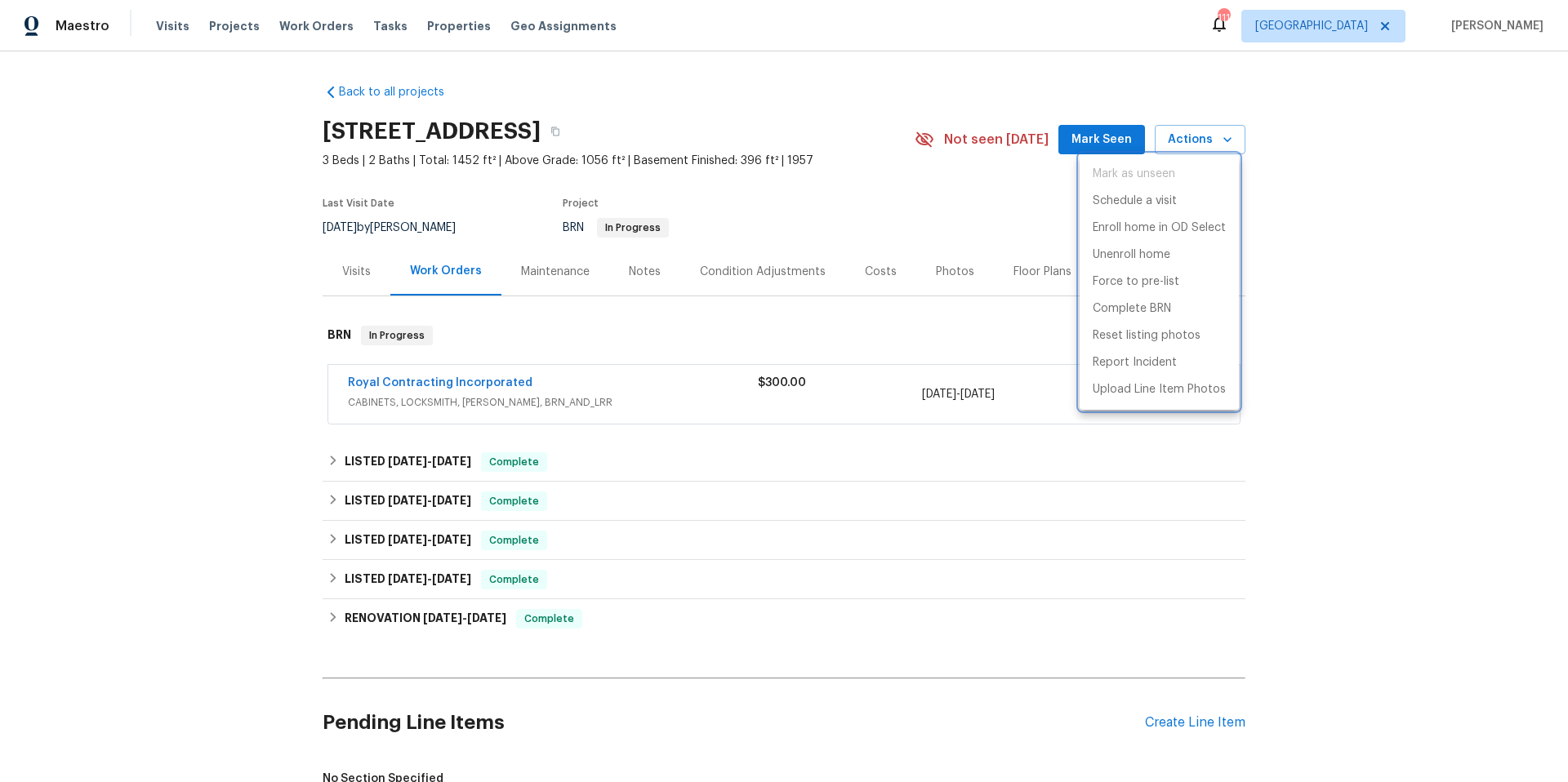
click at [818, 104] on div at bounding box center [784, 391] width 1568 height 782
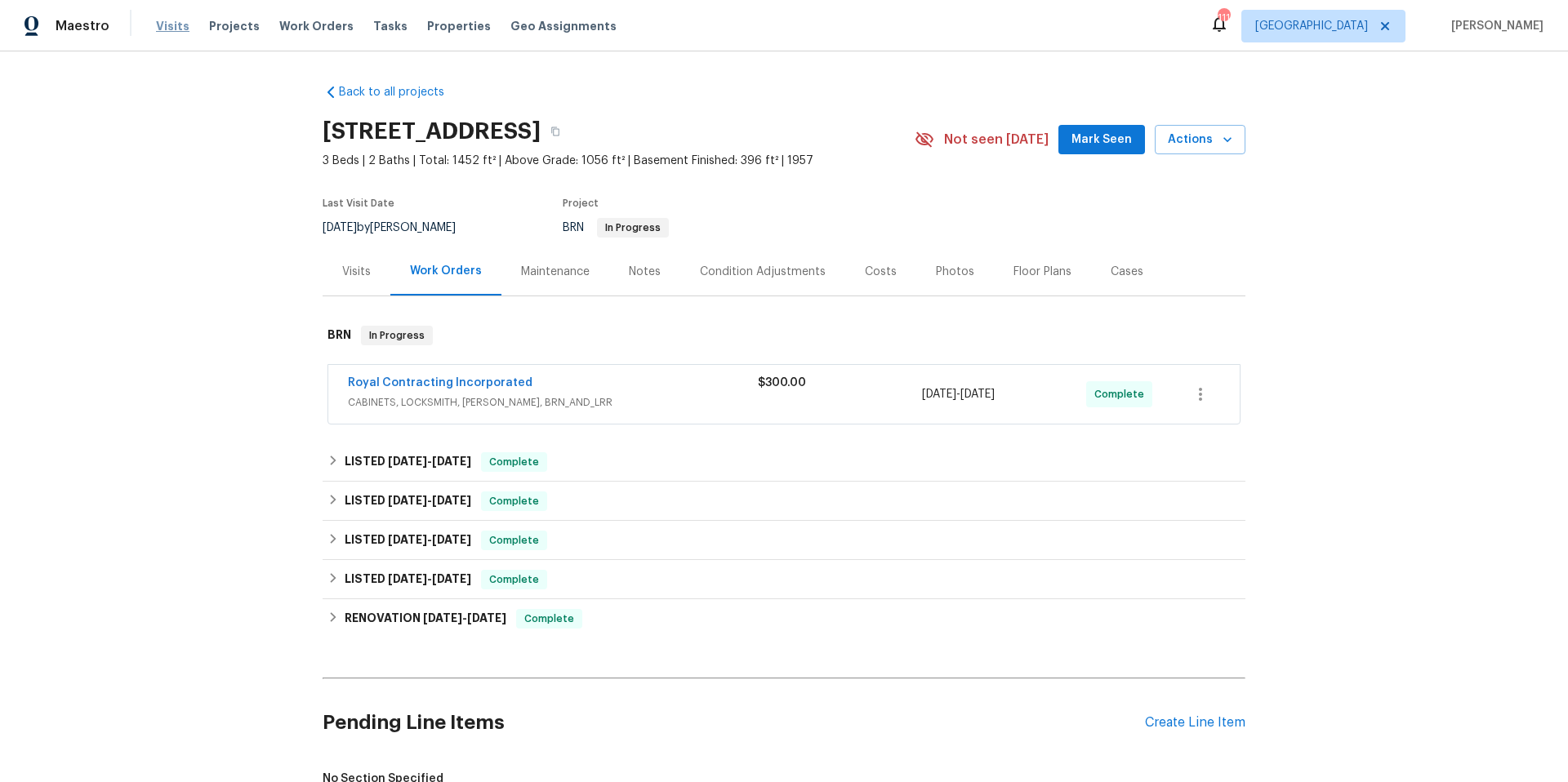
click at [174, 28] on span "Visits" at bounding box center [172, 27] width 33 height 17
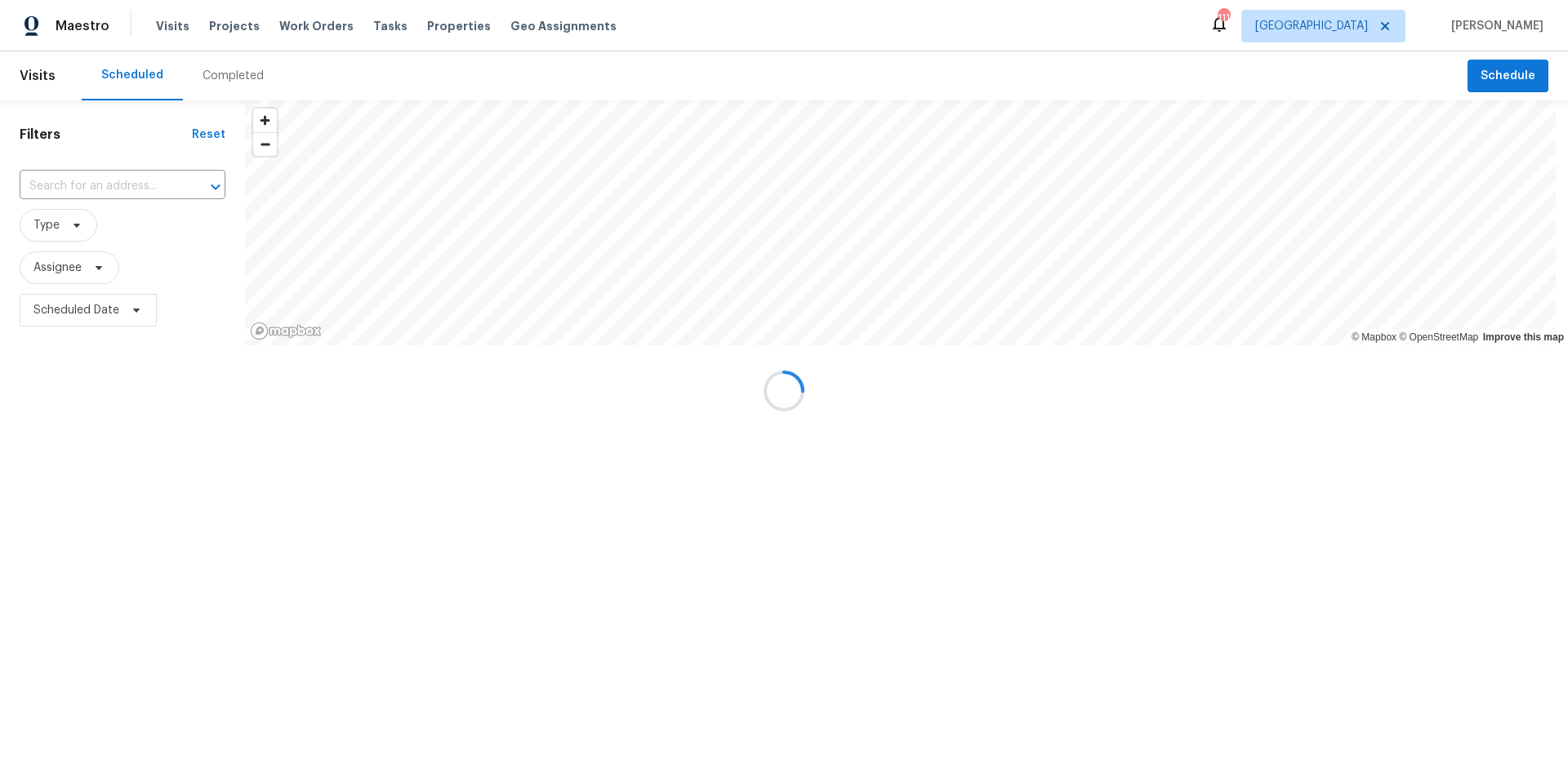
click at [113, 189] on div at bounding box center [784, 391] width 1568 height 782
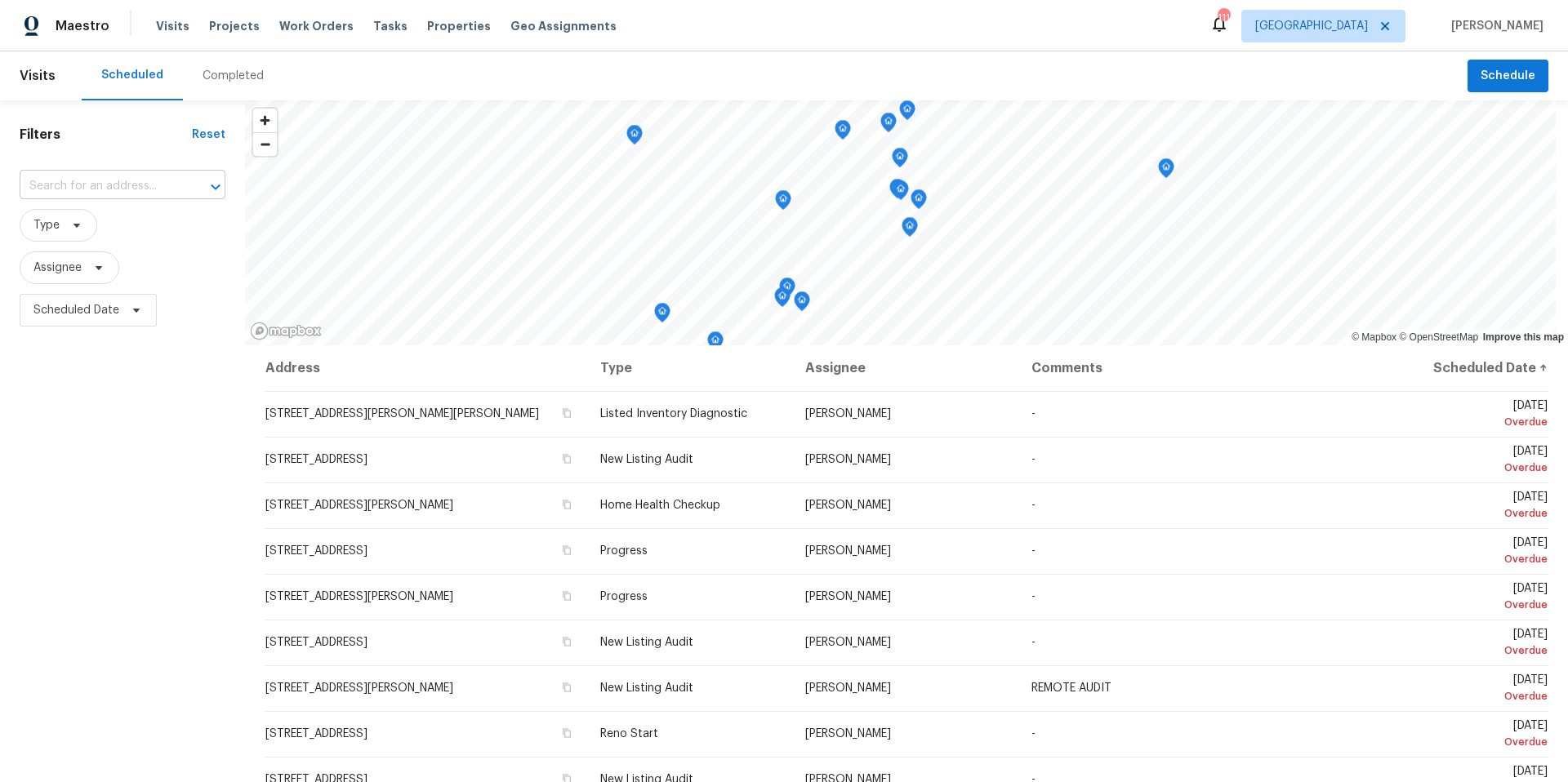
click at [137, 185] on input "text" at bounding box center [99, 186] width 160 height 26
paste input "[STREET_ADDRESS]"
type input "[STREET_ADDRESS]"
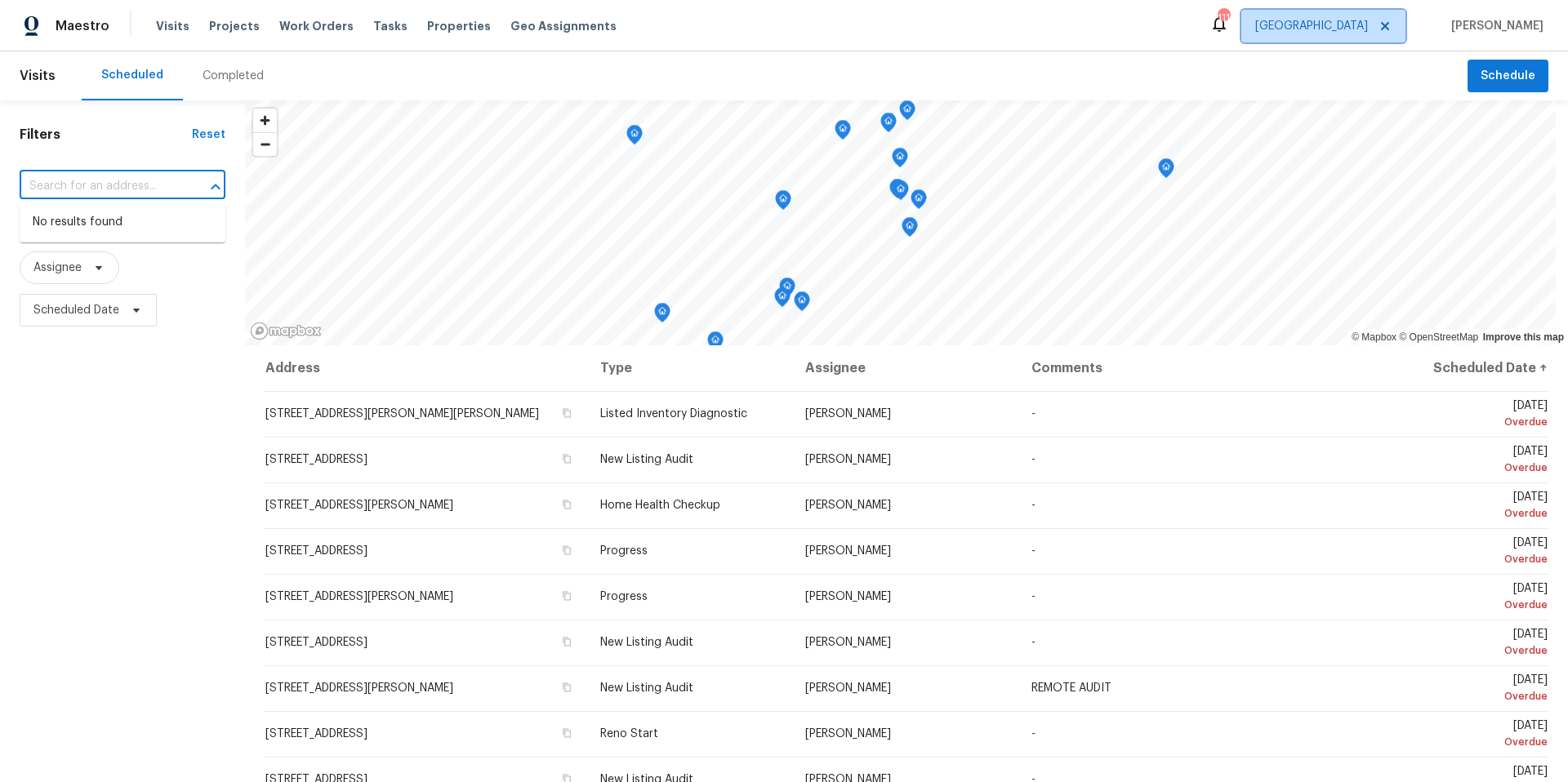
click at [1354, 25] on span "[GEOGRAPHIC_DATA]" at bounding box center [1312, 27] width 113 height 17
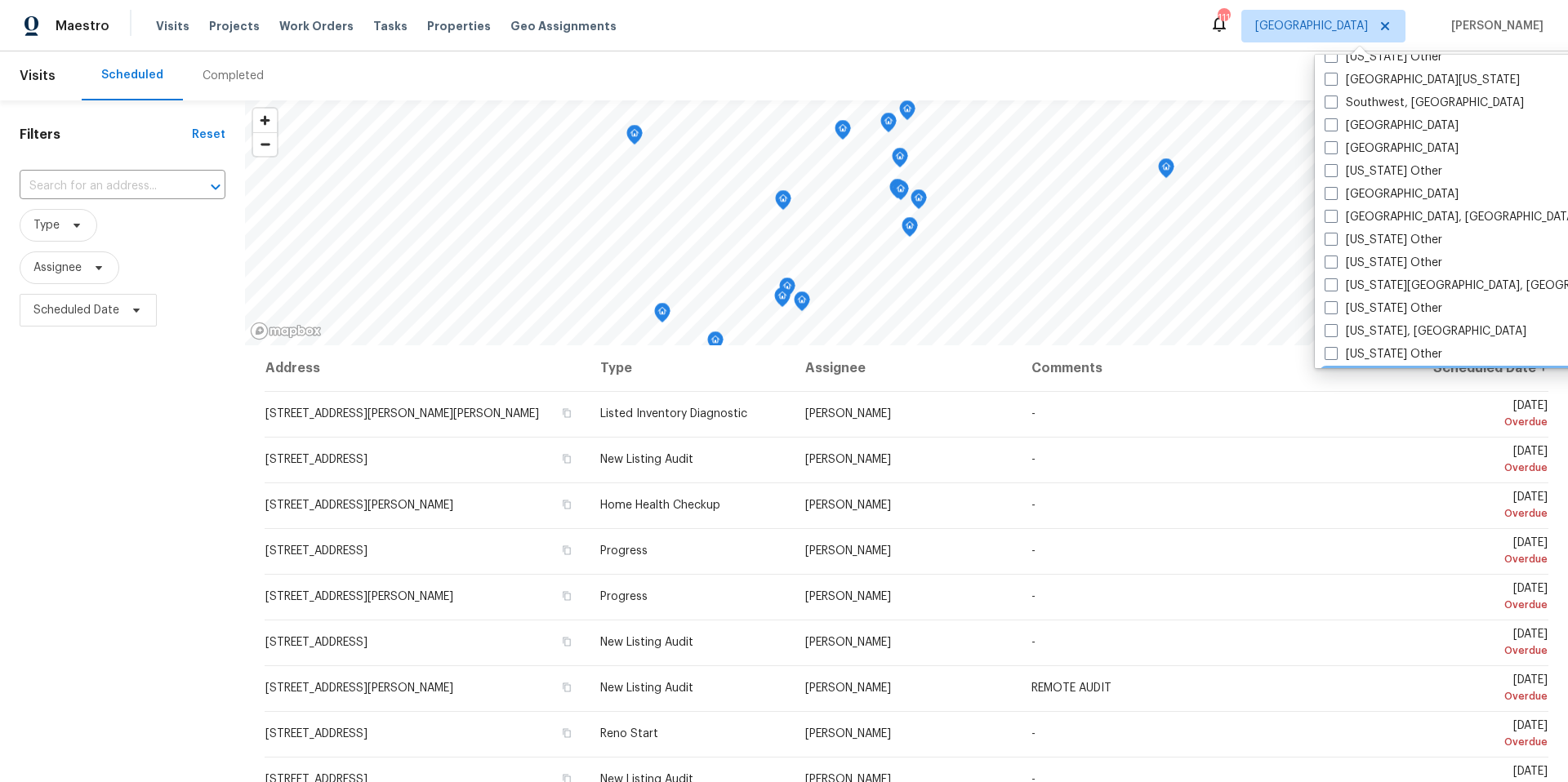
scroll to position [2466, 0]
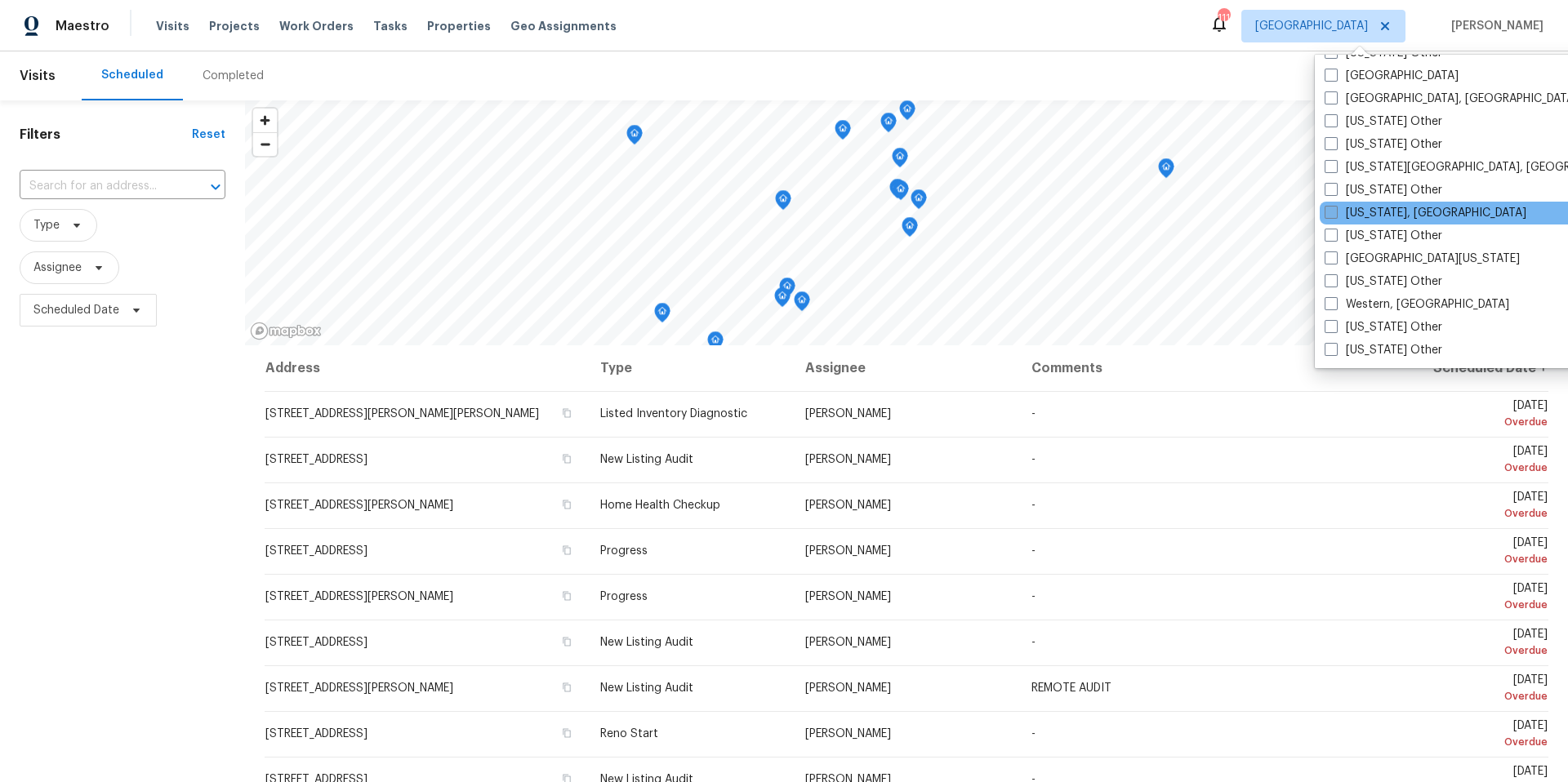
click at [1333, 215] on span at bounding box center [1332, 212] width 13 height 13
click at [1333, 215] on input "[US_STATE], [GEOGRAPHIC_DATA]" at bounding box center [1330, 210] width 11 height 11
checkbox input "true"
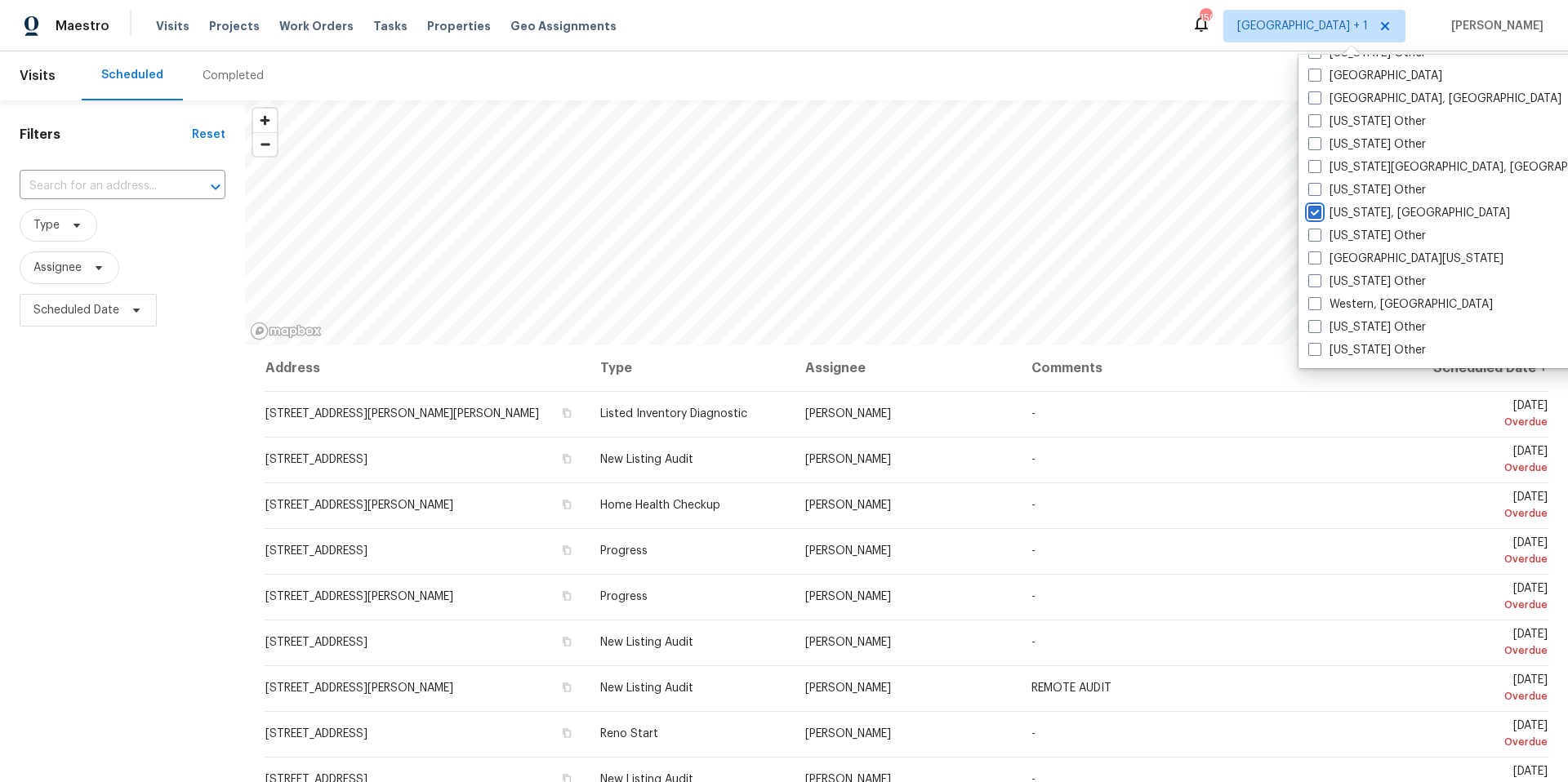
scroll to position [1697, 0]
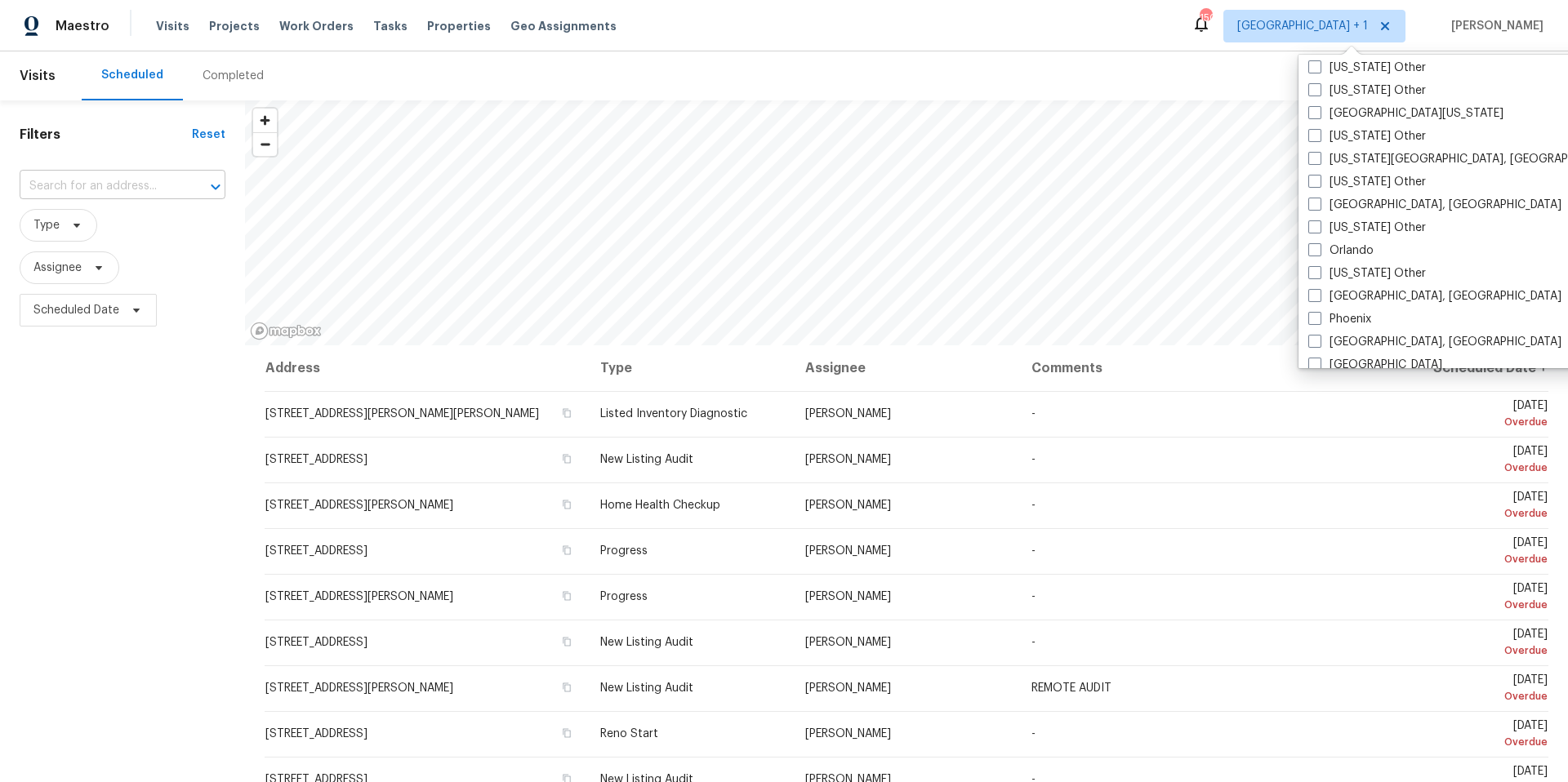
click at [159, 190] on input "text" at bounding box center [99, 186] width 160 height 26
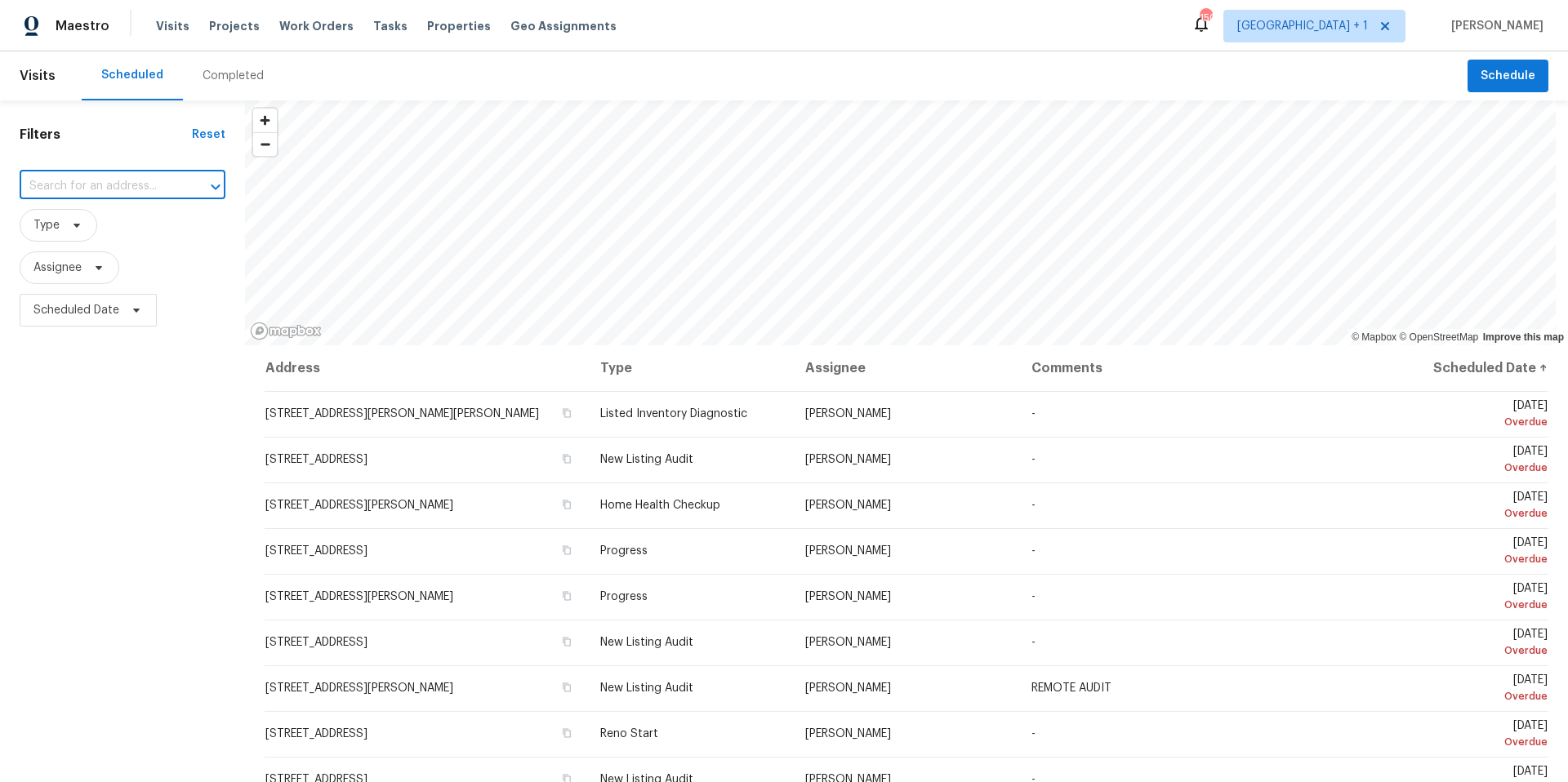
paste input "[STREET_ADDRESS]"
type input "[STREET_ADDRESS]"
click at [133, 226] on li "[STREET_ADDRESS]" at bounding box center [123, 222] width 206 height 27
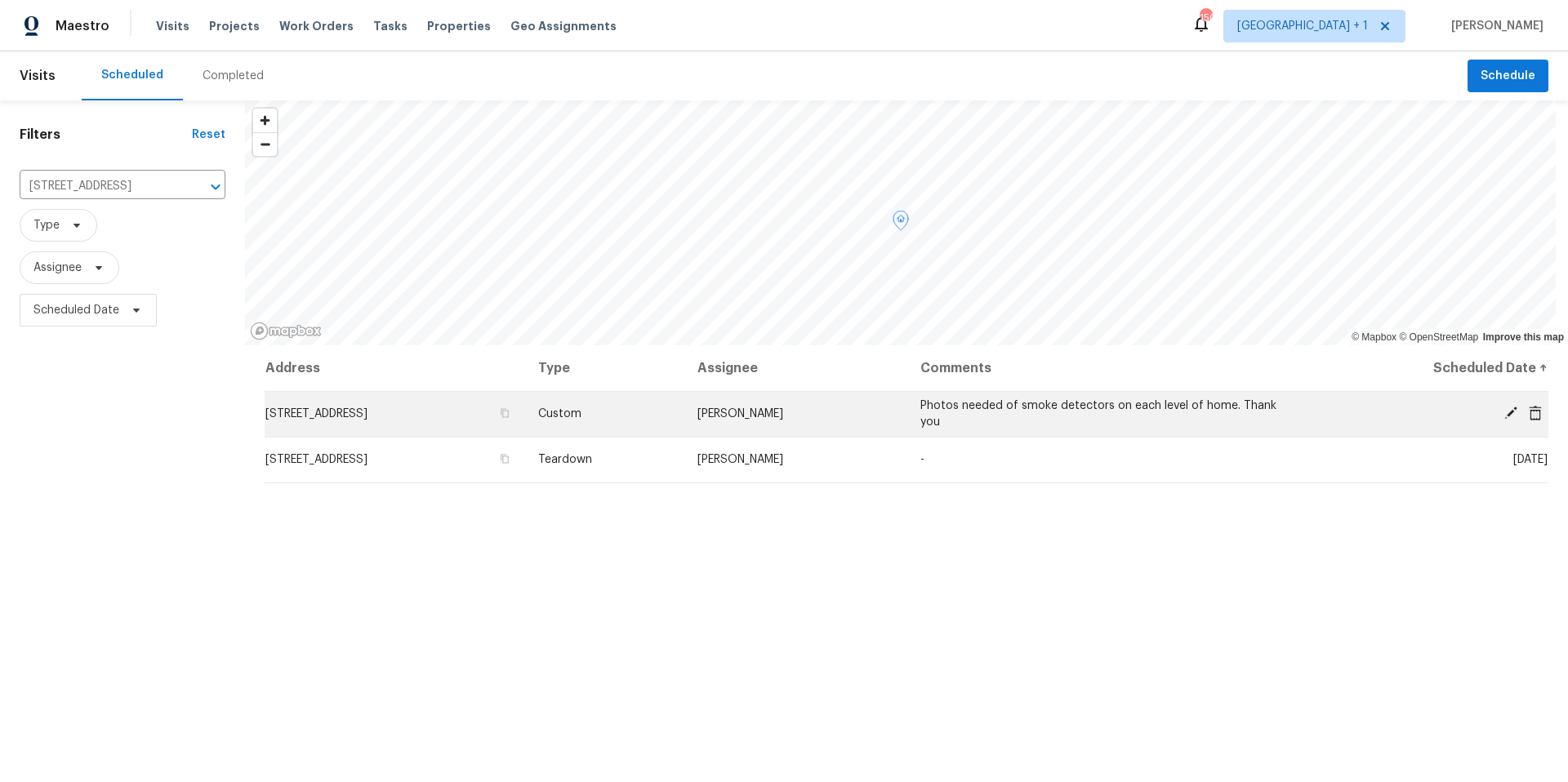
click at [1529, 413] on icon at bounding box center [1536, 413] width 13 height 15
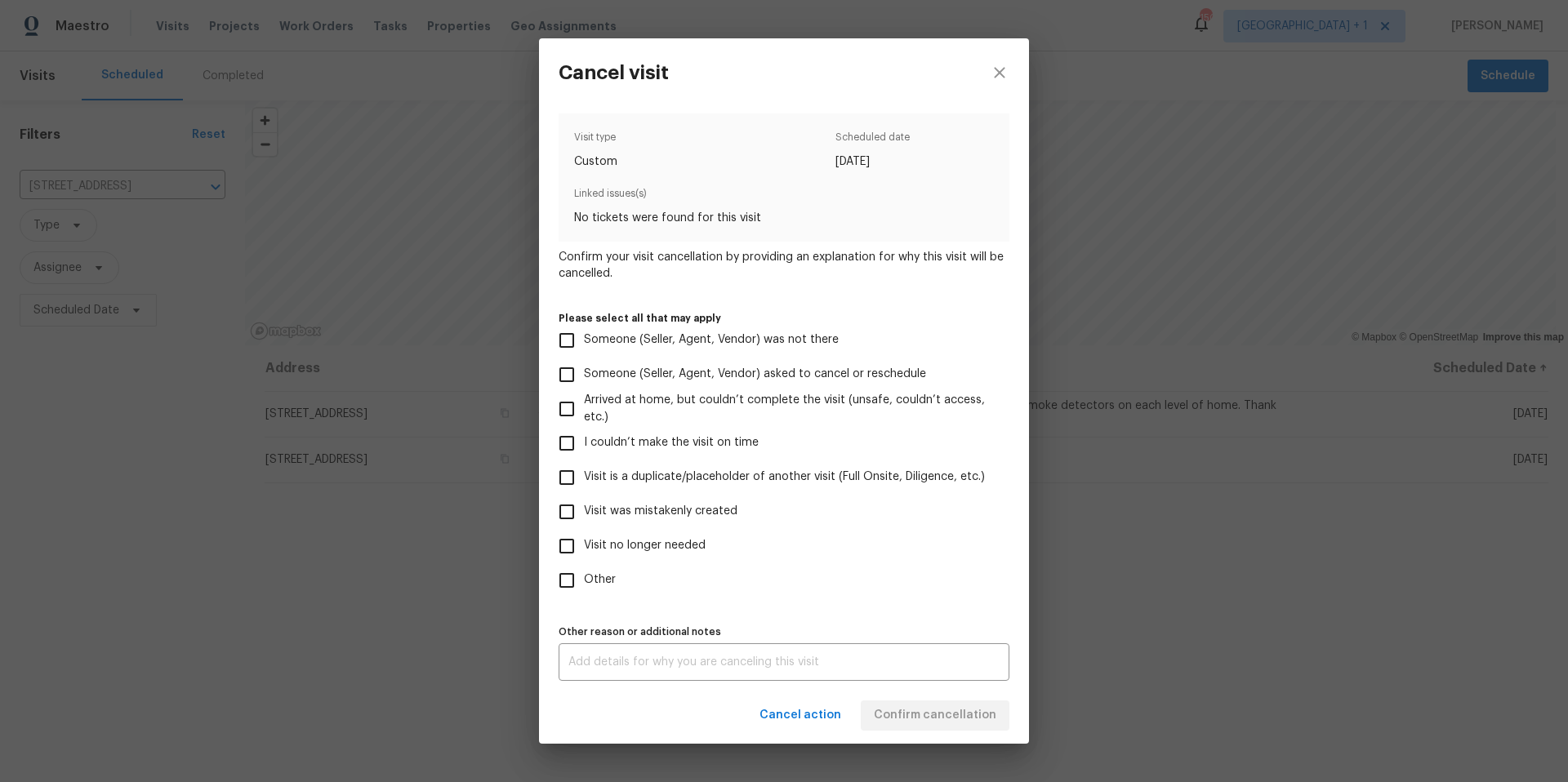
click at [567, 583] on input "Other" at bounding box center [566, 580] width 34 height 34
checkbox input "true"
click at [654, 654] on div "x Other reason or additional notes" at bounding box center [784, 662] width 451 height 37
type textarea "Wrong address"
click at [748, 704] on div "Cancel action Confirm cancellation" at bounding box center [784, 716] width 490 height 56
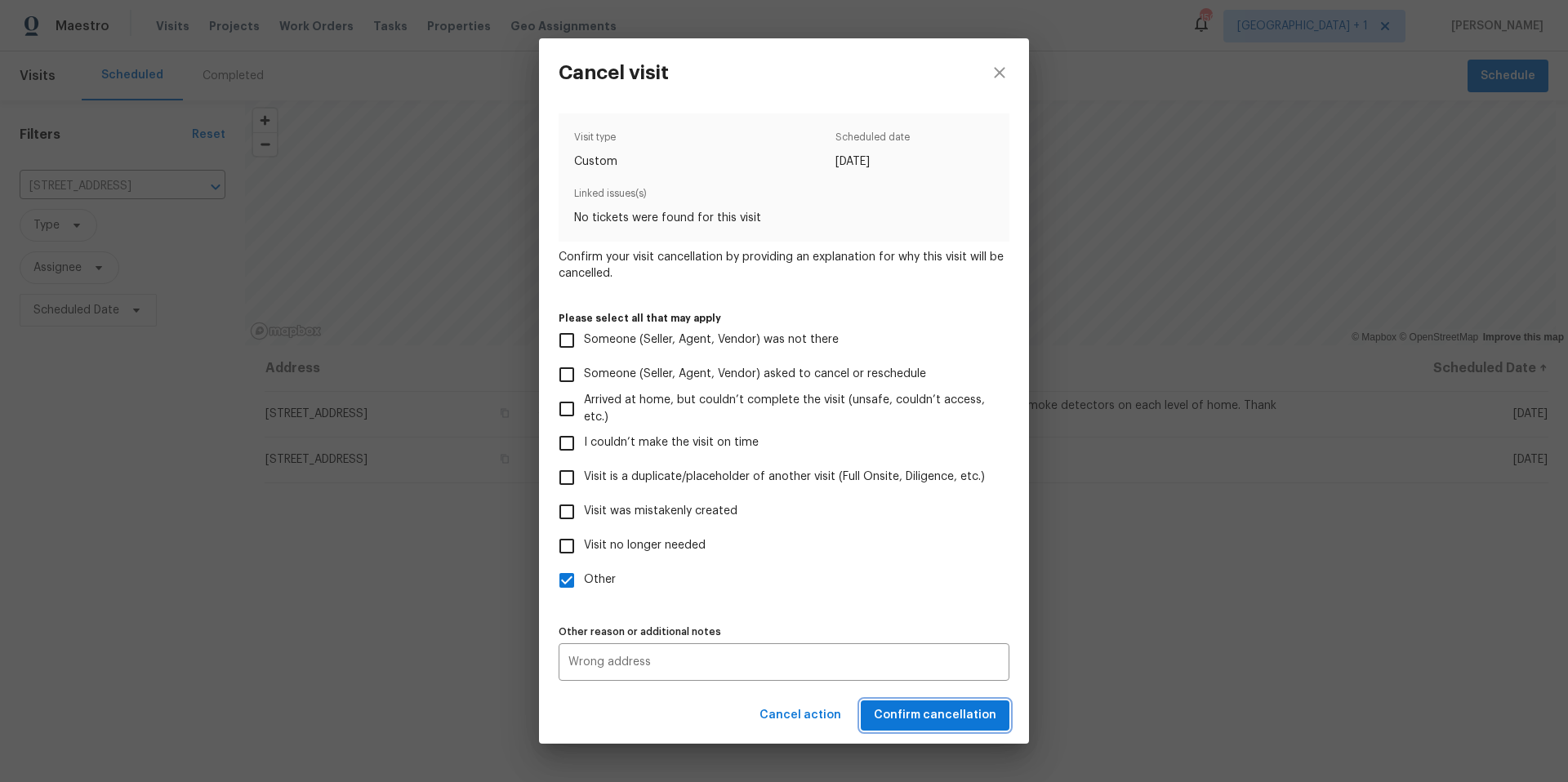
click at [919, 710] on span "Confirm cancellation" at bounding box center [936, 716] width 123 height 21
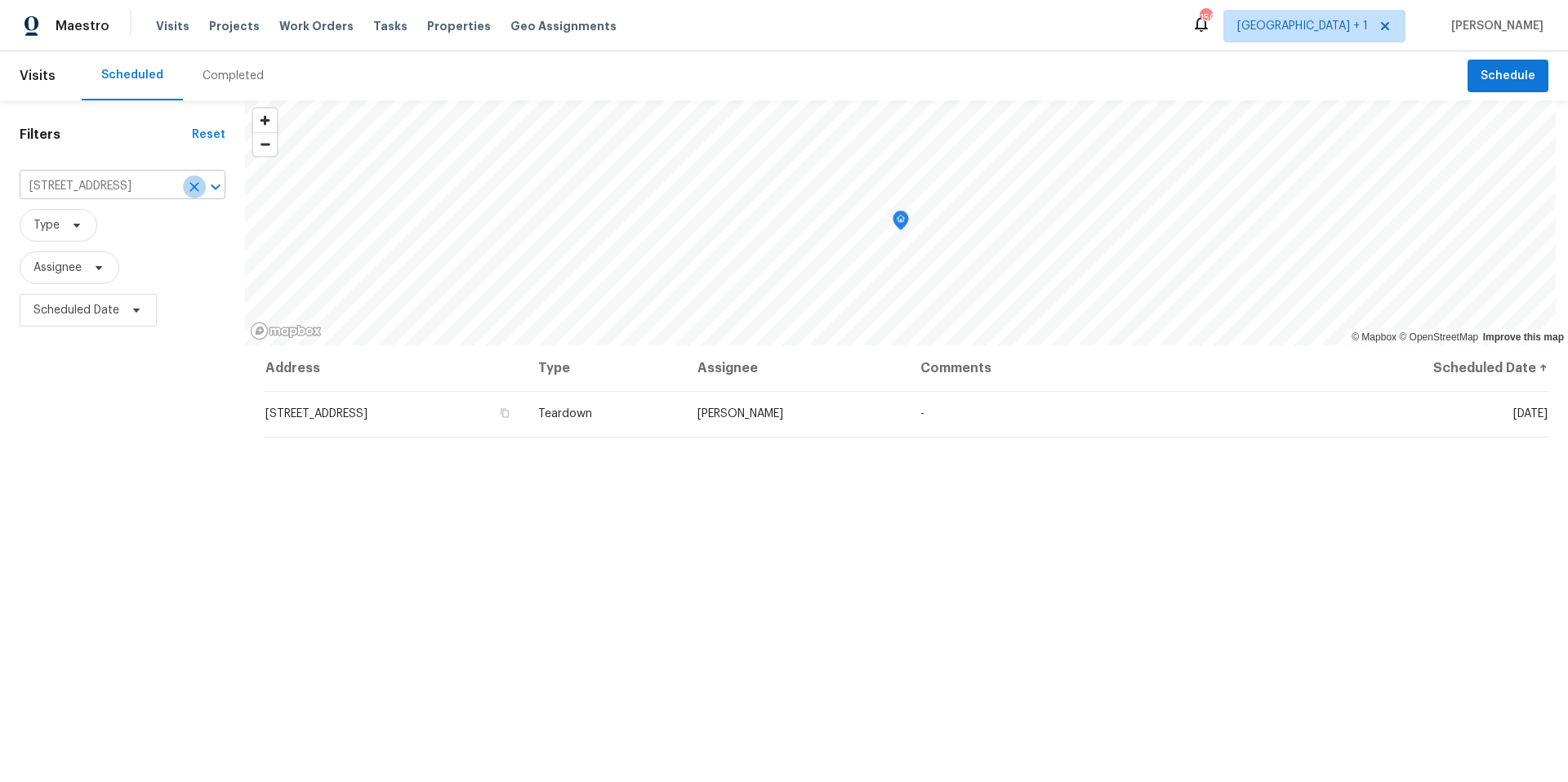
click at [193, 188] on icon "Clear" at bounding box center [195, 187] width 10 height 10
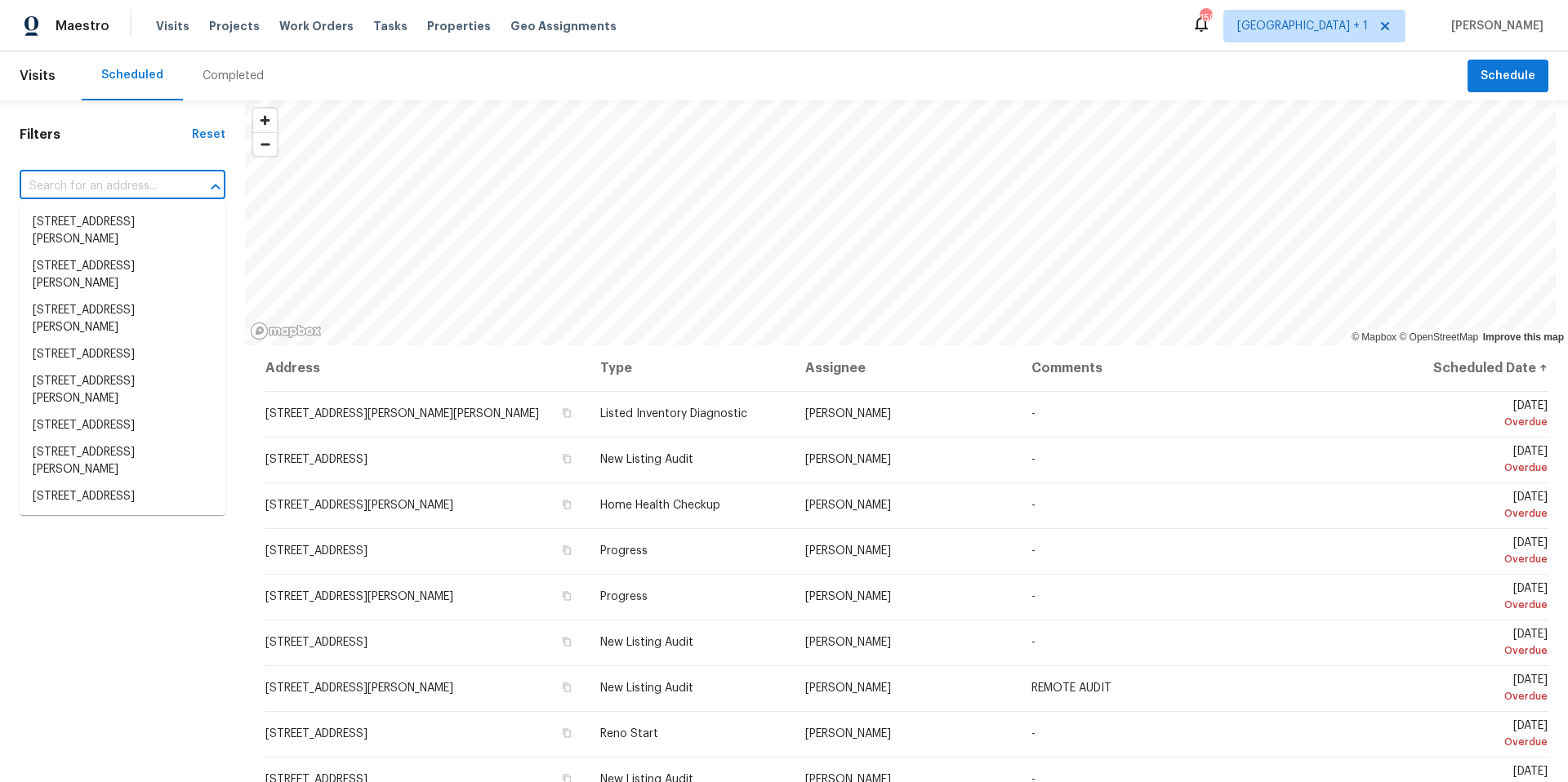
click at [86, 186] on input "text" at bounding box center [99, 186] width 160 height 26
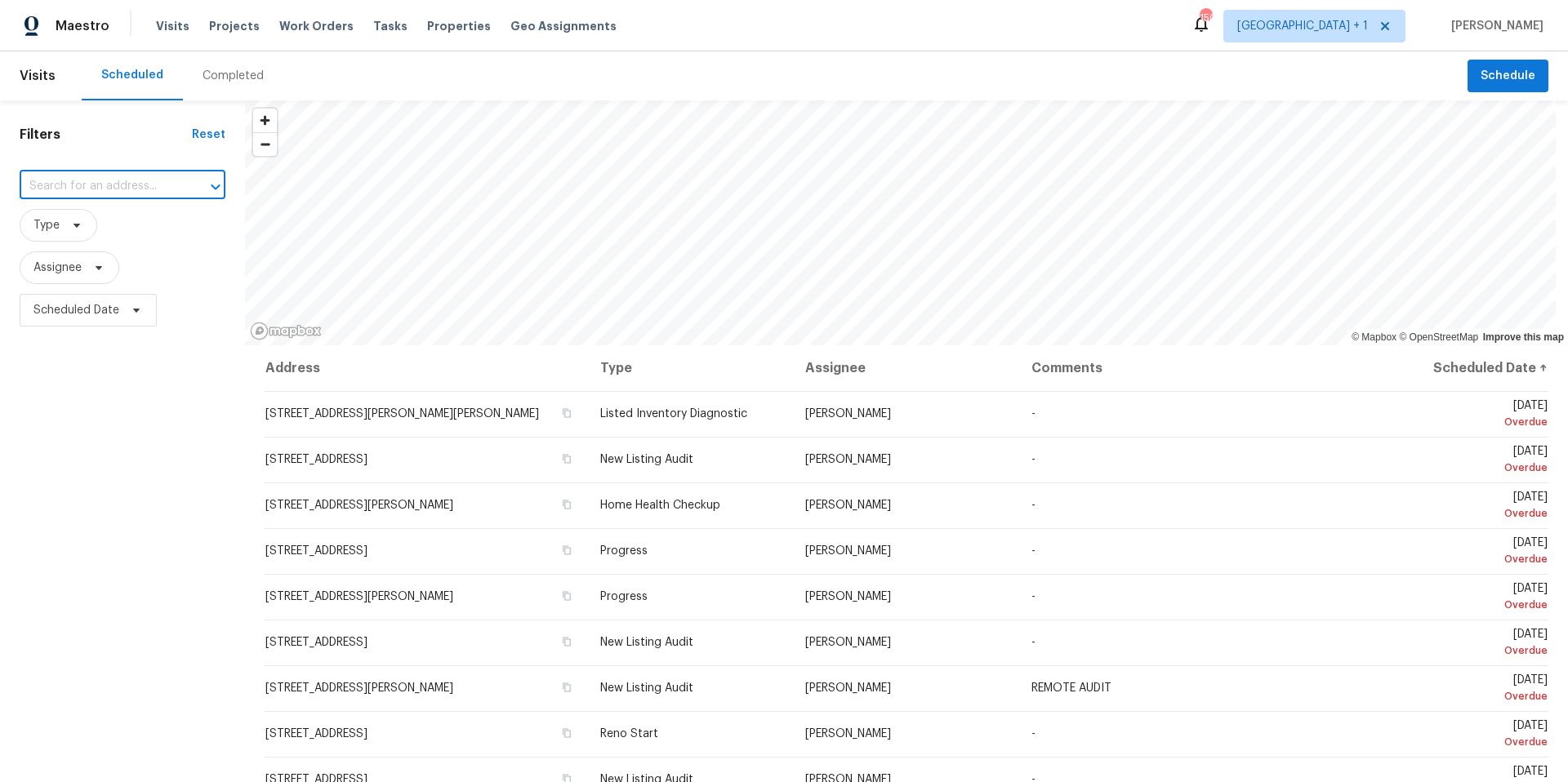
paste input "[URL][DOMAIN_NAME]"
drag, startPoint x: 195, startPoint y: 181, endPoint x: 0, endPoint y: 177, distance: 195.0
click at [0, 177] on div "Filters Reset [URL][DOMAIN_NAME] ​ Type Assignee Scheduled Date" at bounding box center [123, 535] width 245 height 871
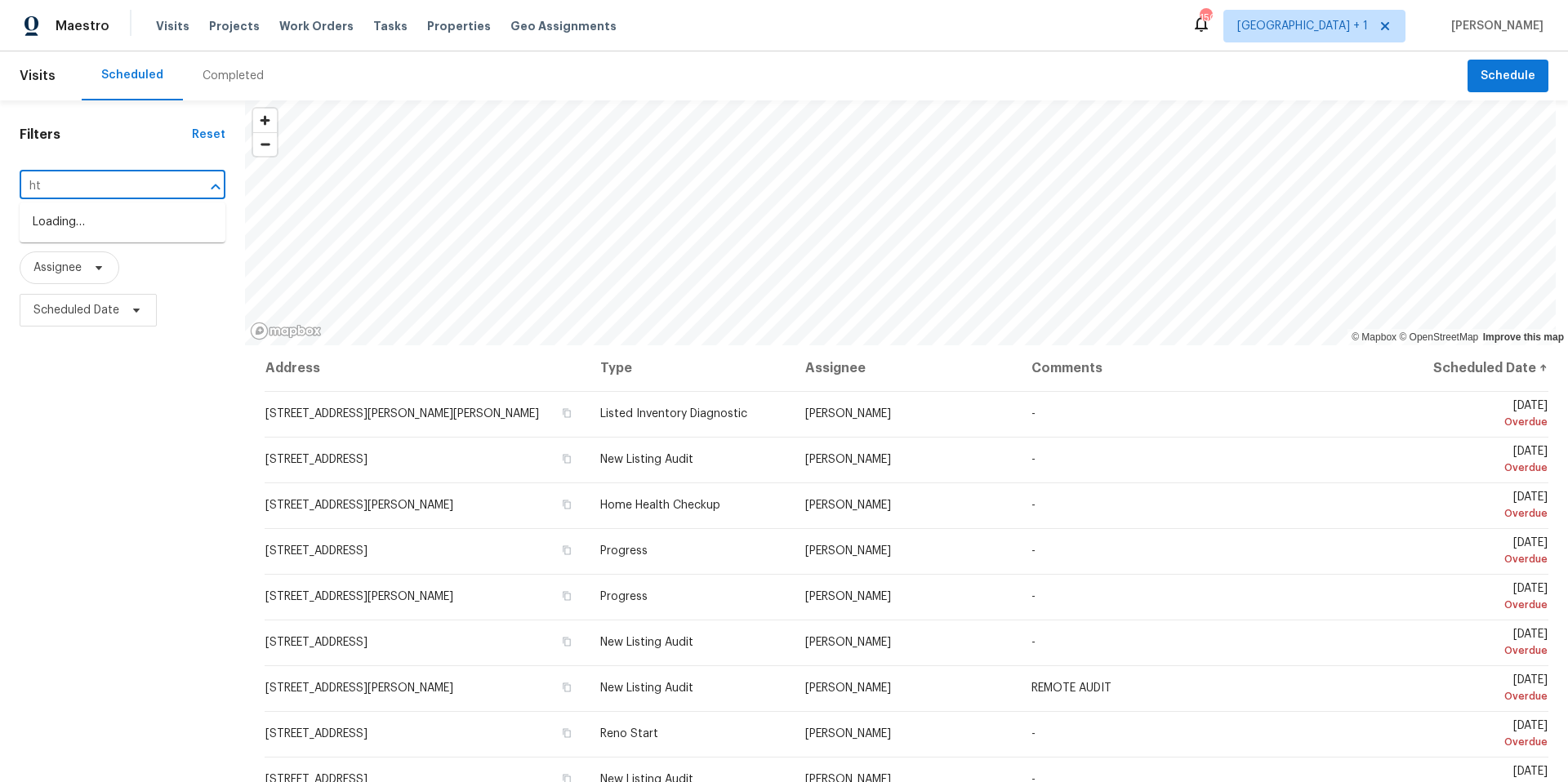
type input "h"
type input "7804 [GEOGRAPHIC_DATA]"
click at [107, 234] on li "[STREET_ADDRESS]" at bounding box center [123, 222] width 206 height 27
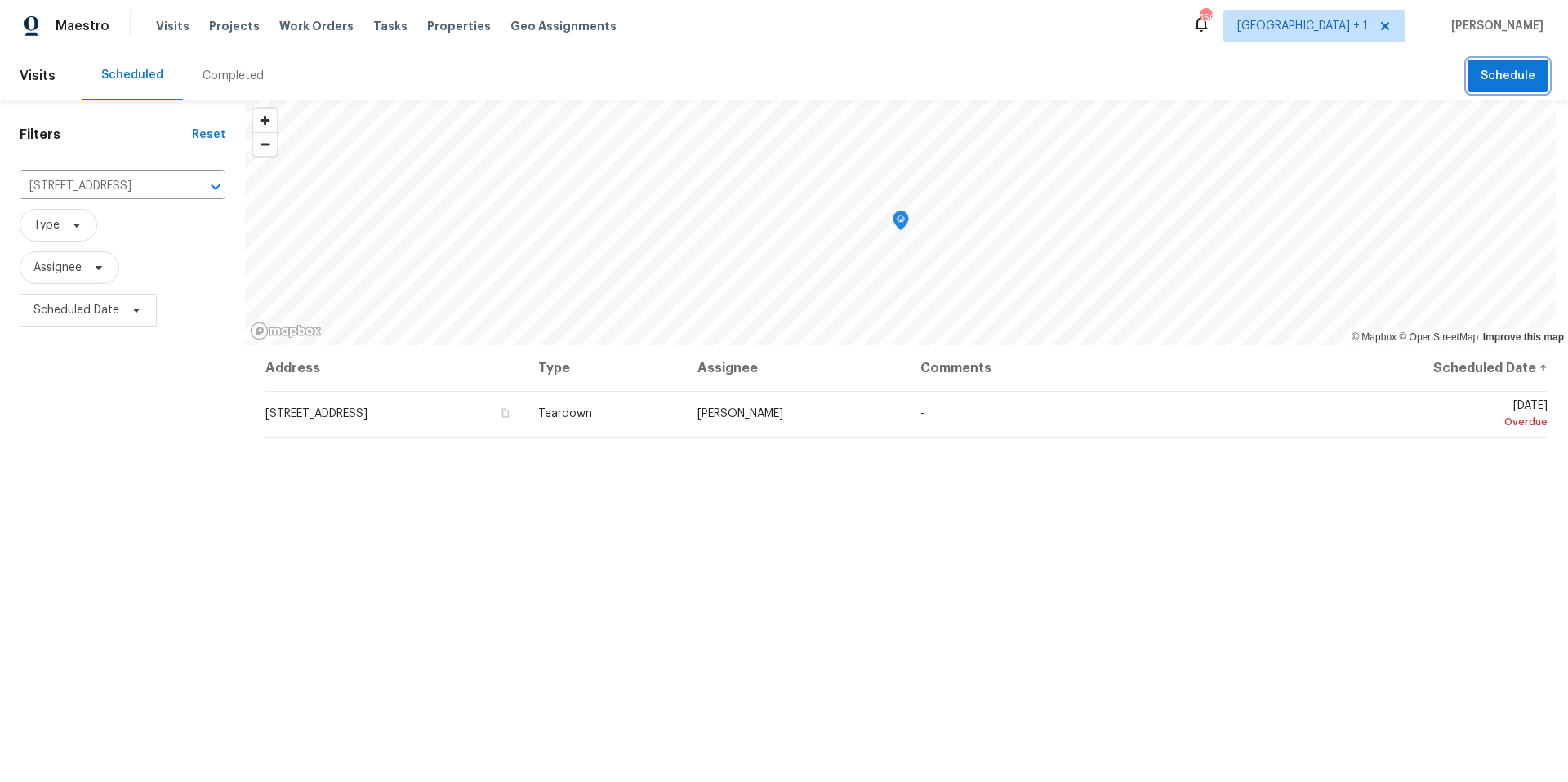
click at [1508, 81] on span "Schedule" at bounding box center [1508, 76] width 55 height 21
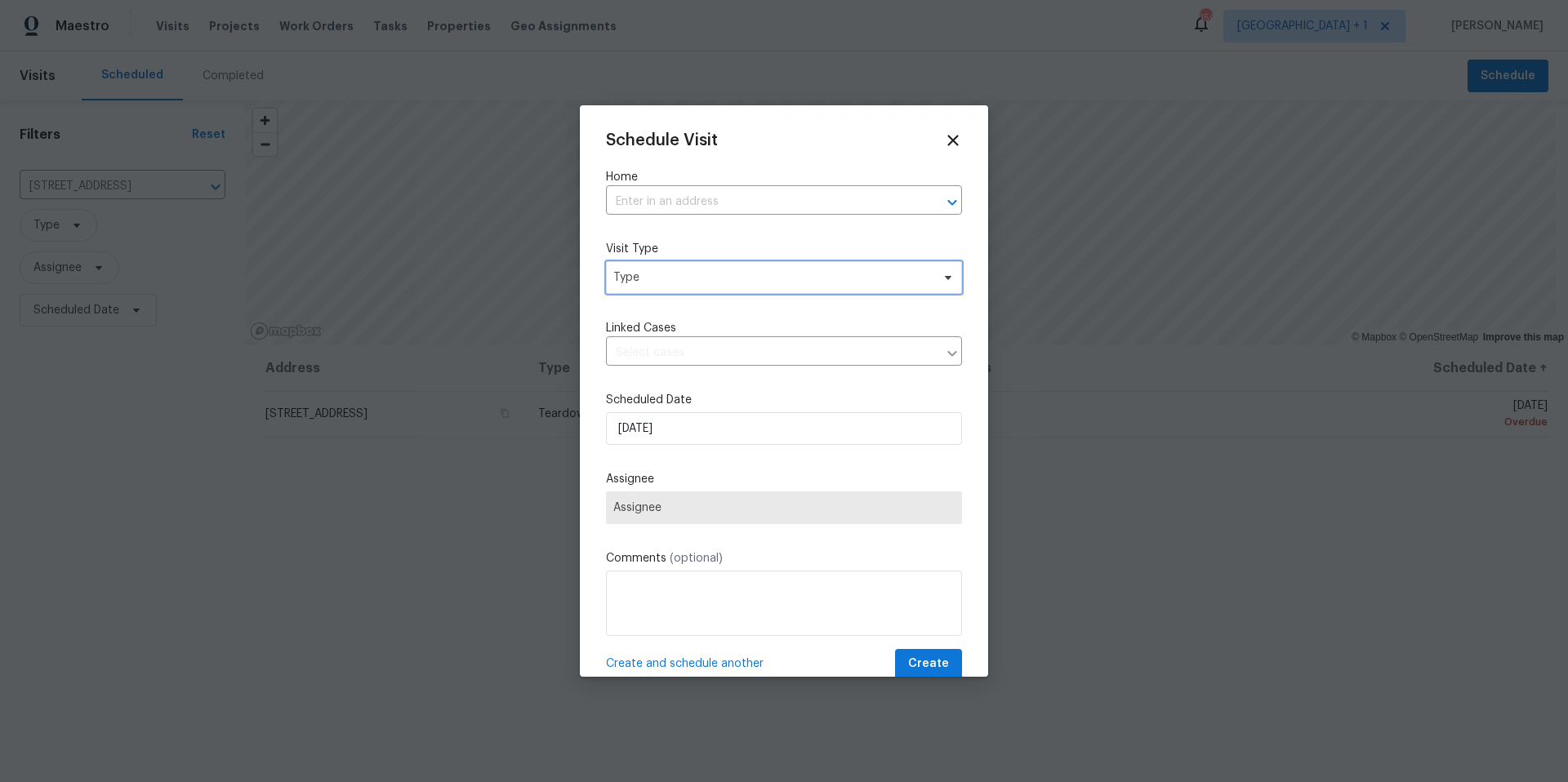
click at [736, 282] on span "Type" at bounding box center [772, 278] width 317 height 17
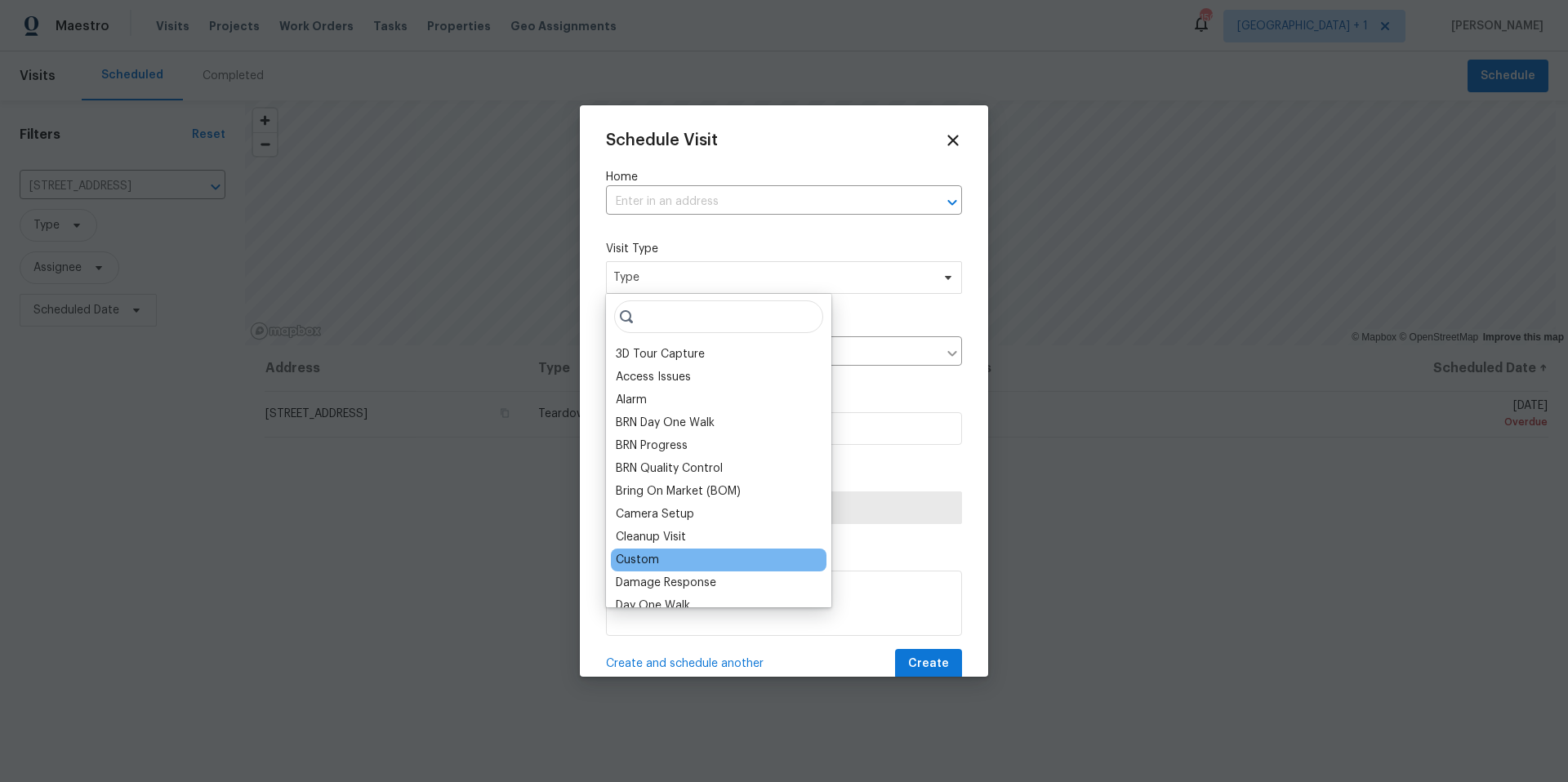
click at [646, 557] on div "Custom" at bounding box center [637, 560] width 43 height 17
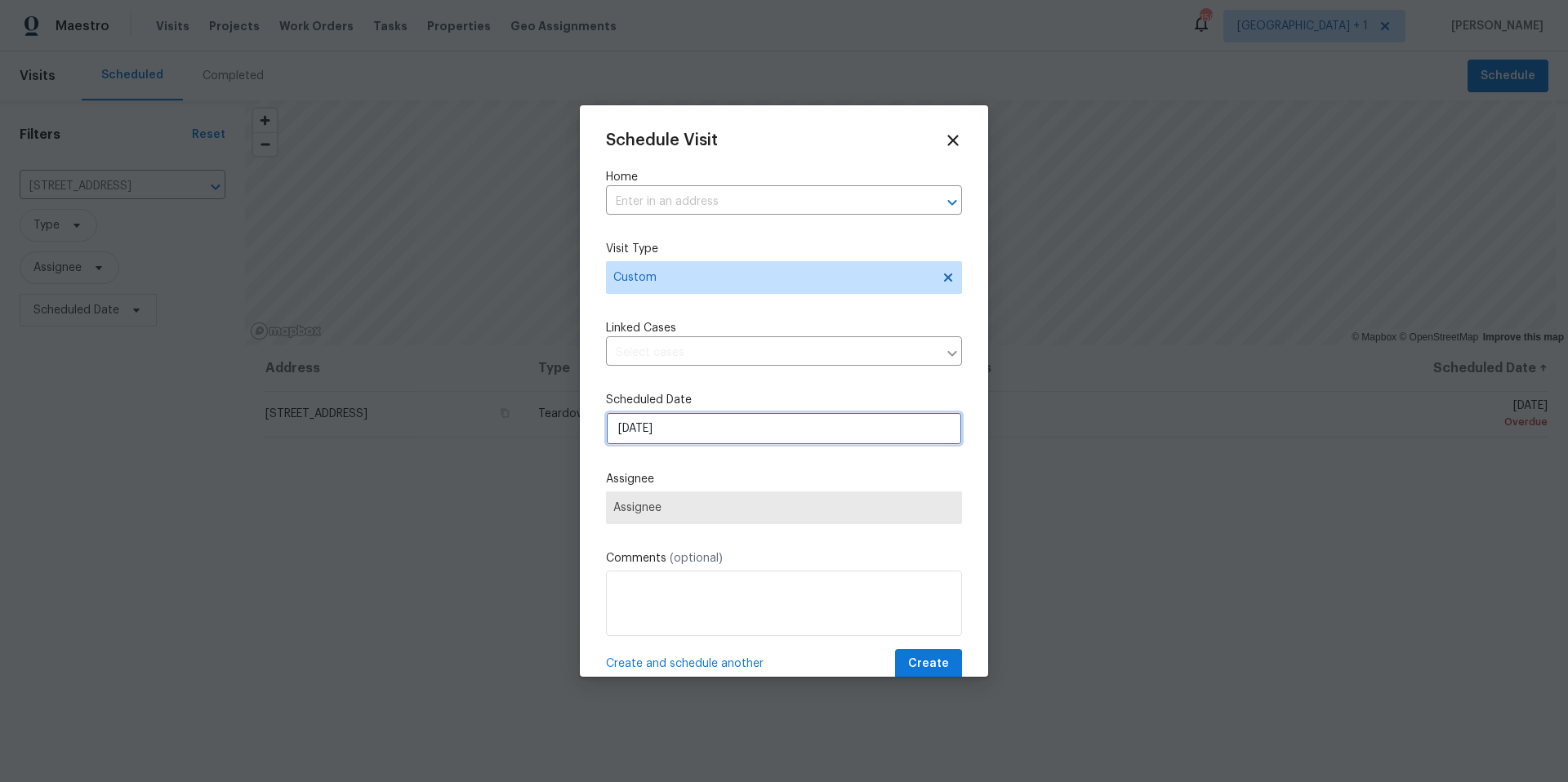
click at [751, 429] on input "[DATE]" at bounding box center [784, 428] width 356 height 32
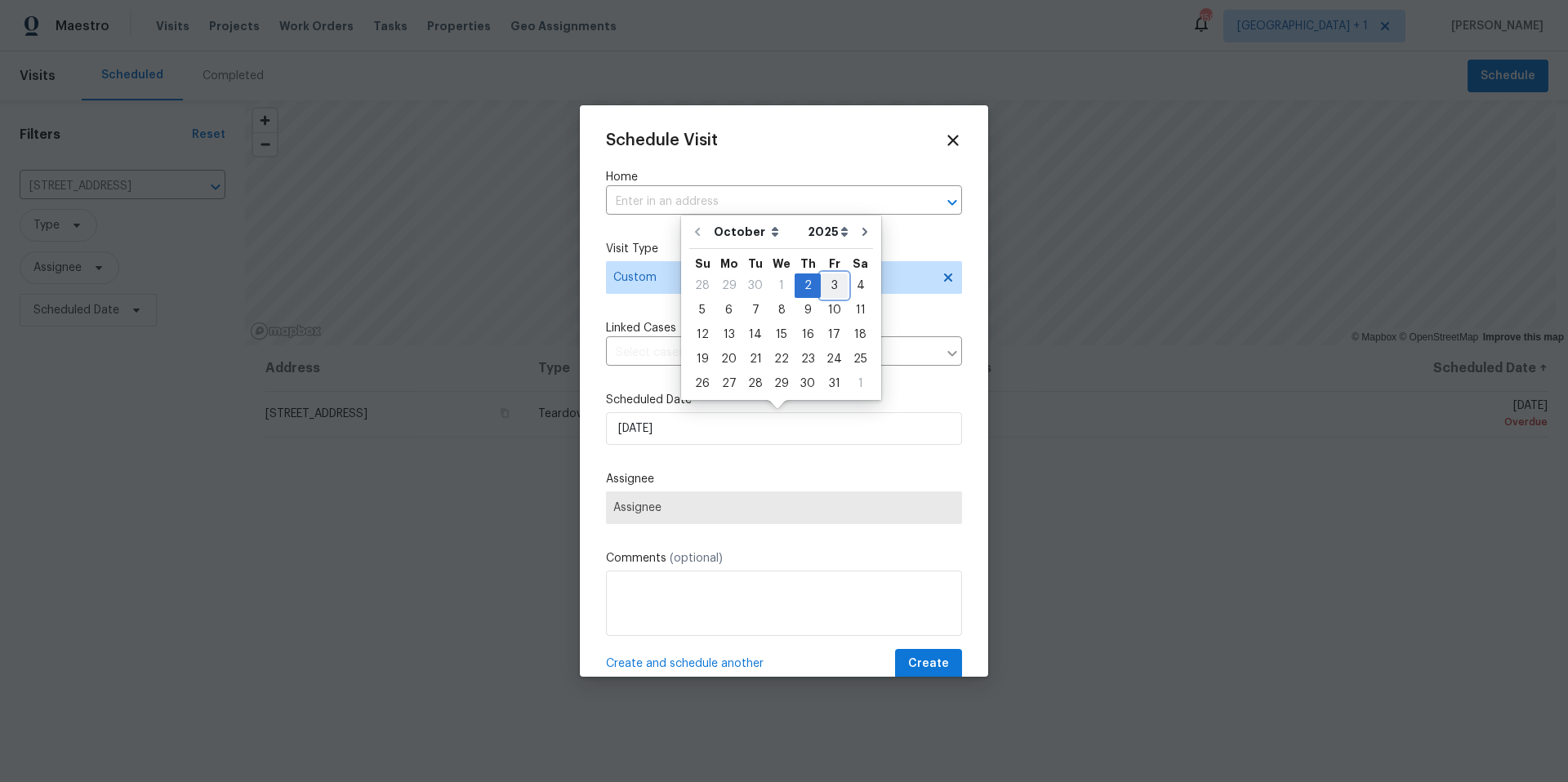
click at [825, 287] on div "3" at bounding box center [835, 286] width 27 height 23
type input "[DATE]"
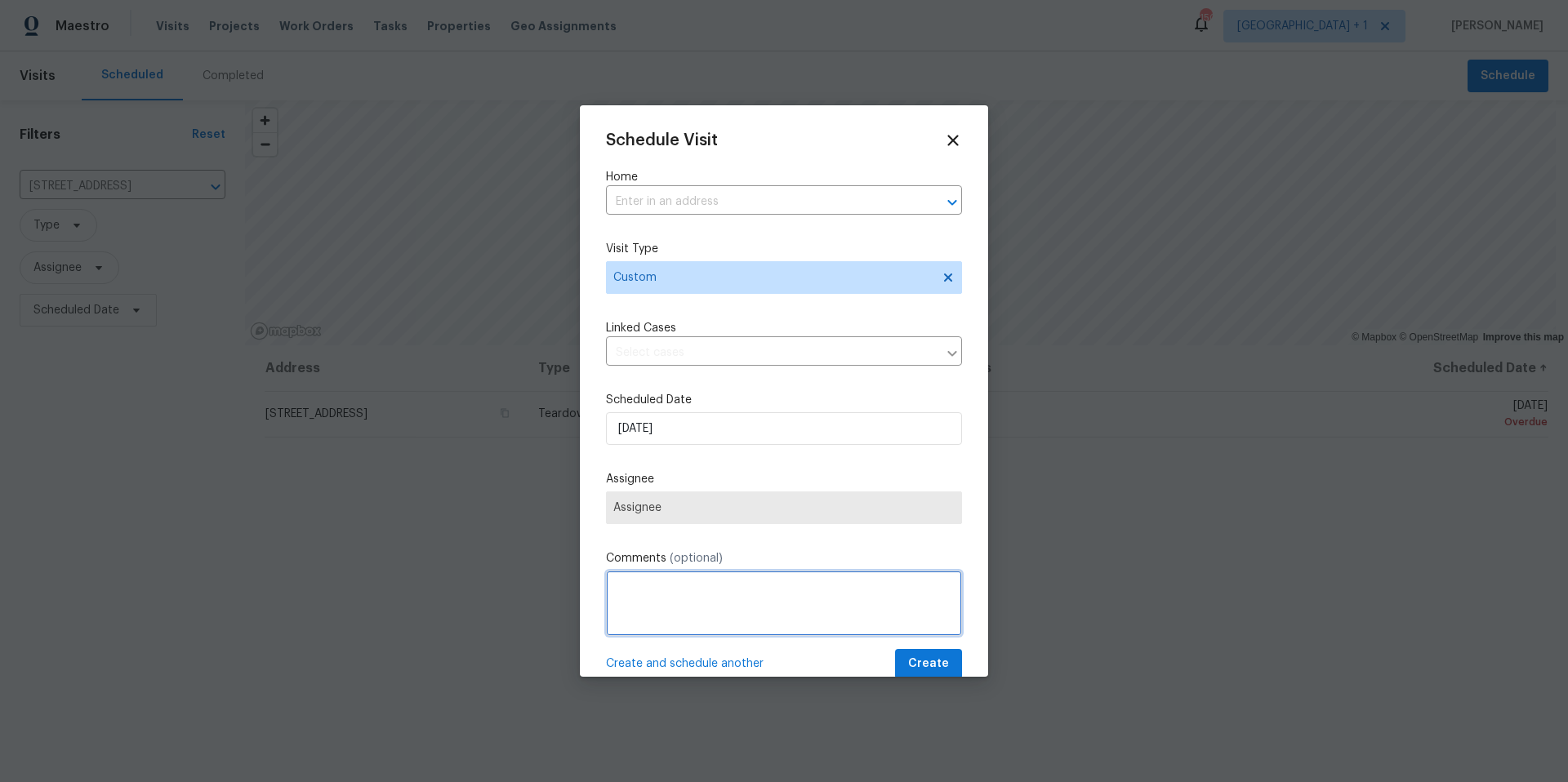
click at [634, 595] on textarea at bounding box center [784, 603] width 356 height 65
click at [753, 504] on span "Assignee" at bounding box center [784, 508] width 341 height 13
click at [790, 507] on span "Assignee" at bounding box center [784, 508] width 341 height 13
click at [694, 517] on span "Assignee" at bounding box center [784, 507] width 356 height 32
click at [696, 514] on span "Assignee" at bounding box center [784, 507] width 356 height 32
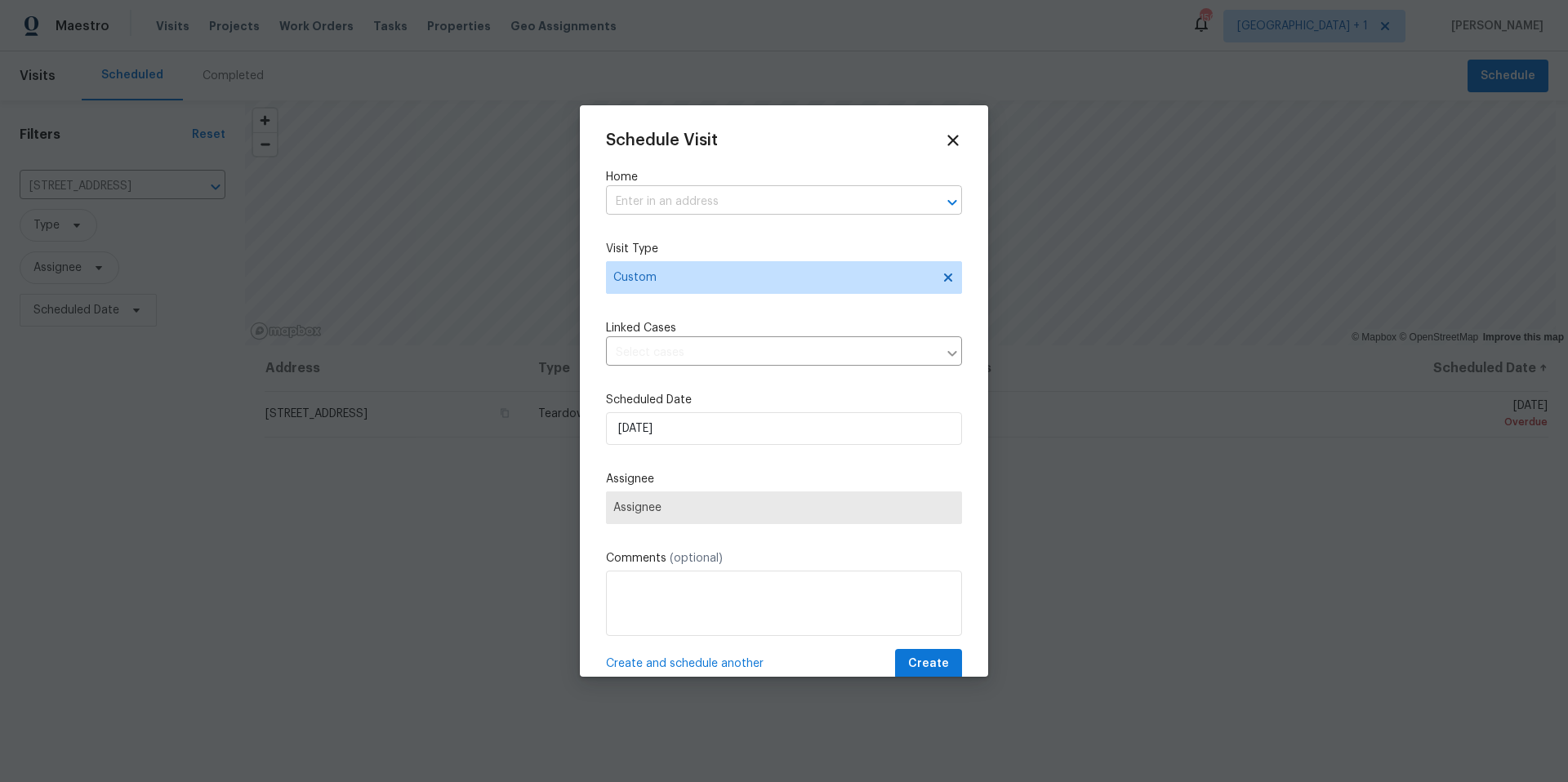
click at [768, 198] on input "text" at bounding box center [761, 202] width 311 height 26
type input "7804 [GEOGRAPHIC_DATA]"
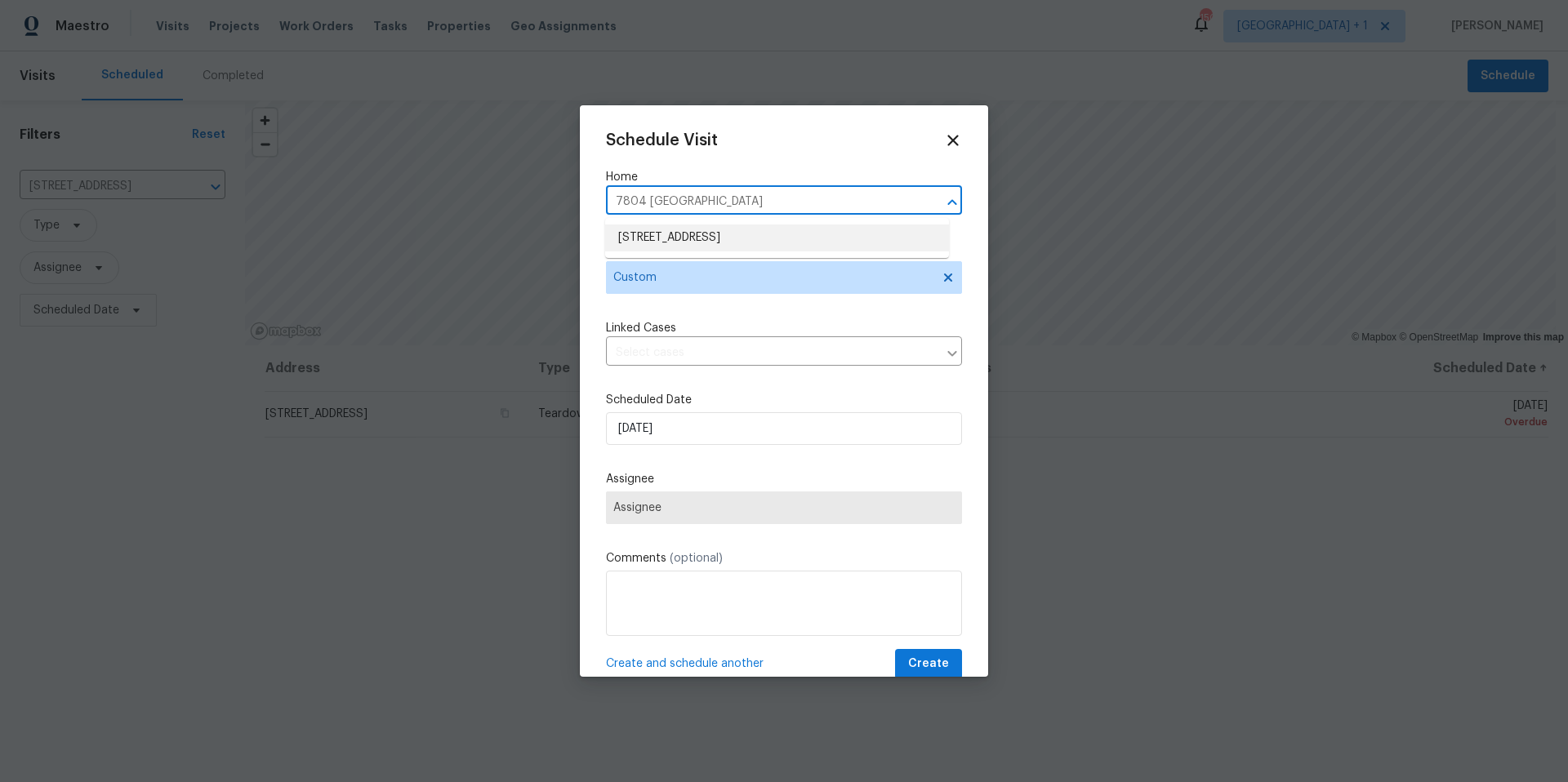
click at [752, 240] on li "[STREET_ADDRESS]" at bounding box center [777, 238] width 344 height 27
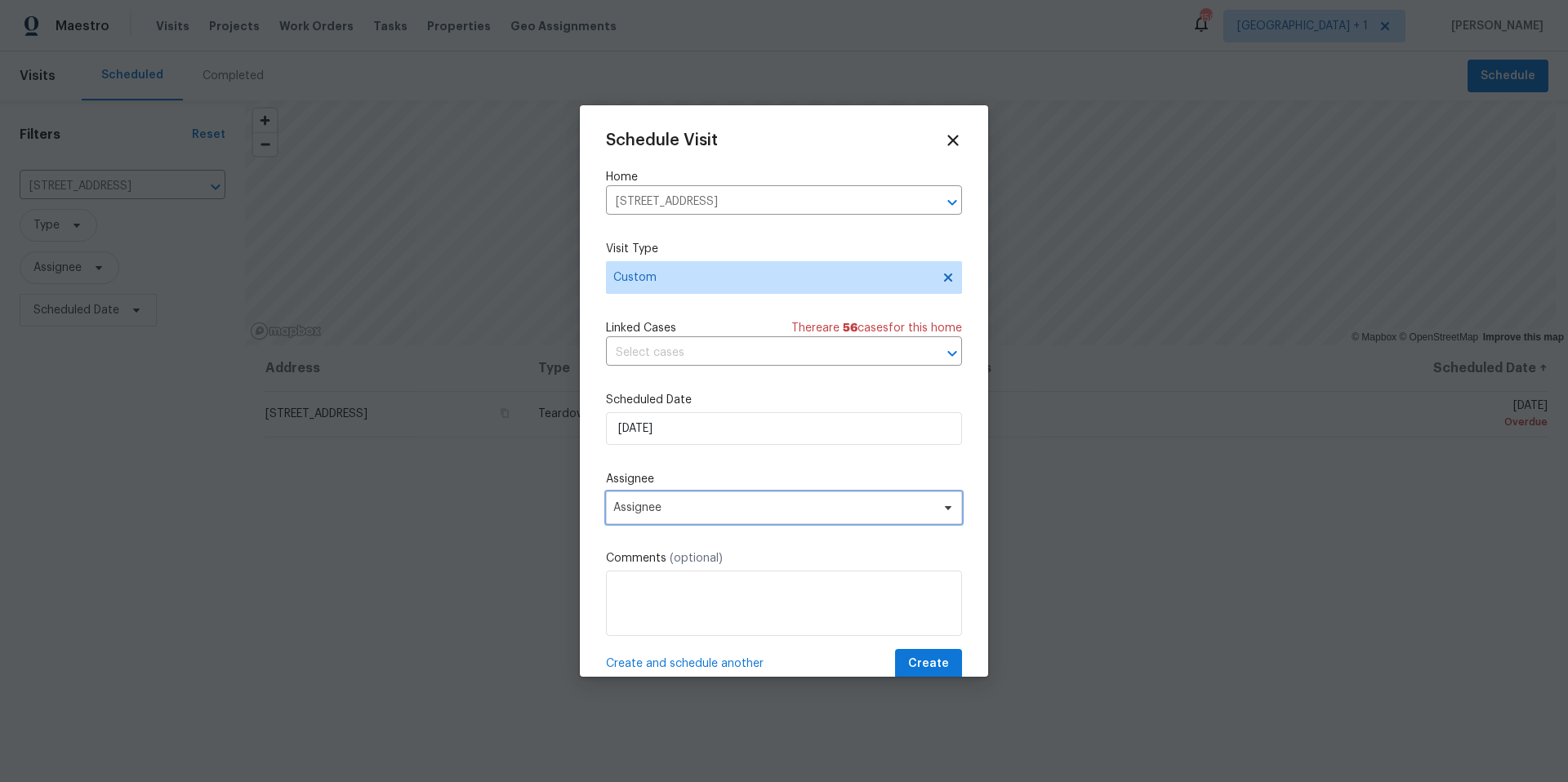
click at [762, 517] on span "Assignee" at bounding box center [784, 507] width 356 height 32
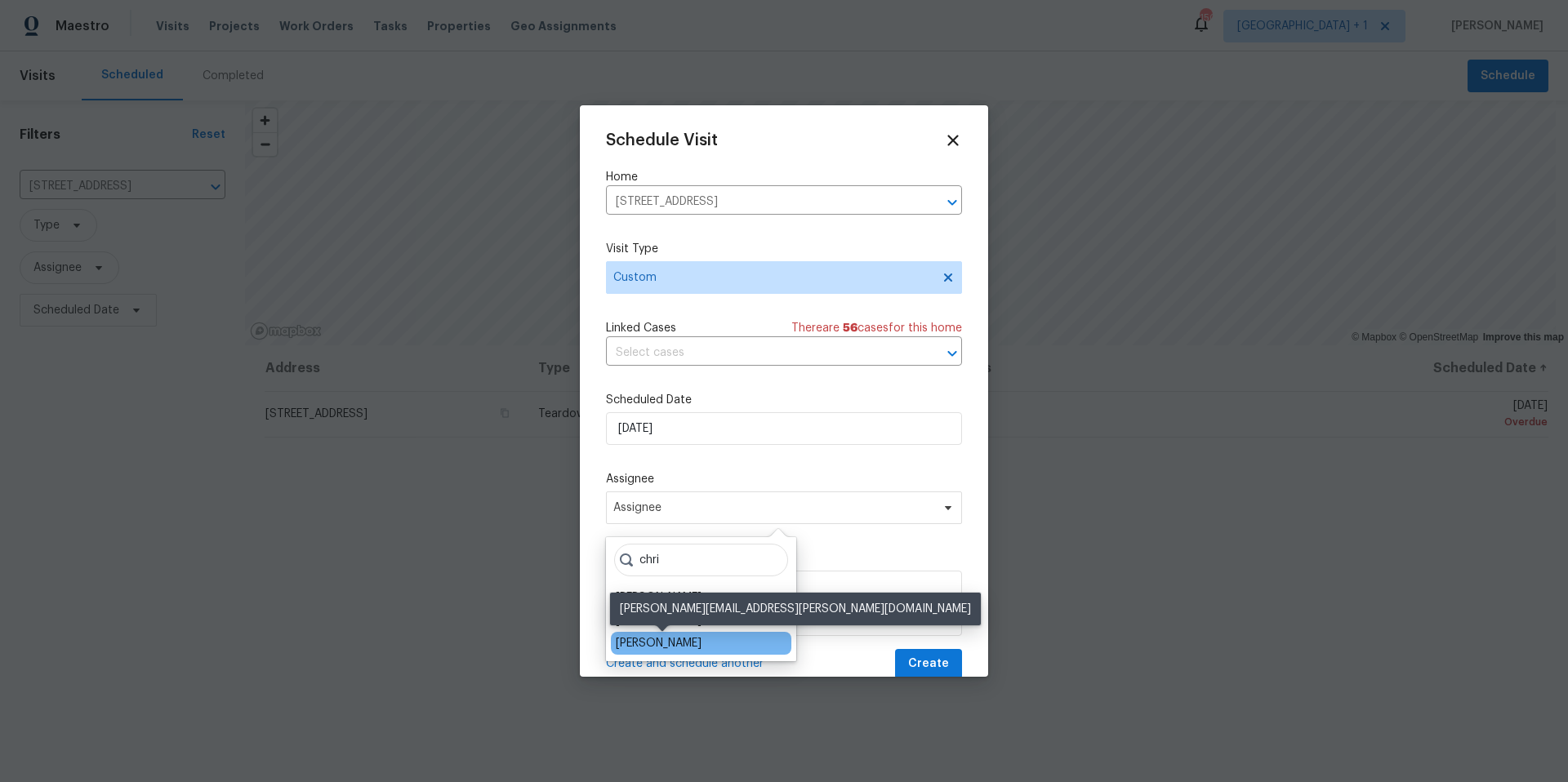
type input "chri"
click at [655, 640] on div "[PERSON_NAME]" at bounding box center [658, 644] width 85 height 17
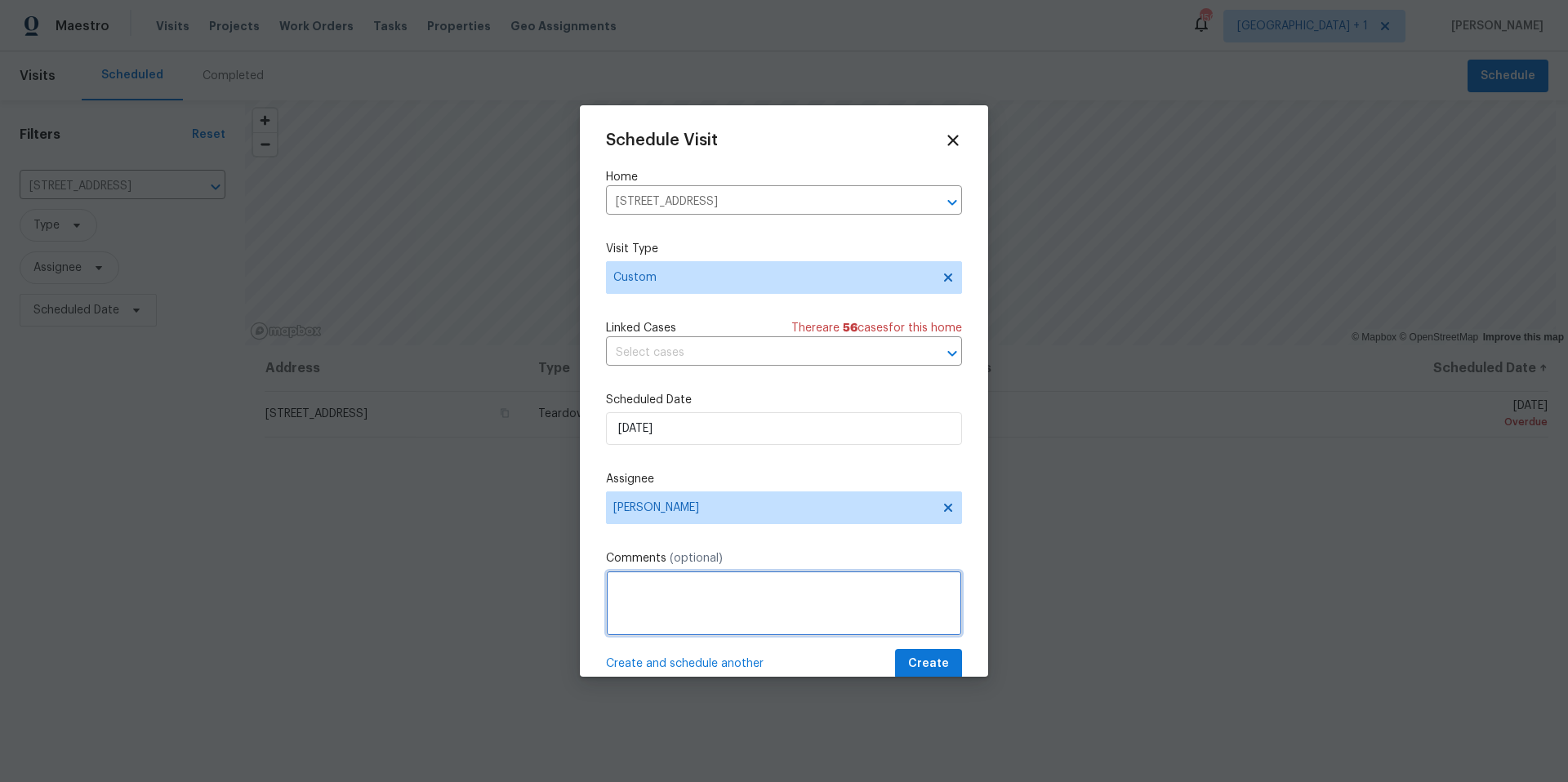
click at [707, 600] on textarea at bounding box center [784, 603] width 356 height 65
type textarea "Photos needed for smoke detectors on each level of the home"
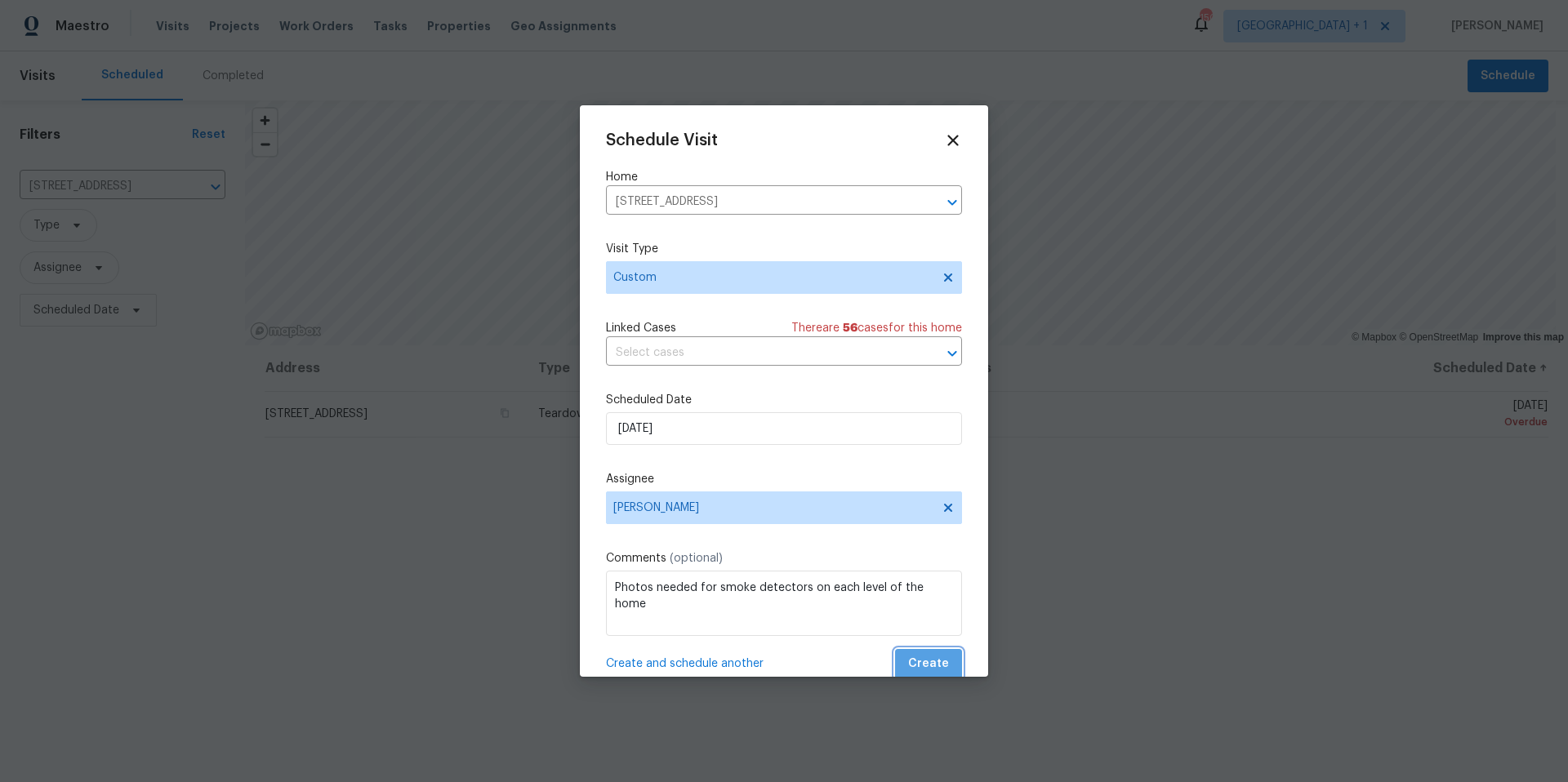
click at [922, 663] on span "Create" at bounding box center [928, 664] width 41 height 21
click at [919, 661] on span "Create" at bounding box center [928, 664] width 41 height 21
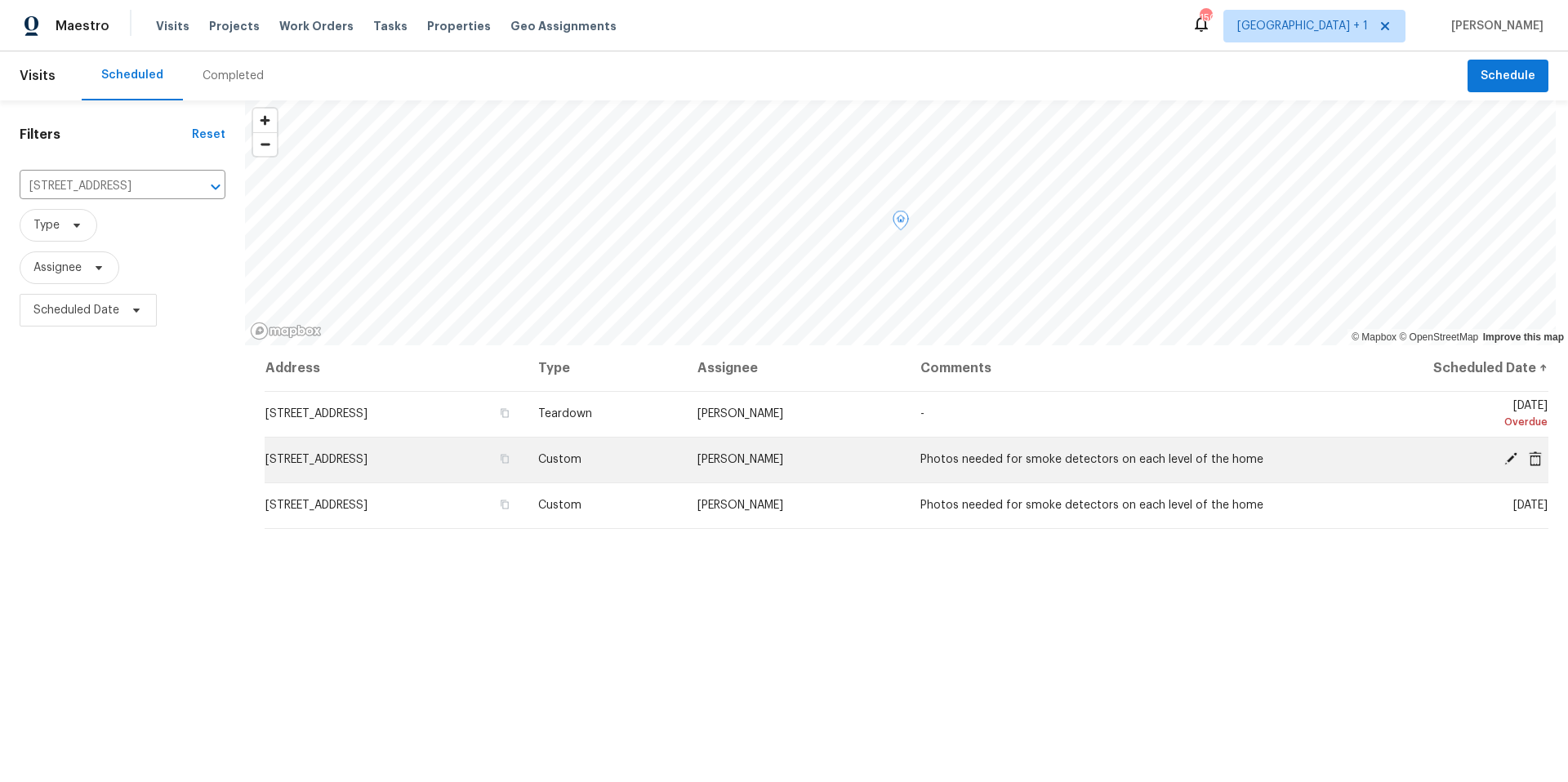
click at [1529, 461] on icon at bounding box center [1536, 458] width 13 height 15
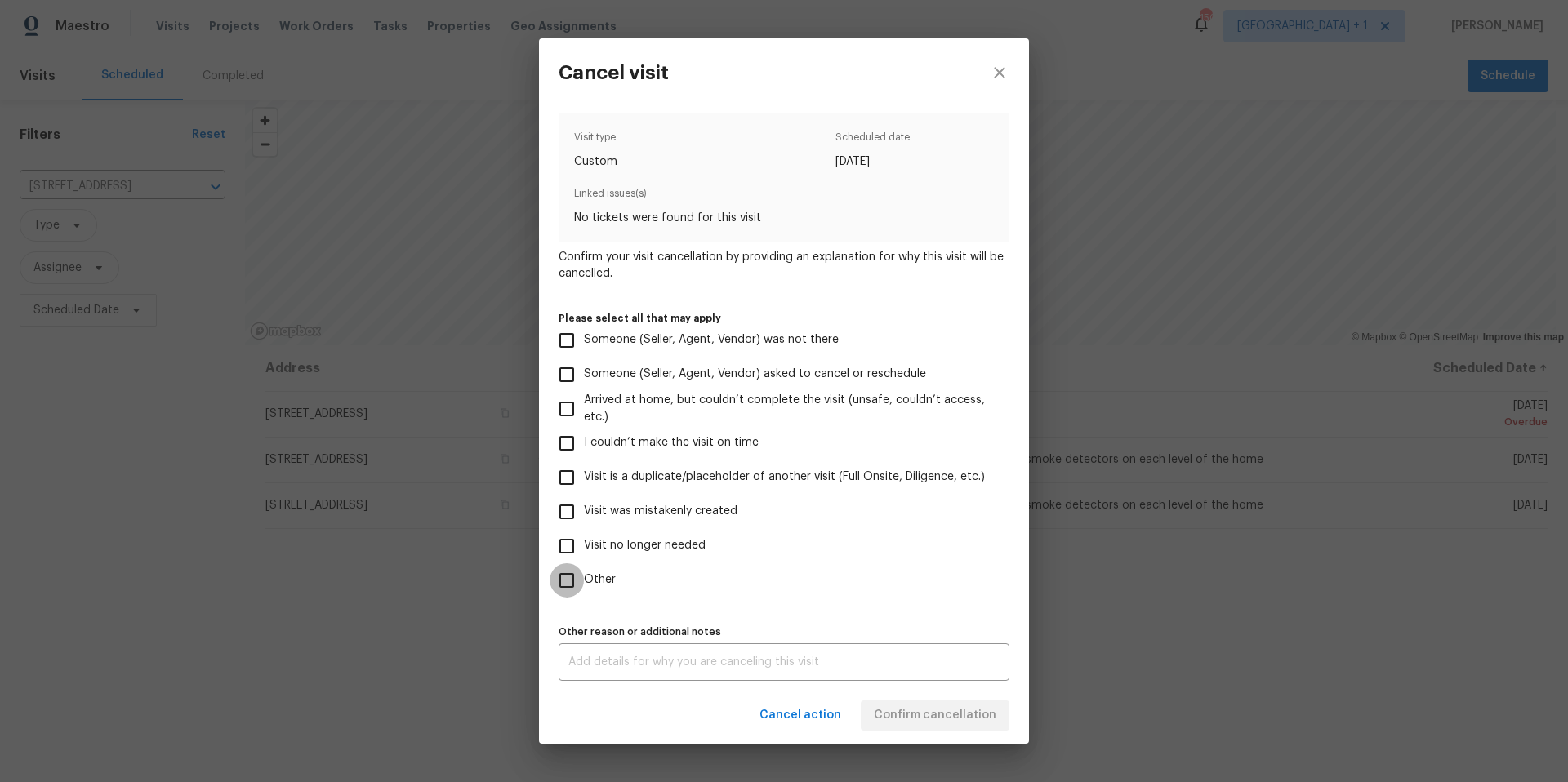
click at [568, 582] on input "Other" at bounding box center [566, 580] width 34 height 34
checkbox input "true"
click at [629, 656] on textarea at bounding box center [784, 662] width 431 height 12
type textarea "duplicate"
click at [894, 671] on div "duplicate x Other reason or additional notes" at bounding box center [784, 662] width 451 height 37
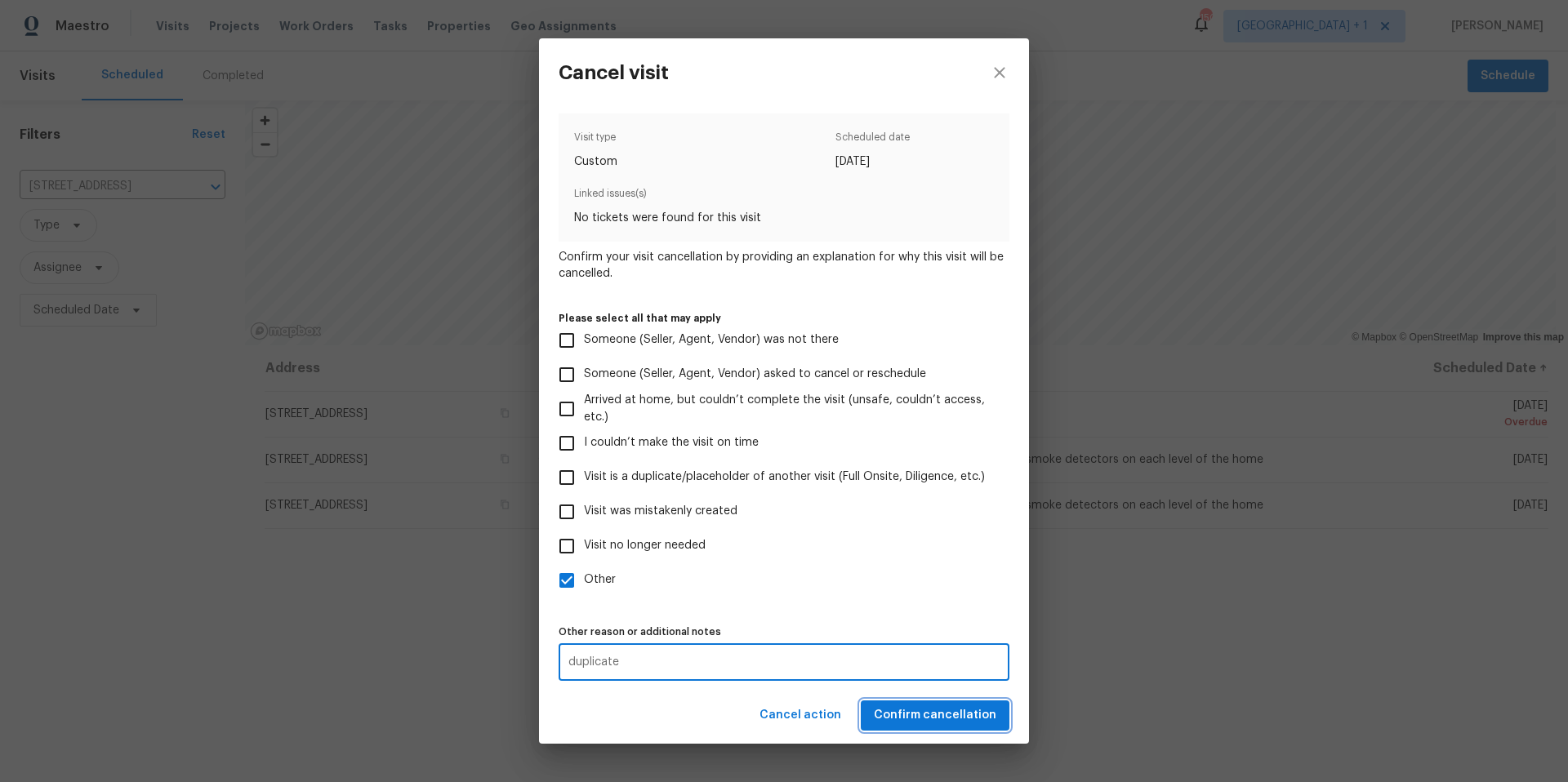
click at [918, 717] on span "Confirm cancellation" at bounding box center [936, 716] width 123 height 21
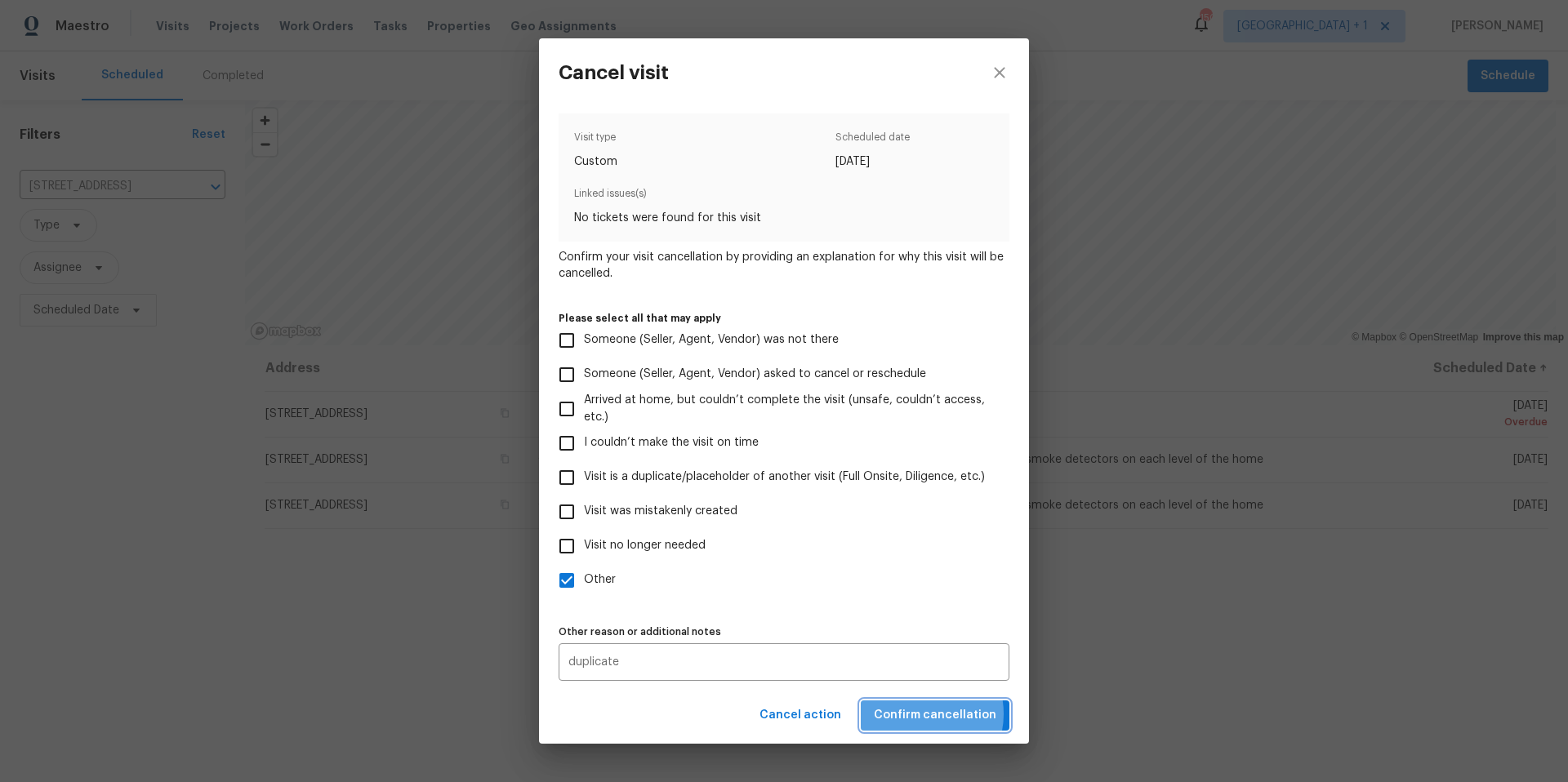
click at [927, 713] on span "Confirm cancellation" at bounding box center [936, 716] width 123 height 21
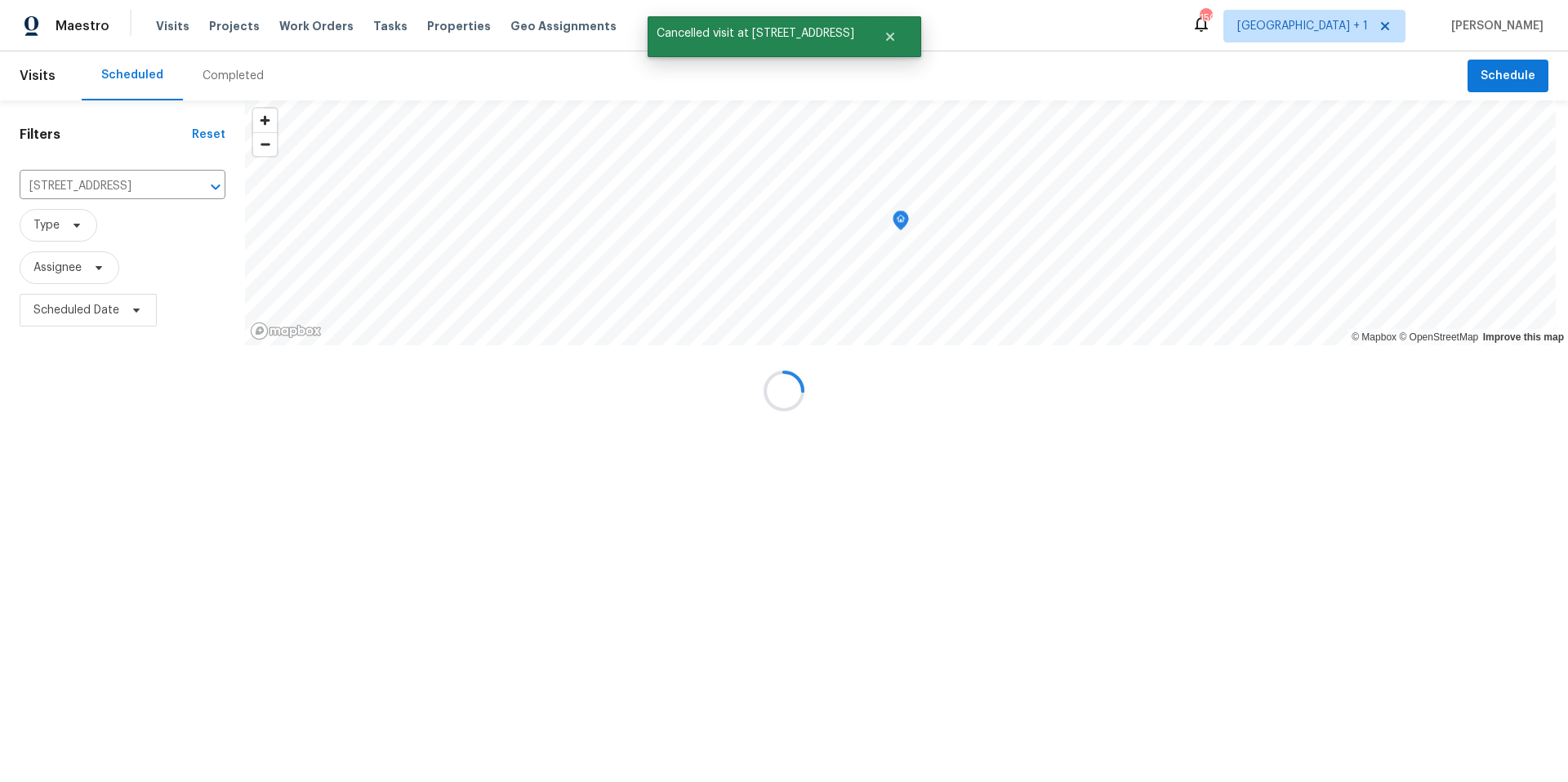
click at [961, 725] on div at bounding box center [784, 391] width 1568 height 782
